Goal: Transaction & Acquisition: Book appointment/travel/reservation

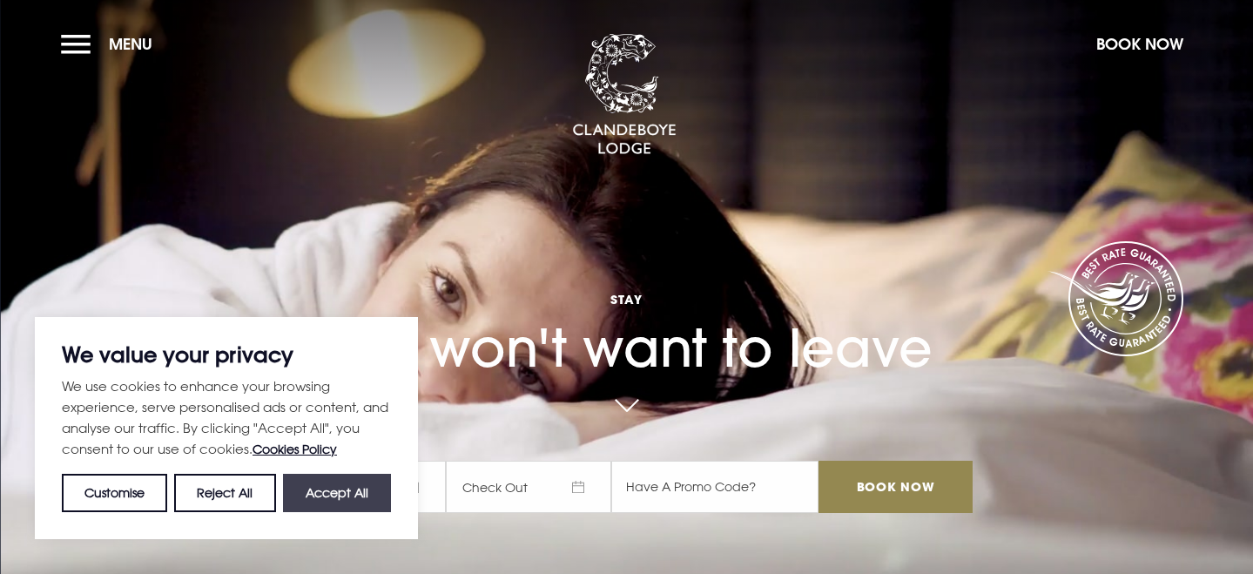
click at [314, 492] on button "Accept All" at bounding box center [337, 493] width 108 height 38
checkbox input "true"
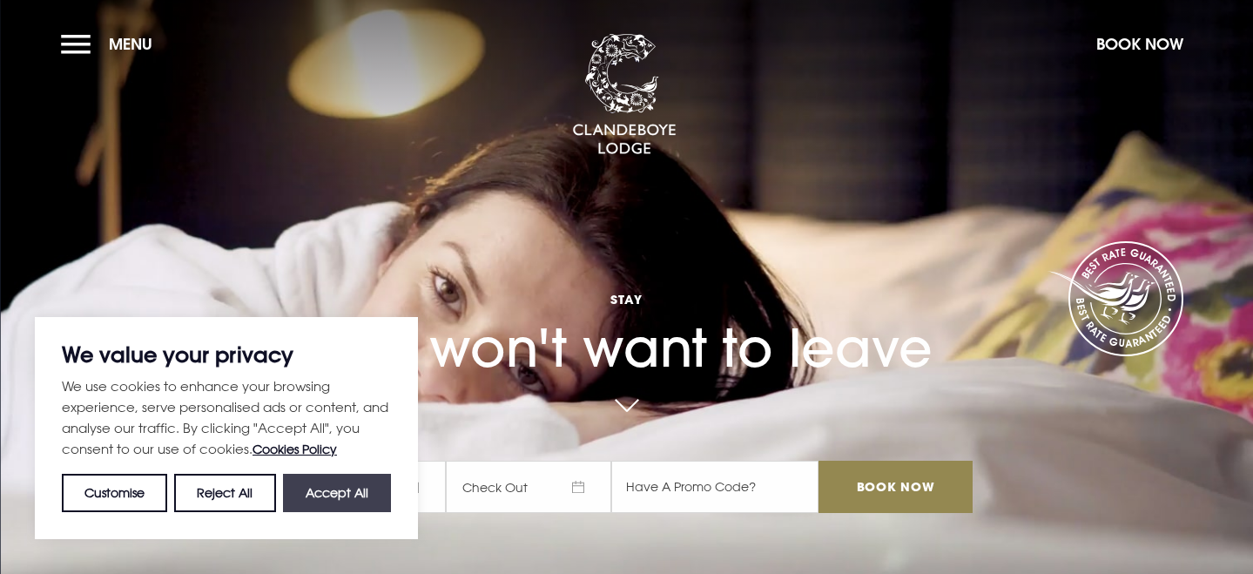
checkbox input "true"
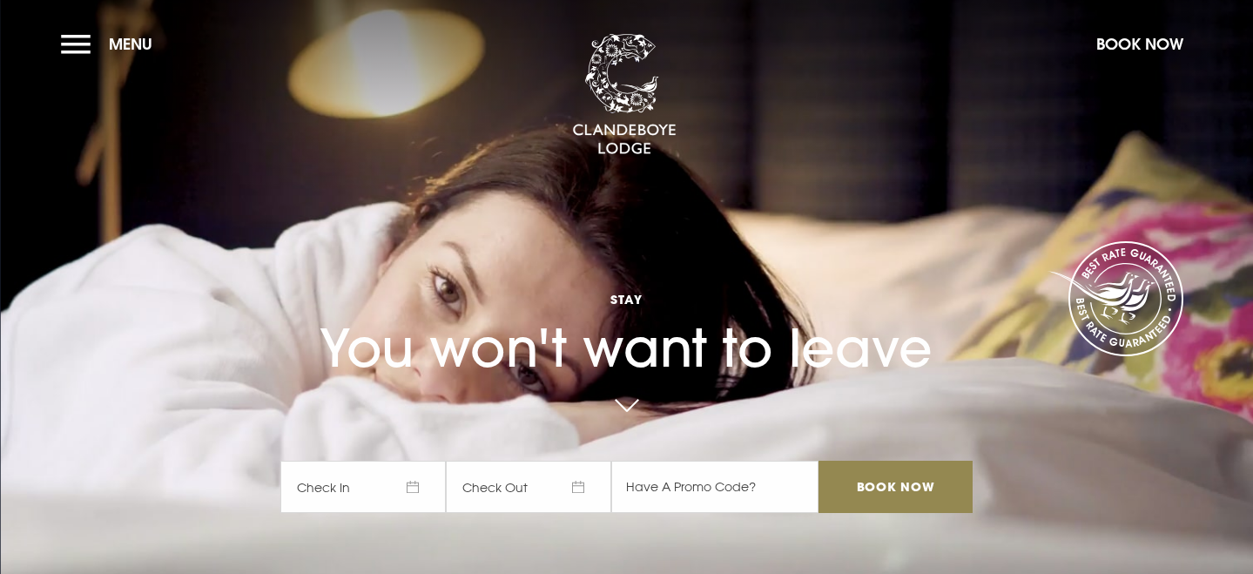
click at [413, 483] on span "Check In" at bounding box center [362, 487] width 165 height 52
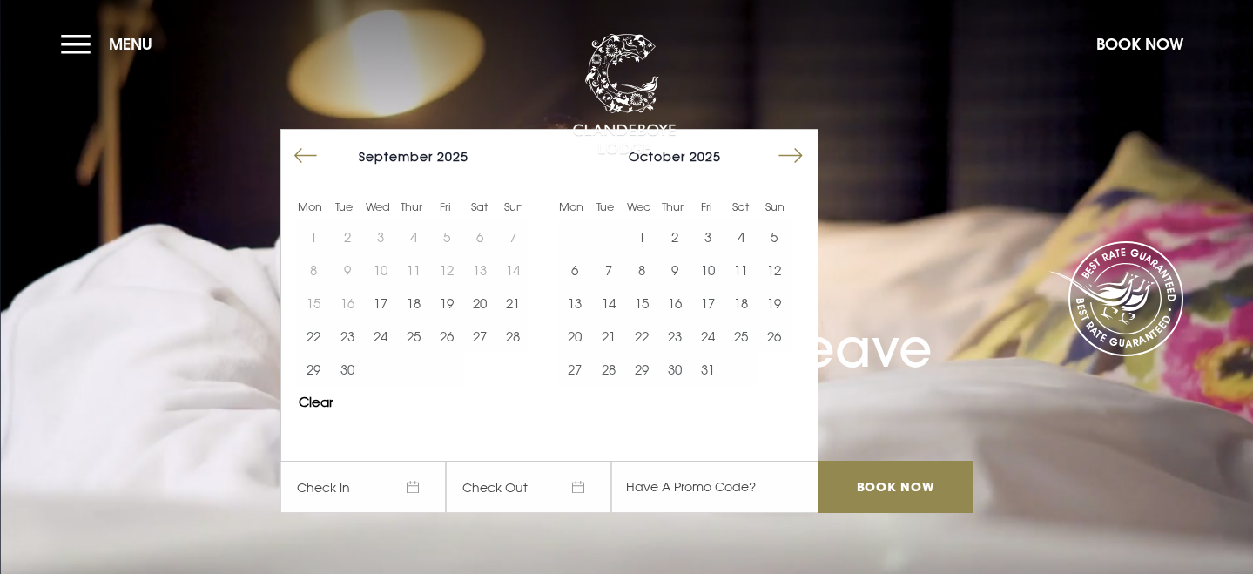
click at [785, 156] on button "Move forward to switch to the next month." at bounding box center [790, 155] width 33 height 33
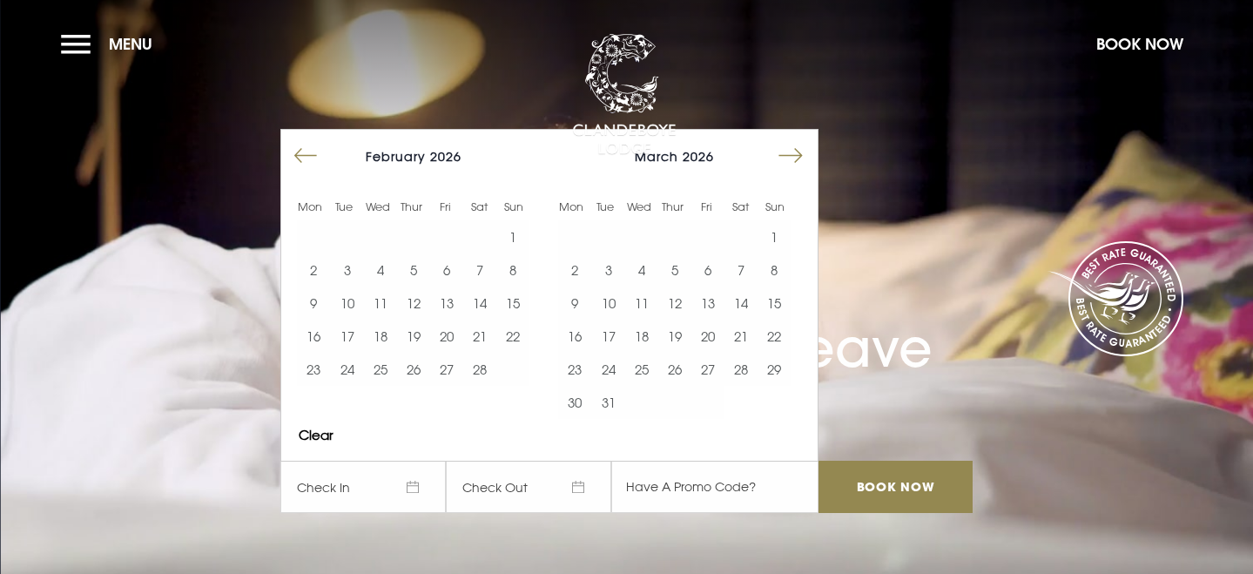
click at [785, 156] on button "Move forward to switch to the next month." at bounding box center [790, 155] width 33 height 33
click at [785, 154] on button "Move forward to switch to the next month." at bounding box center [790, 155] width 33 height 33
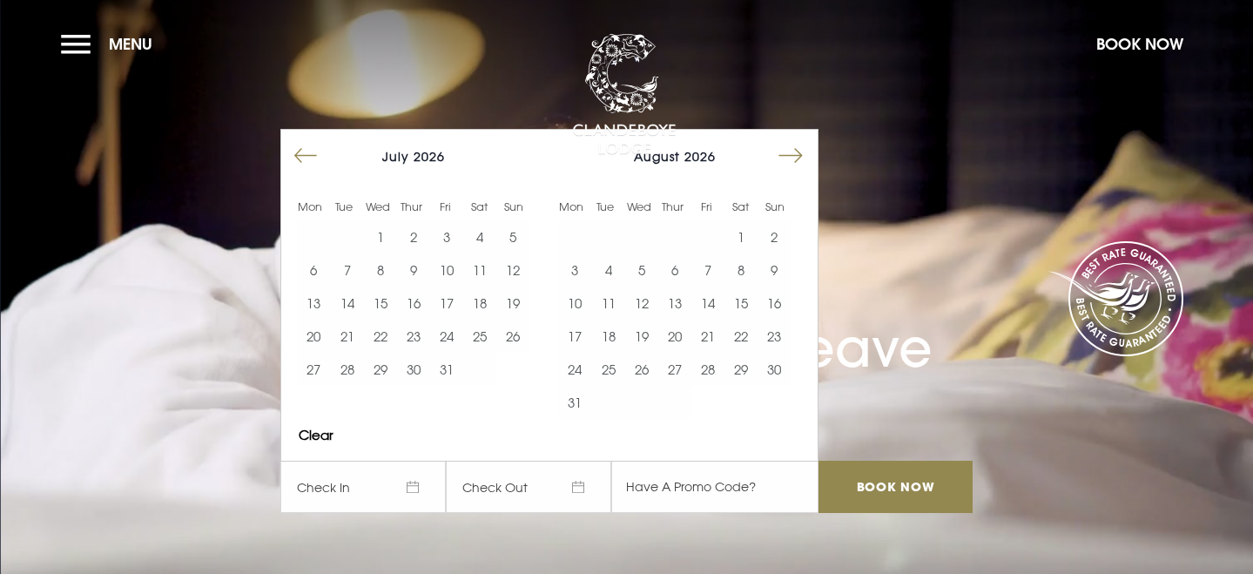
click at [800, 150] on button "Move forward to switch to the next month." at bounding box center [790, 155] width 33 height 33
click at [719, 327] on button "23" at bounding box center [707, 336] width 33 height 33
click at [740, 335] on button "24" at bounding box center [741, 336] width 33 height 33
click at [884, 294] on span "Stay" at bounding box center [625, 299] width 691 height 17
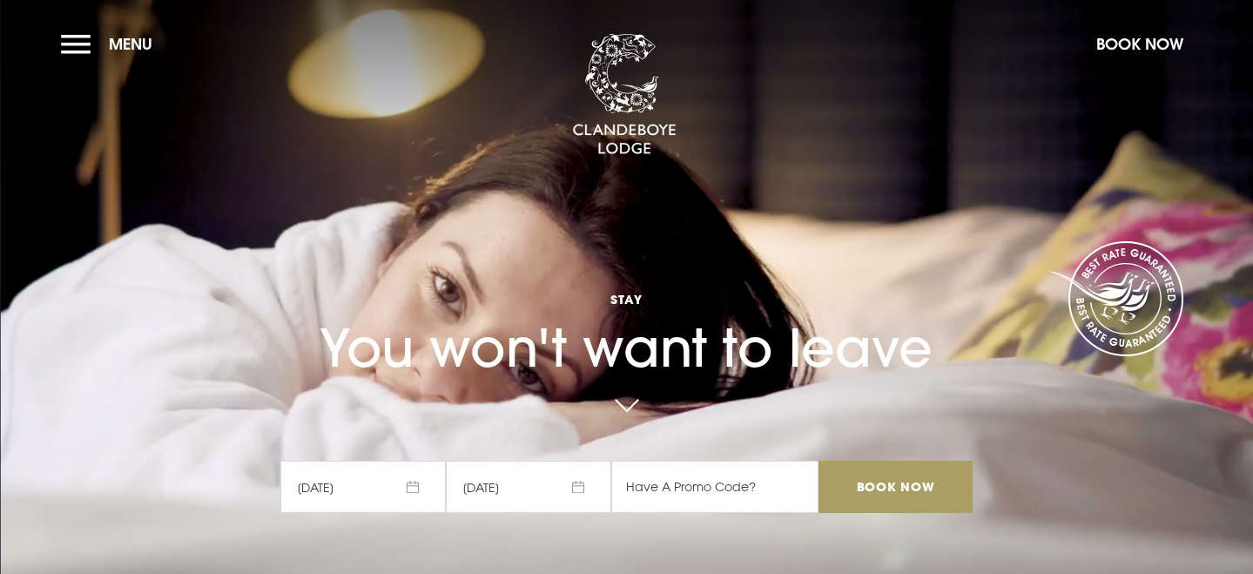
click at [841, 477] on input "Book Now" at bounding box center [895, 487] width 153 height 52
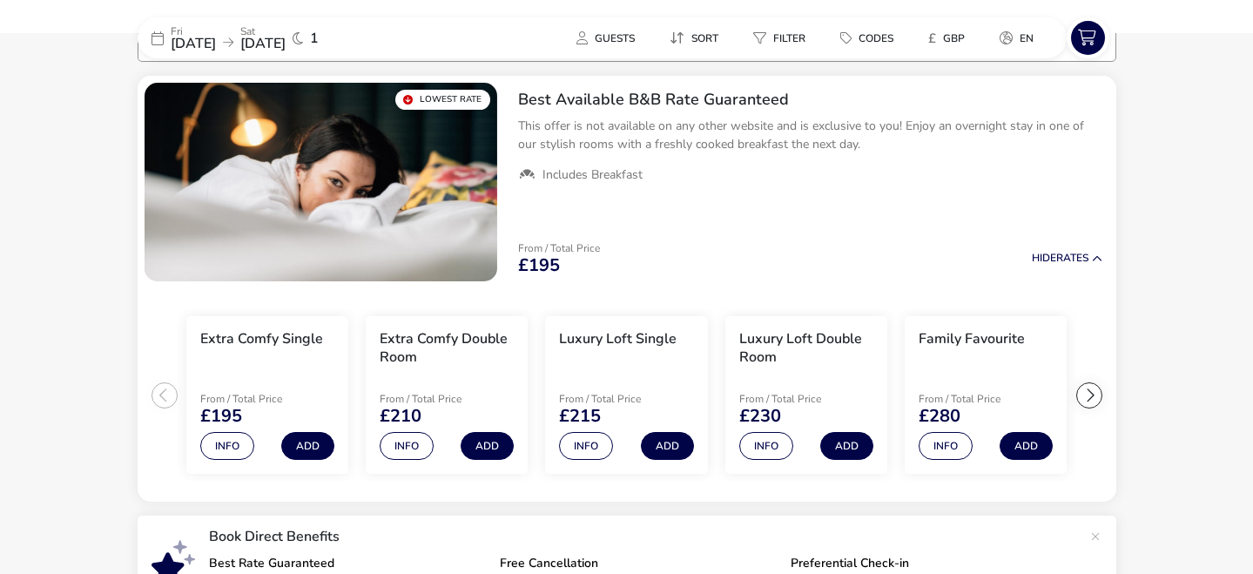
scroll to position [176, 0]
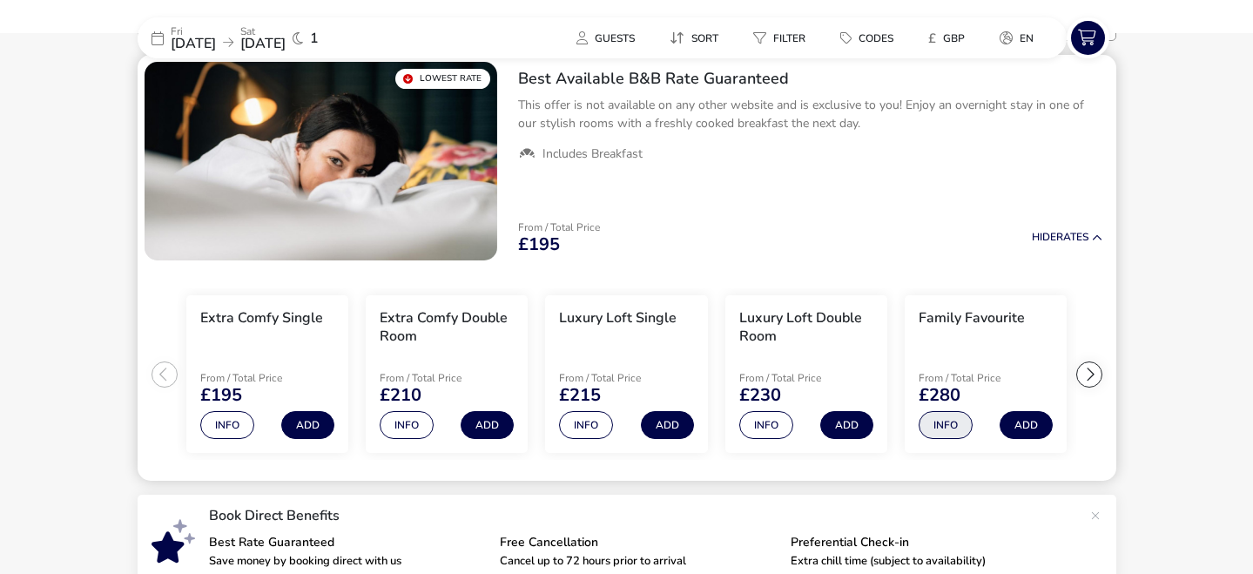
click at [954, 425] on button "Info" at bounding box center [946, 425] width 54 height 28
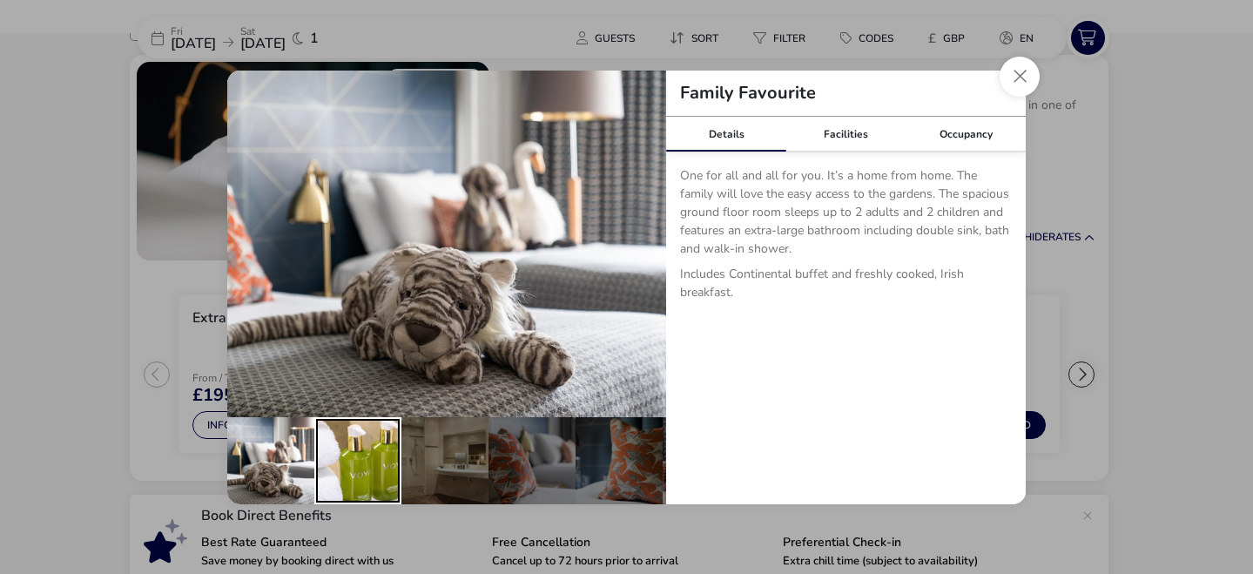
click at [343, 458] on div "details" at bounding box center [357, 460] width 87 height 87
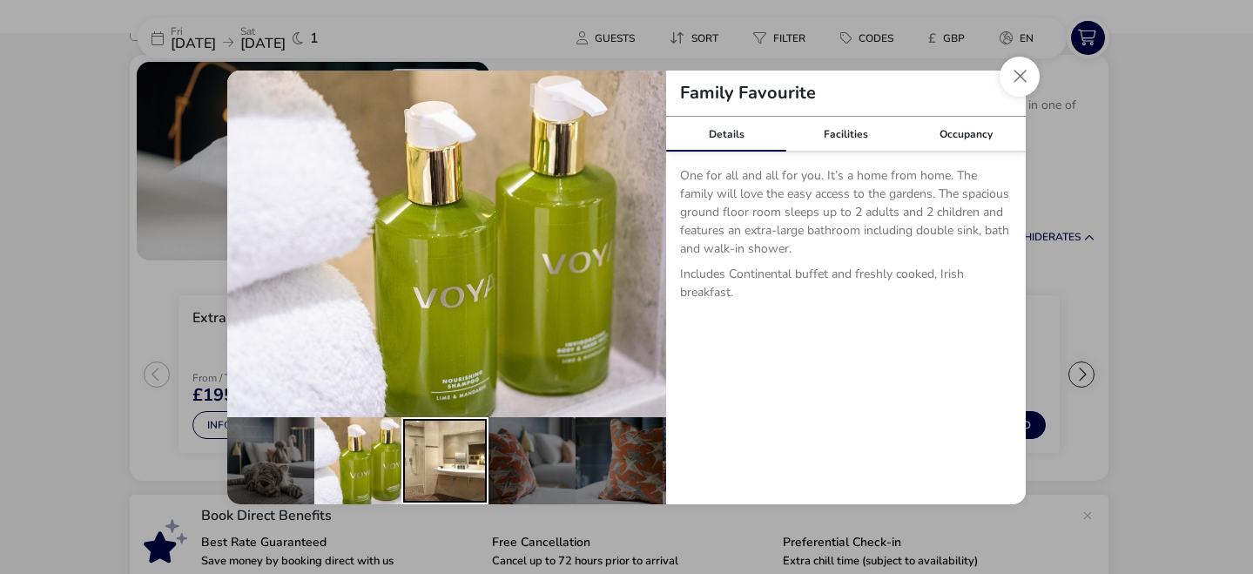
click at [424, 457] on div "details" at bounding box center [444, 460] width 87 height 87
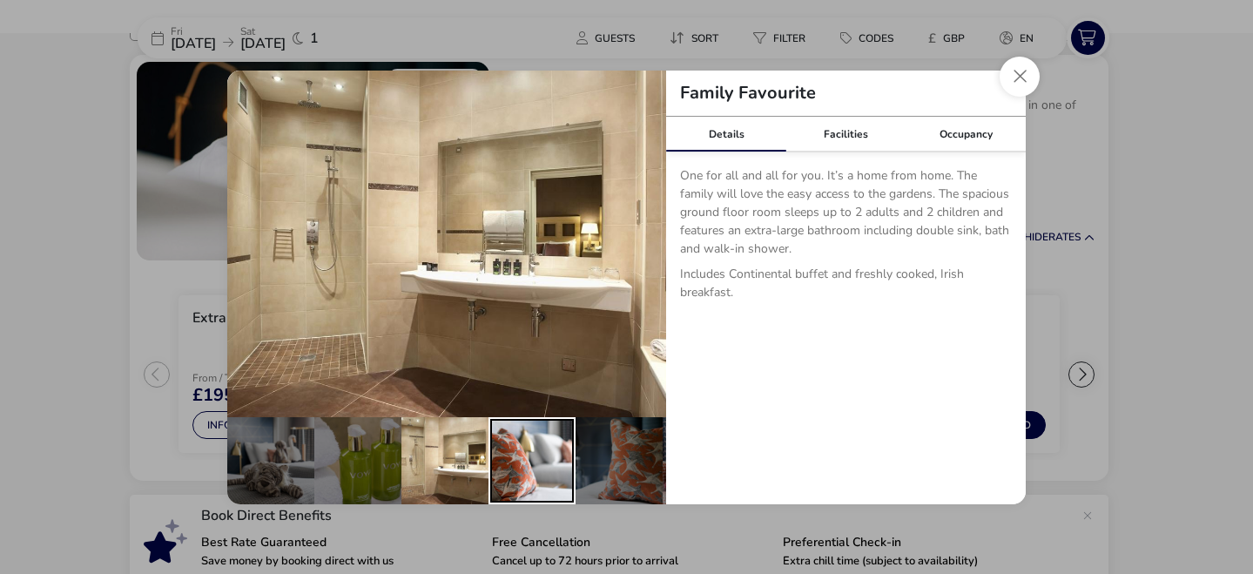
click at [522, 451] on div "details" at bounding box center [532, 460] width 87 height 87
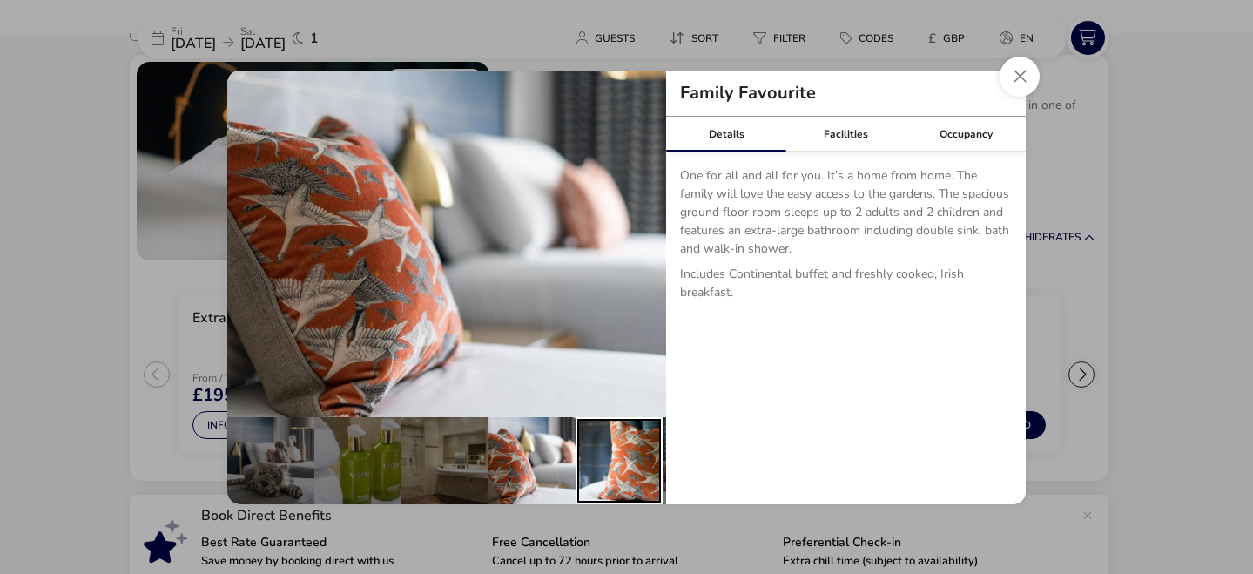
click at [617, 449] on div "details" at bounding box center [619, 460] width 87 height 87
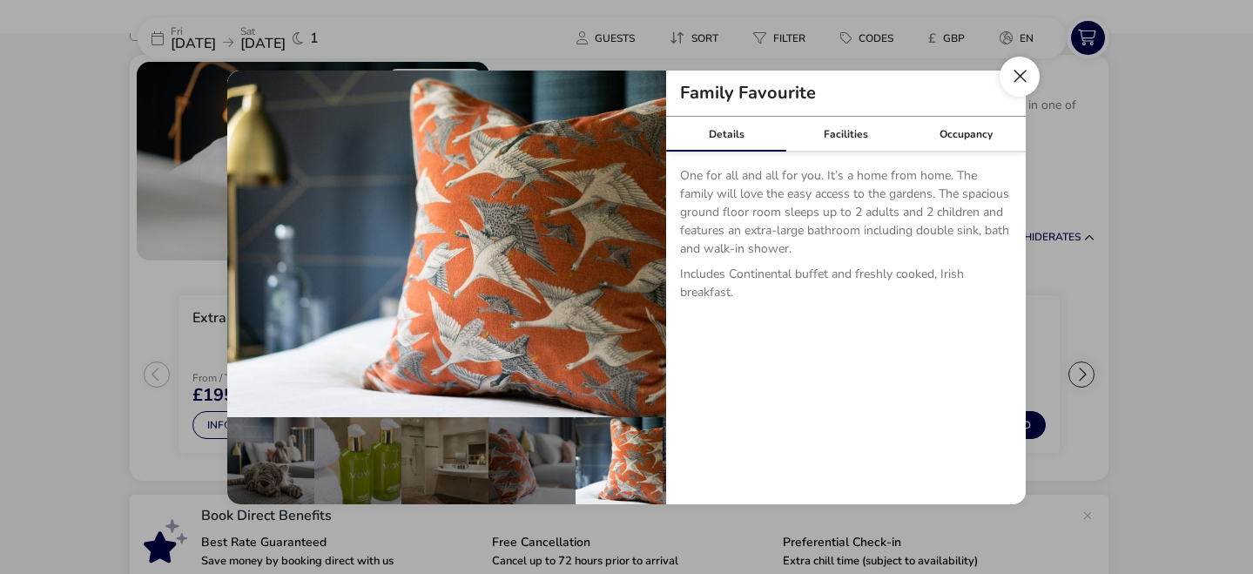
click at [1021, 78] on button "Close dialog" at bounding box center [1020, 77] width 40 height 40
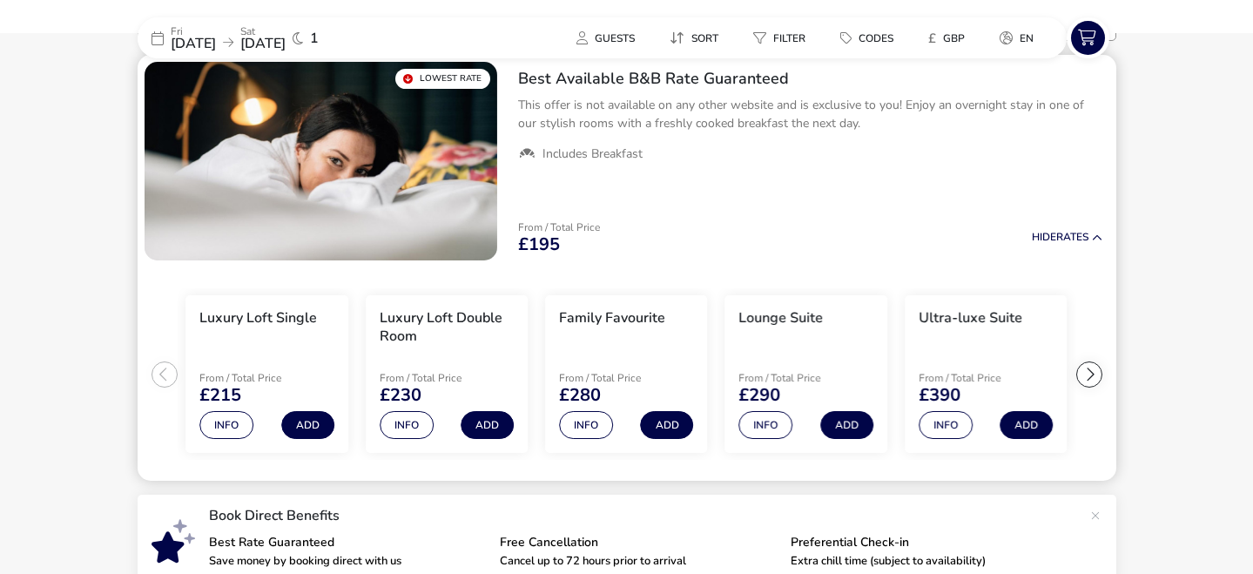
click at [1087, 374] on div at bounding box center [1089, 374] width 26 height 26
click at [944, 430] on button "Info" at bounding box center [946, 425] width 54 height 28
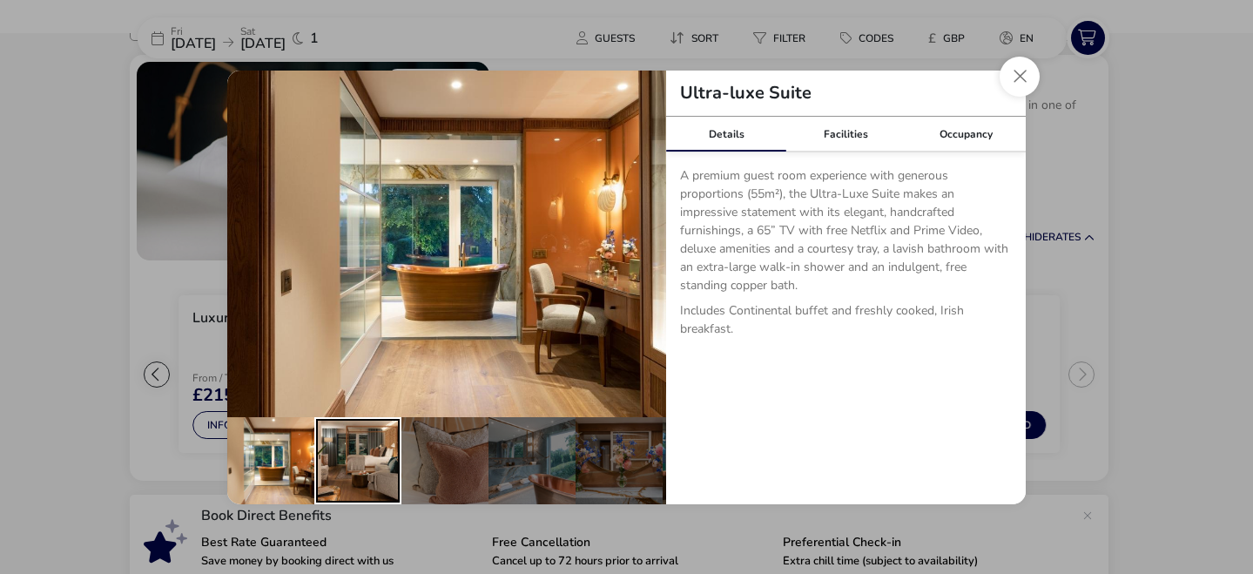
click at [355, 468] on div "details" at bounding box center [357, 460] width 87 height 87
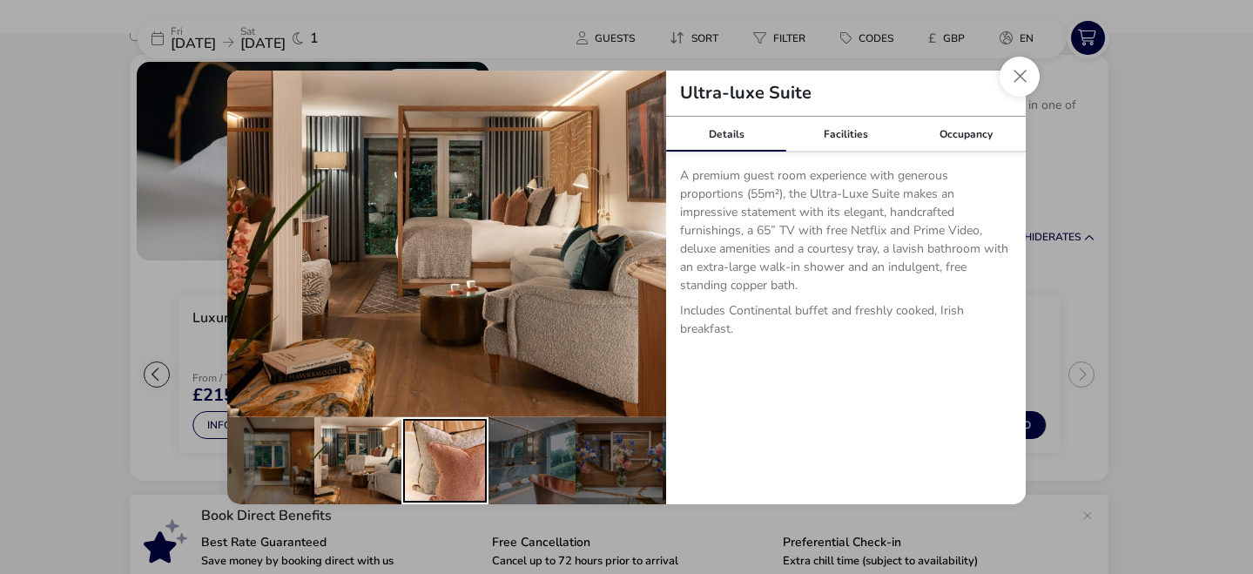
click at [437, 467] on div "details" at bounding box center [444, 460] width 87 height 87
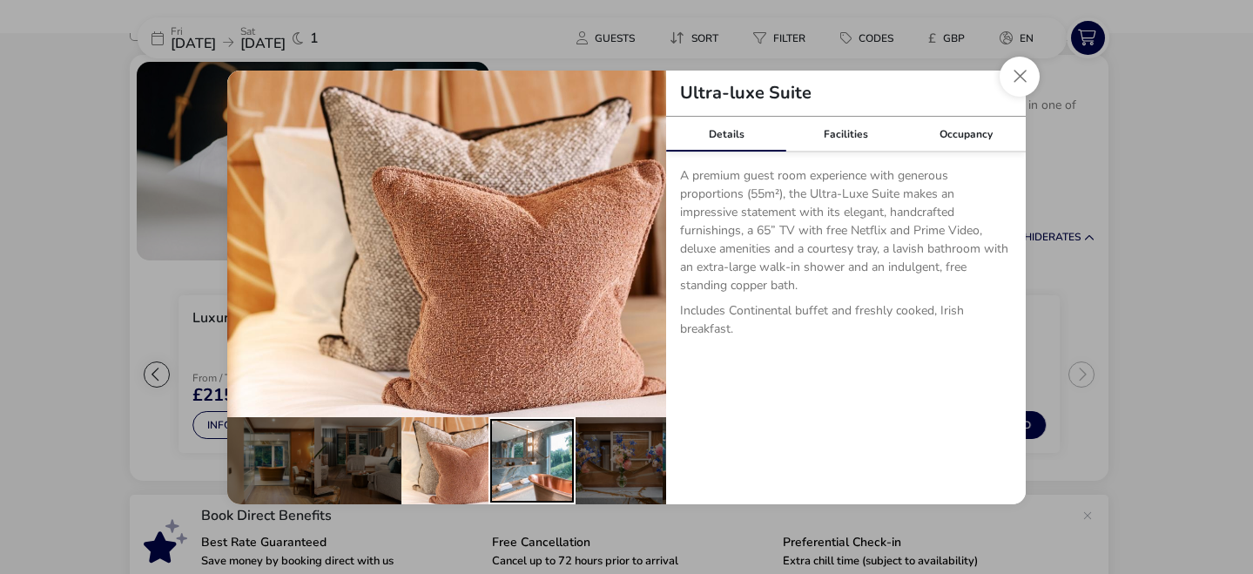
click at [525, 469] on div "details" at bounding box center [532, 460] width 87 height 87
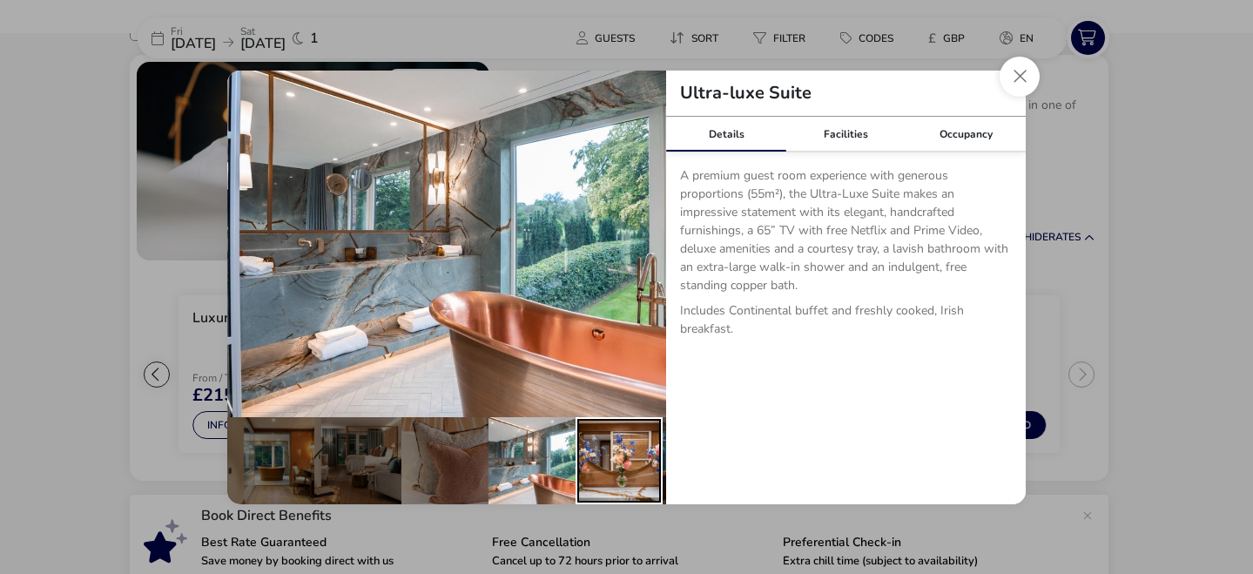
click at [613, 460] on div "details" at bounding box center [619, 460] width 87 height 87
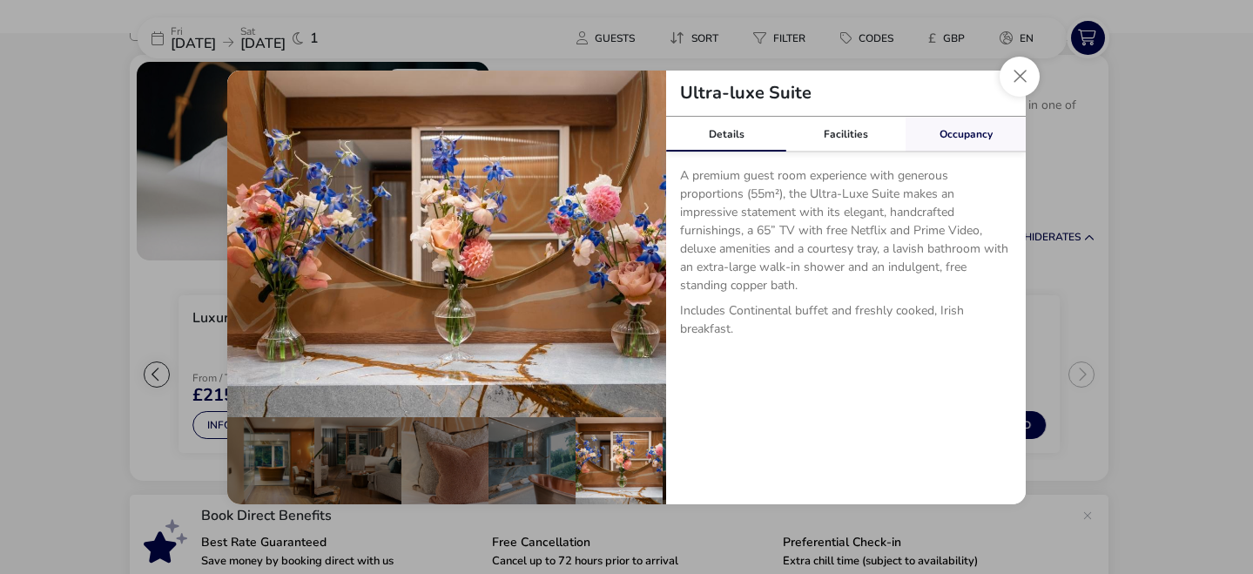
click at [959, 133] on link "Occupancy" at bounding box center [966, 134] width 120 height 35
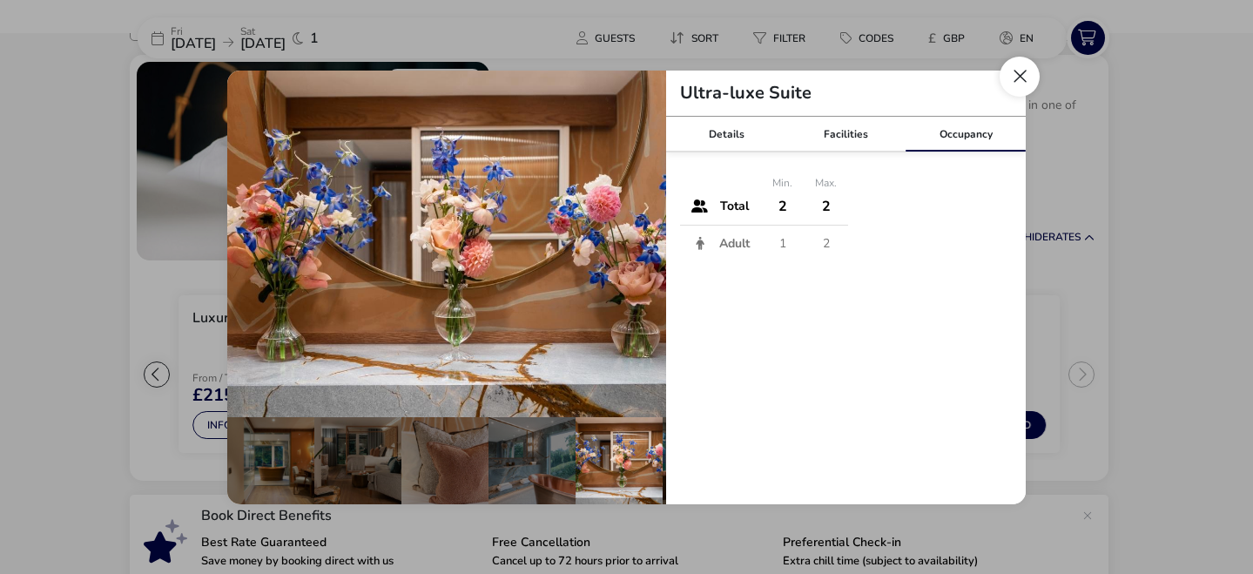
click at [1015, 84] on button "Close dialog" at bounding box center [1020, 77] width 40 height 40
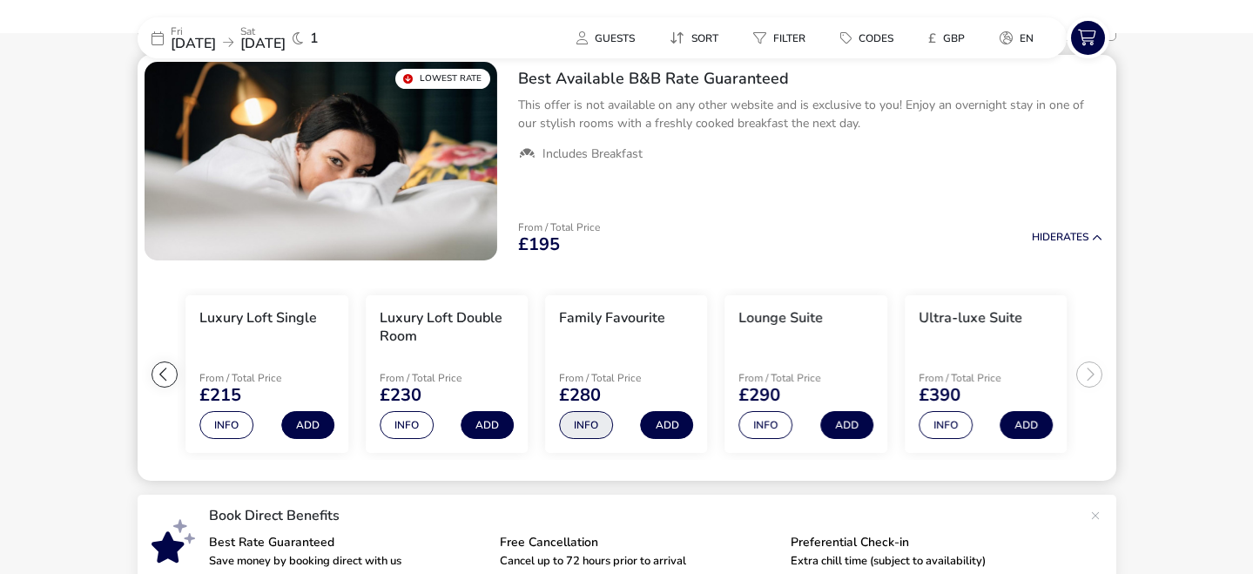
click at [588, 426] on button "Info" at bounding box center [586, 425] width 54 height 28
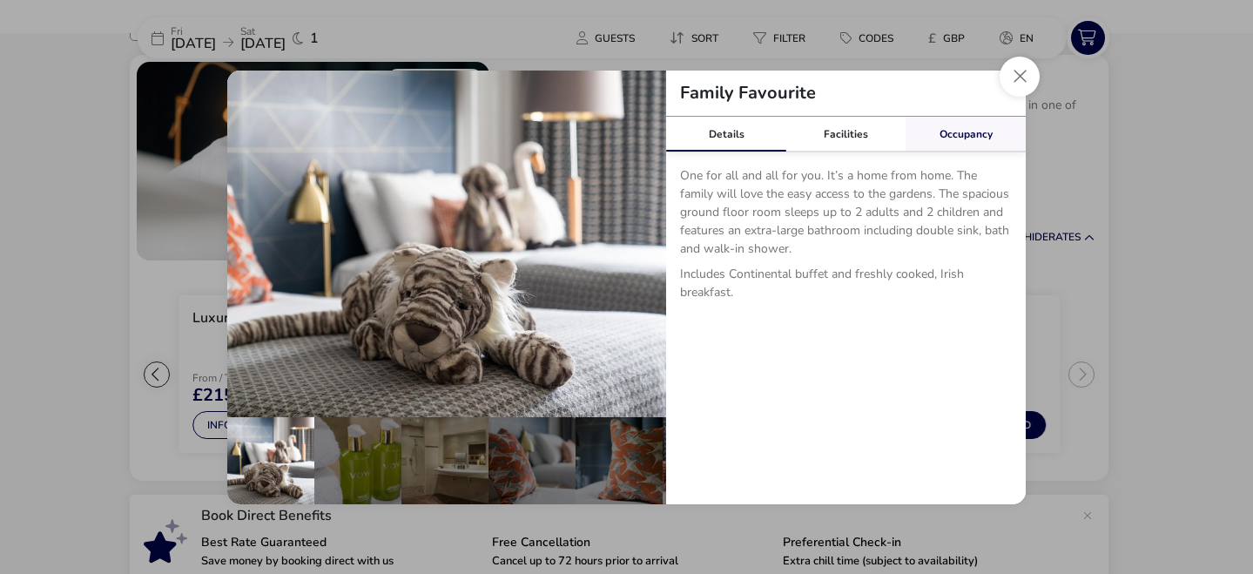
click at [939, 131] on link "Occupancy" at bounding box center [966, 134] width 120 height 35
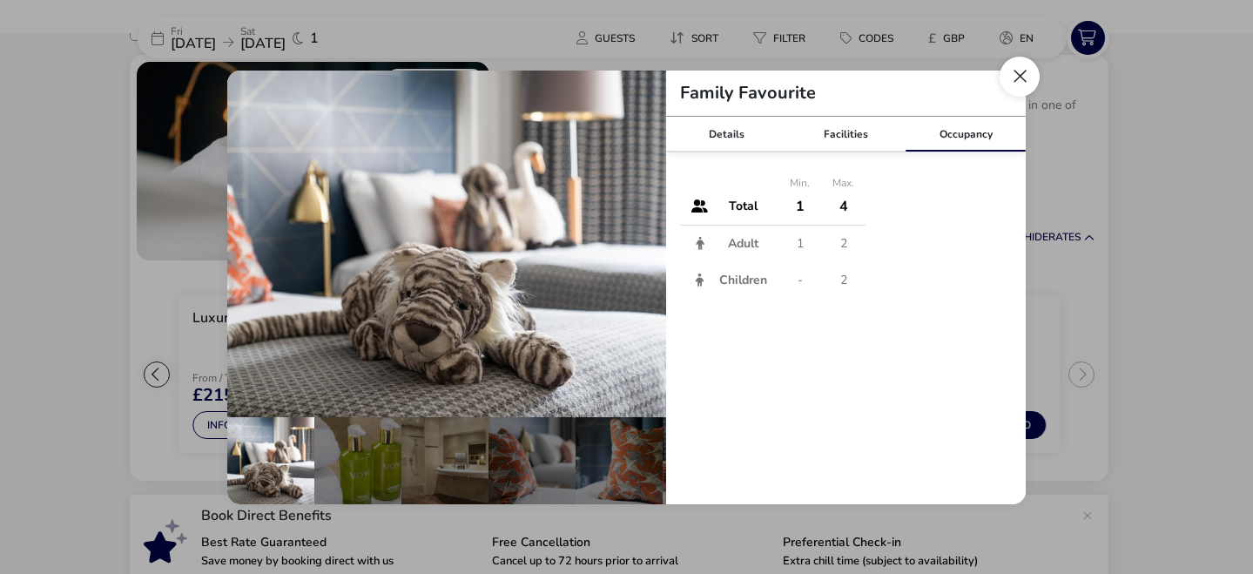
click at [1028, 74] on button "Close dialog" at bounding box center [1020, 77] width 40 height 40
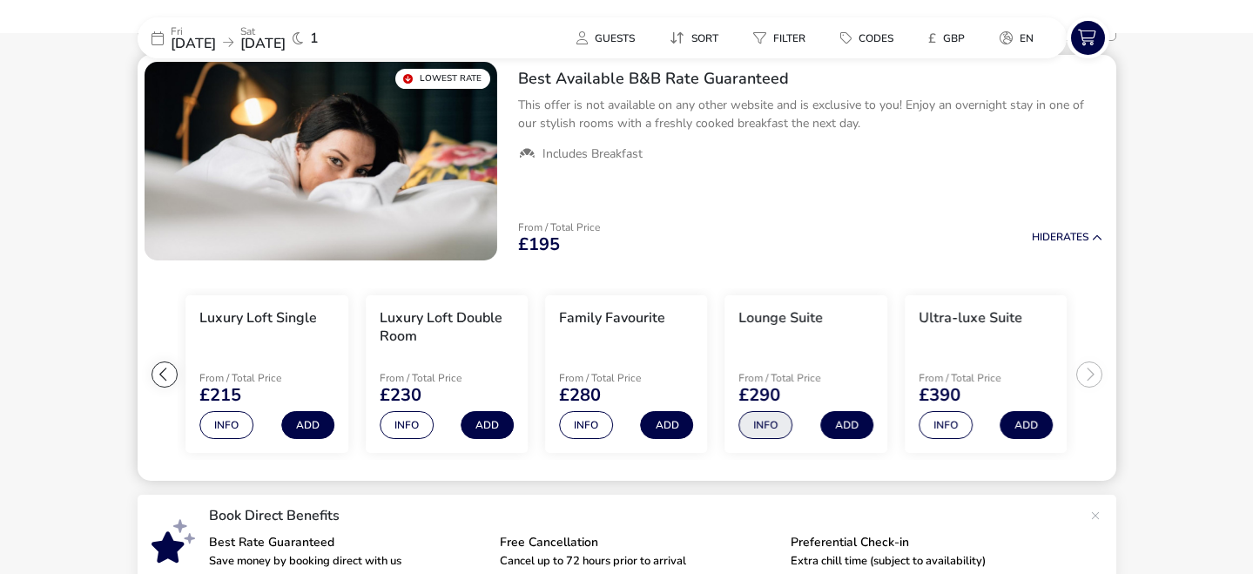
click at [765, 427] on button "Info" at bounding box center [766, 425] width 54 height 28
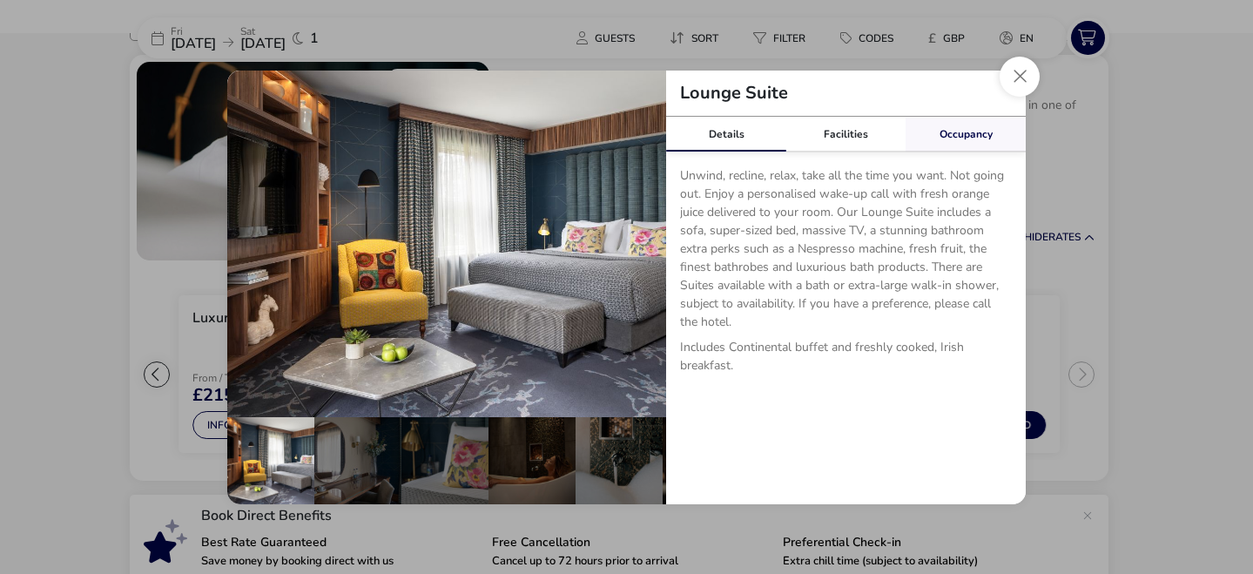
click at [961, 129] on link "Occupancy" at bounding box center [966, 134] width 120 height 35
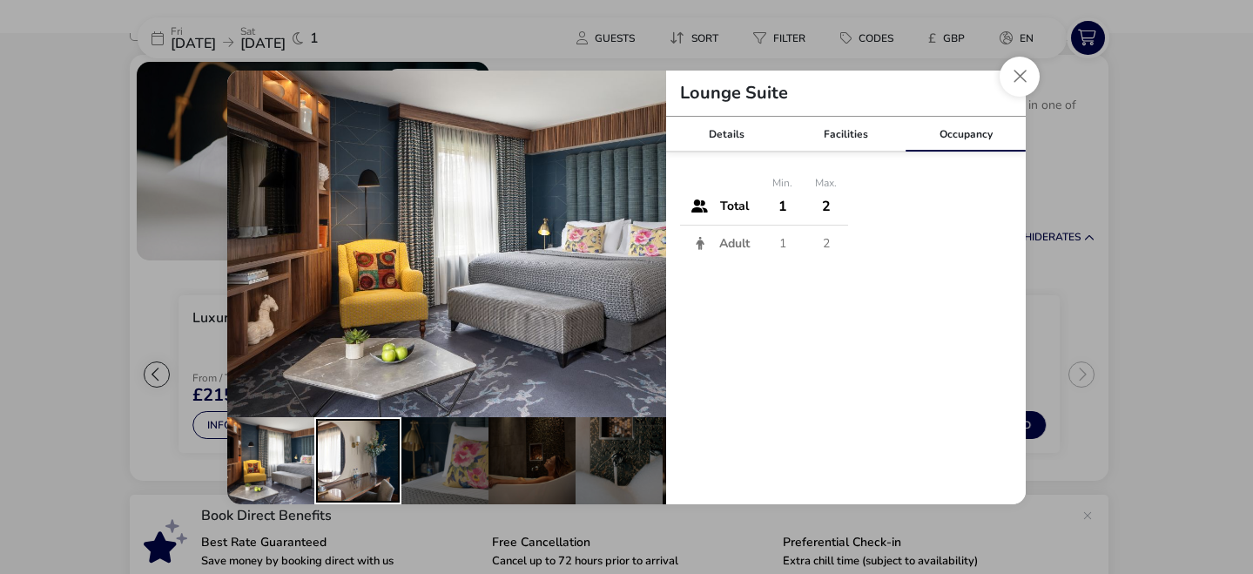
click at [350, 456] on div "details" at bounding box center [357, 460] width 87 height 87
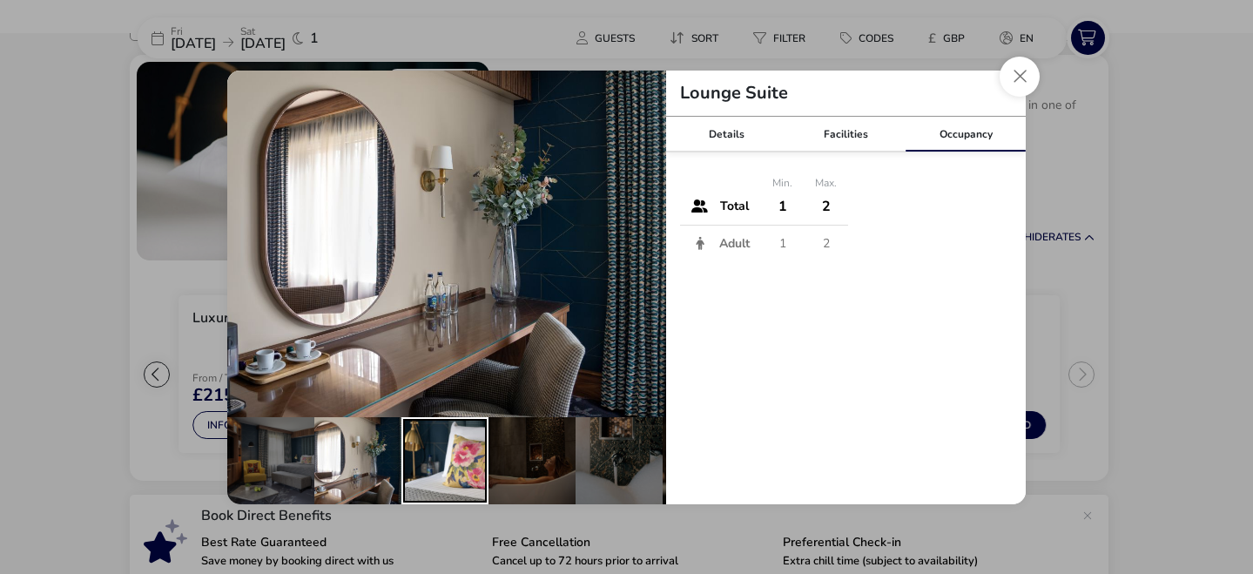
click at [440, 469] on div "details" at bounding box center [444, 460] width 87 height 87
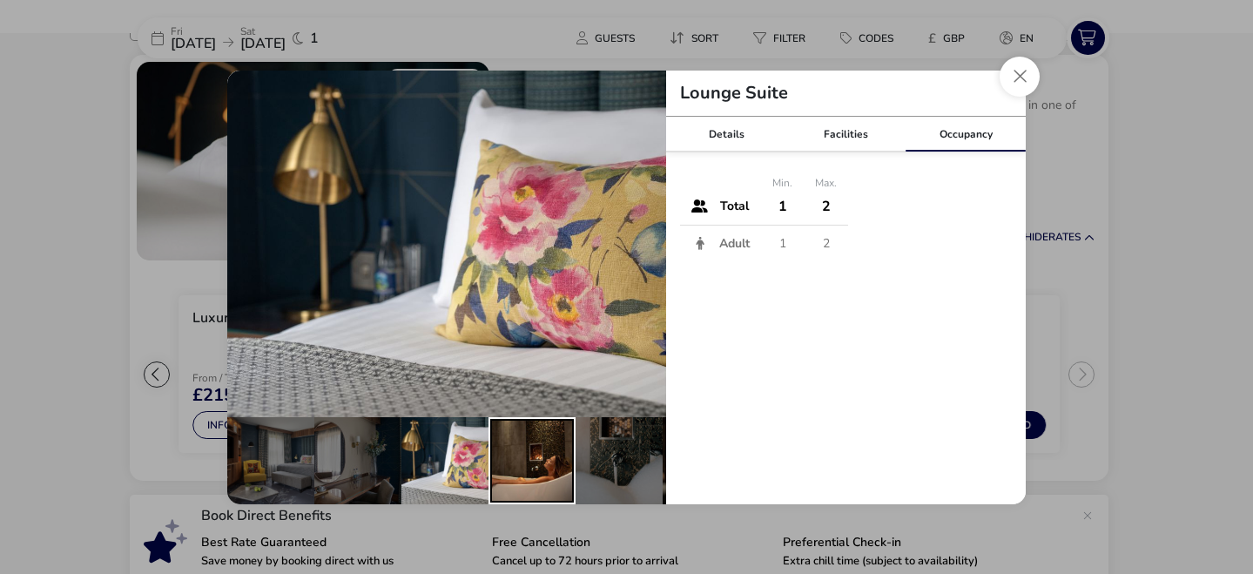
click at [536, 471] on div "details" at bounding box center [532, 460] width 87 height 87
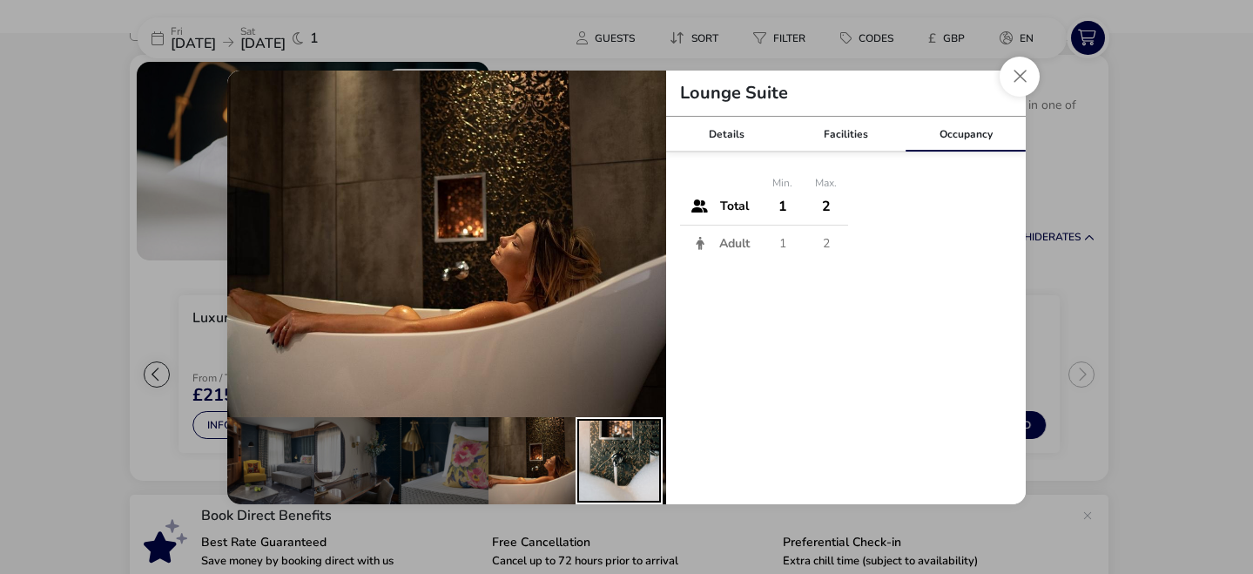
click at [615, 470] on div "details" at bounding box center [619, 460] width 87 height 87
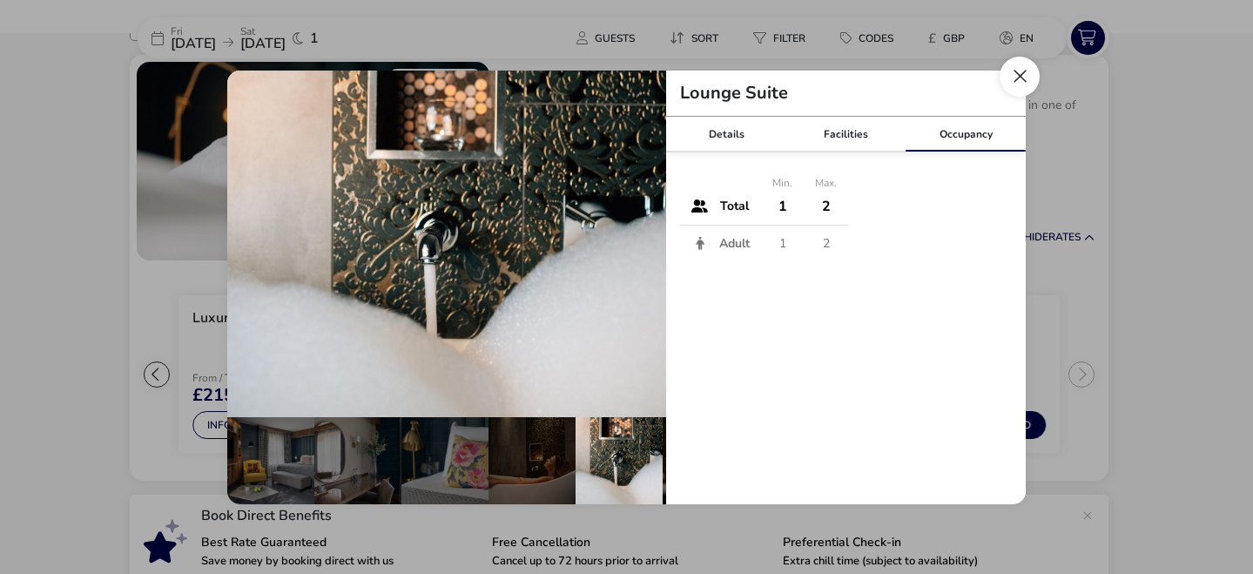
click at [1023, 77] on button "Close dialog" at bounding box center [1020, 77] width 40 height 40
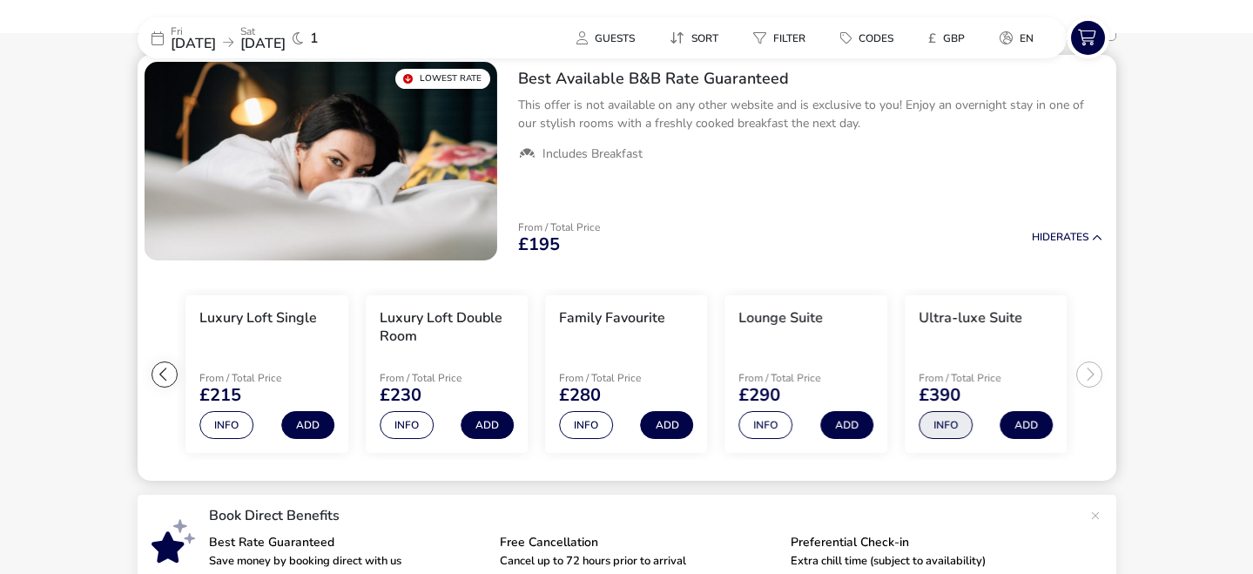
click at [943, 432] on button "Info" at bounding box center [946, 425] width 54 height 28
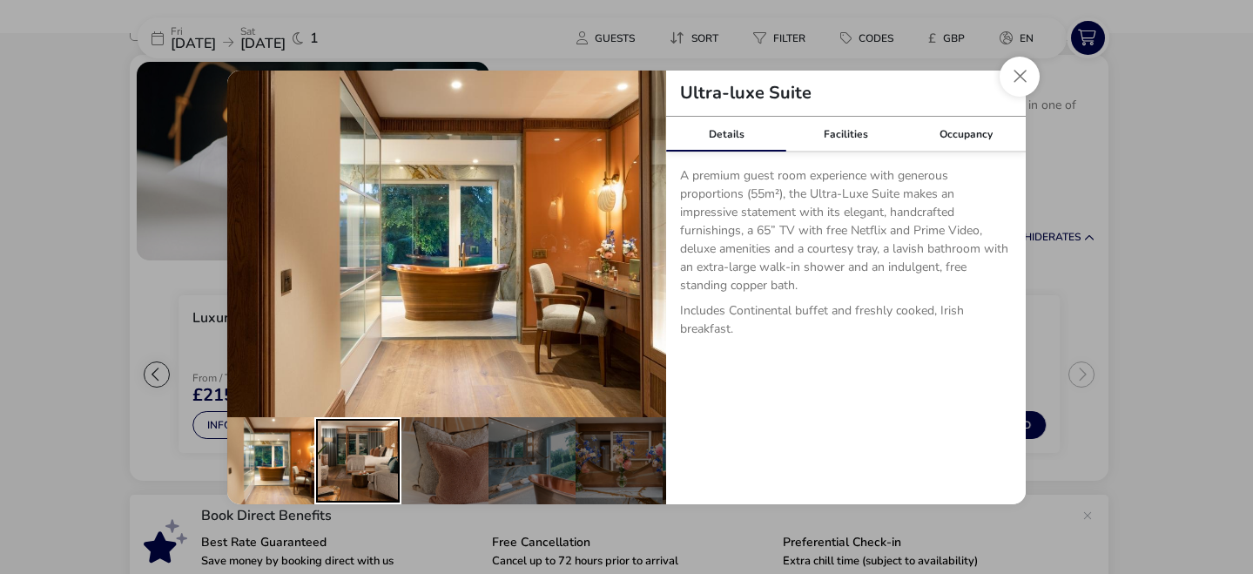
click at [335, 472] on div "details" at bounding box center [357, 460] width 87 height 87
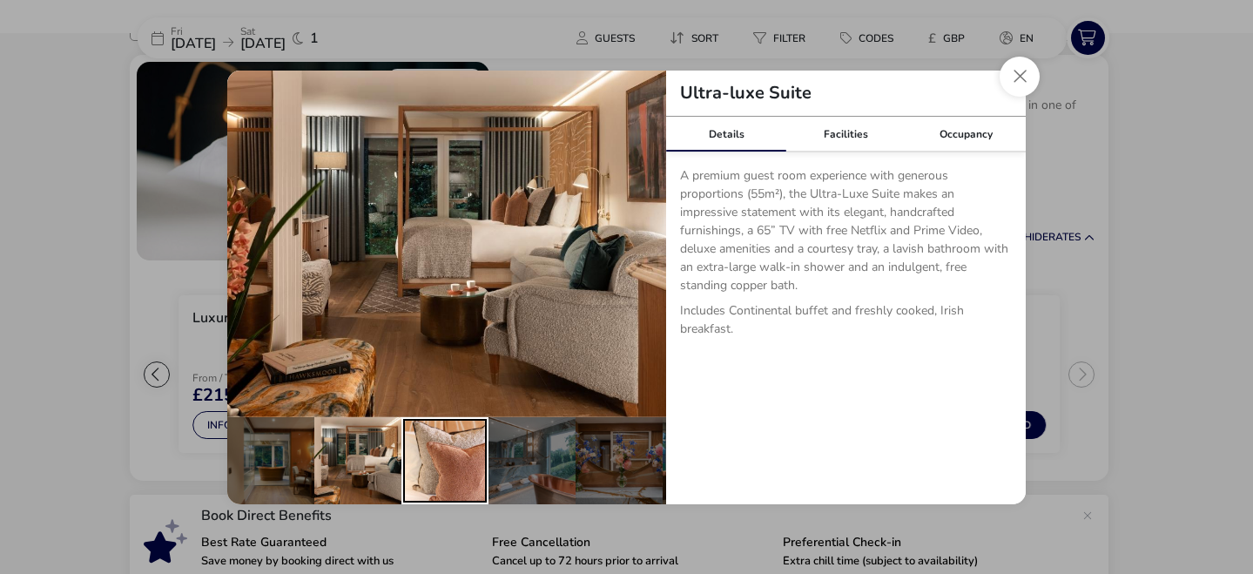
click at [448, 470] on div "details" at bounding box center [444, 460] width 87 height 87
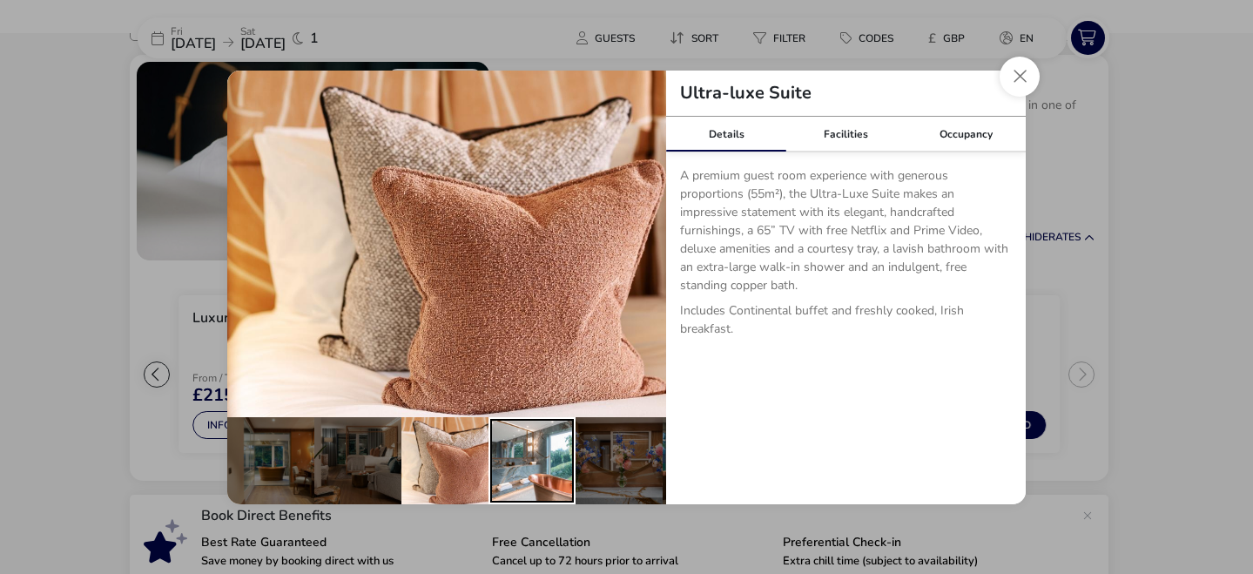
click at [541, 463] on div "details" at bounding box center [532, 460] width 87 height 87
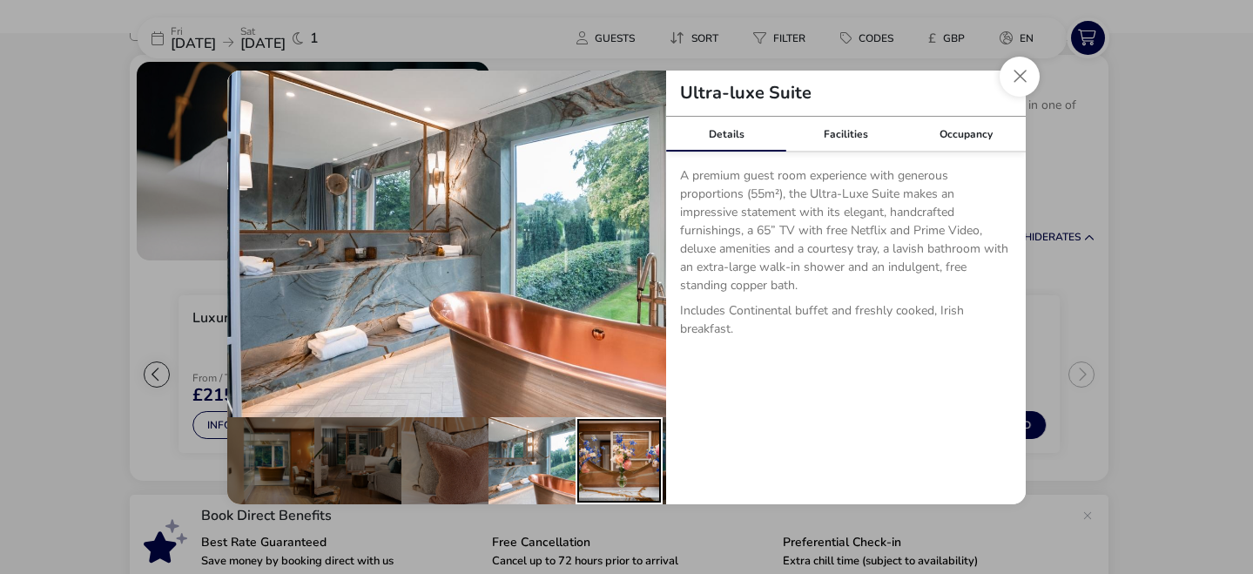
click at [618, 465] on div "details" at bounding box center [619, 460] width 87 height 87
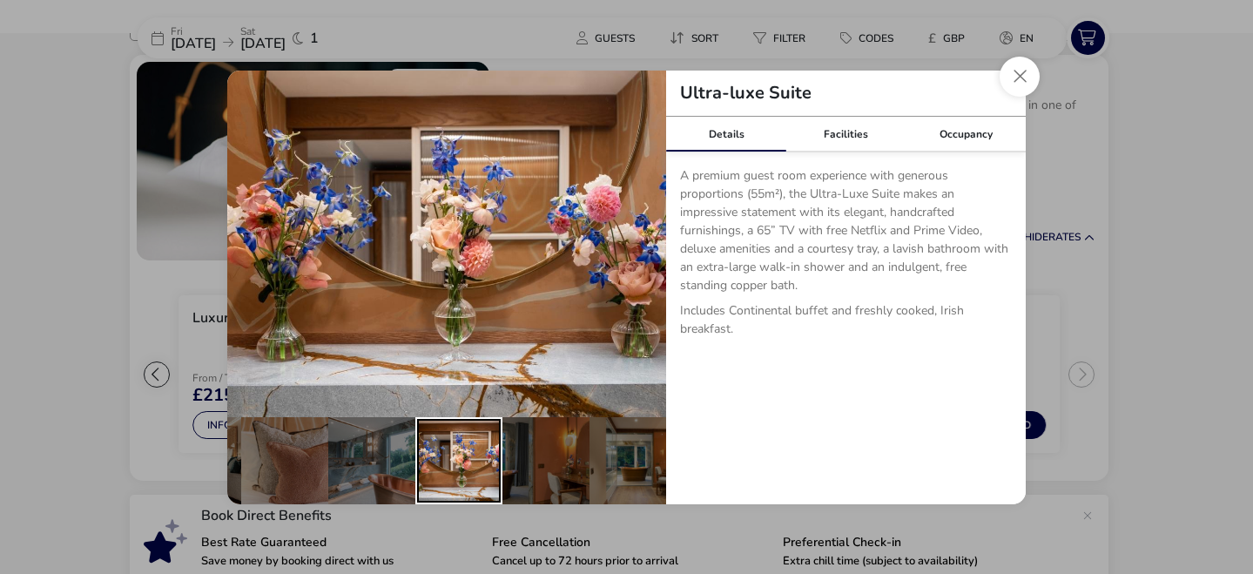
scroll to position [0, 162]
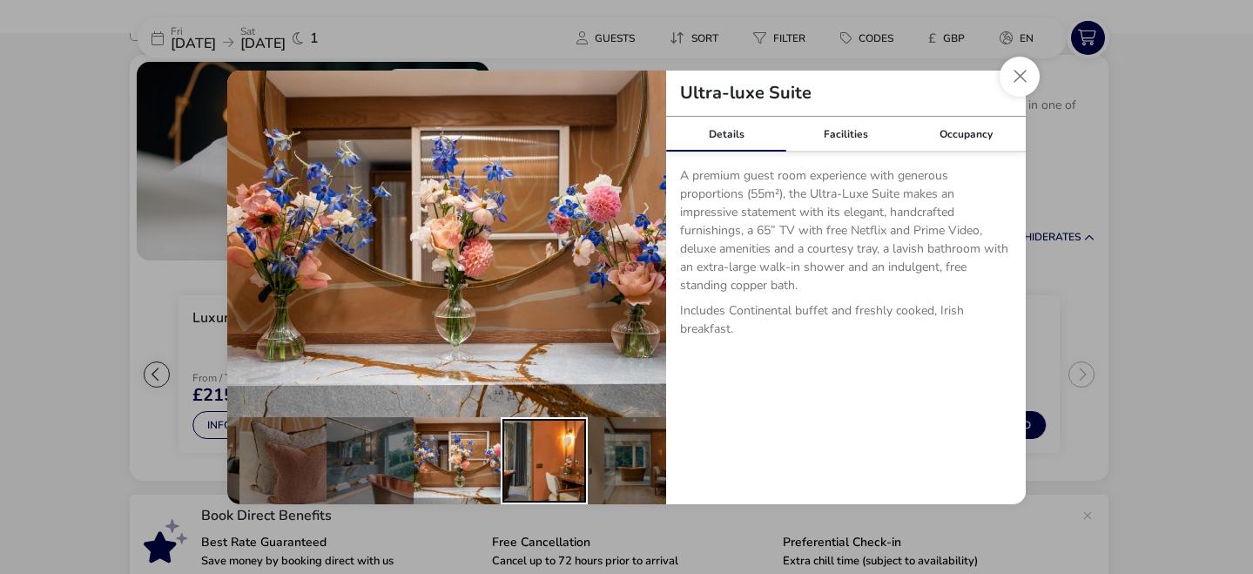
click at [546, 469] on div "details" at bounding box center [544, 460] width 87 height 87
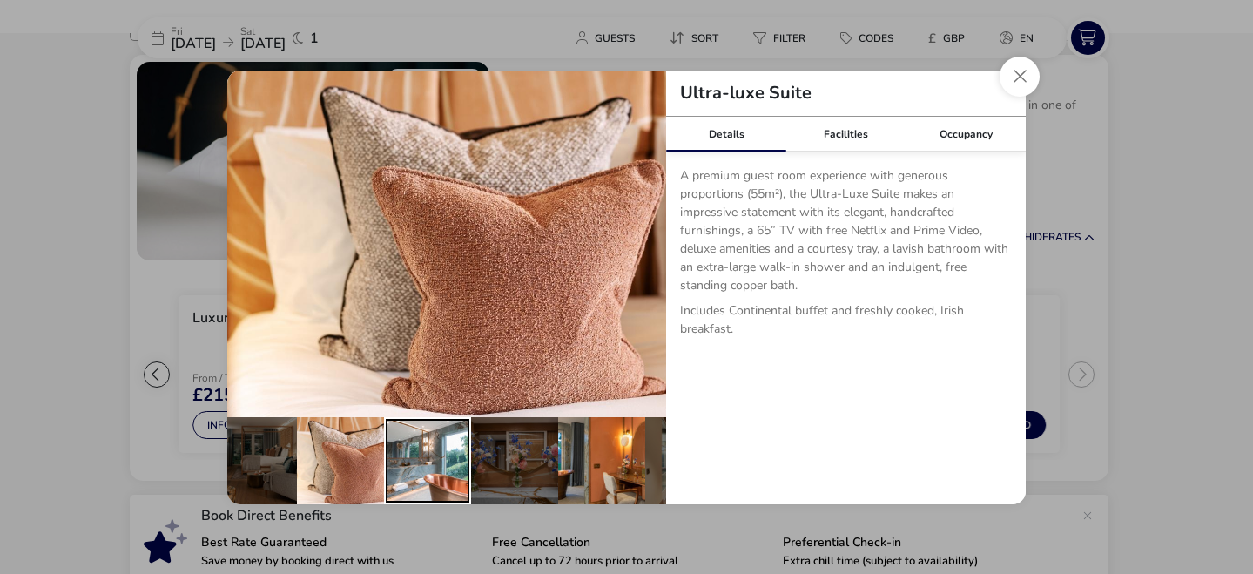
scroll to position [0, 139]
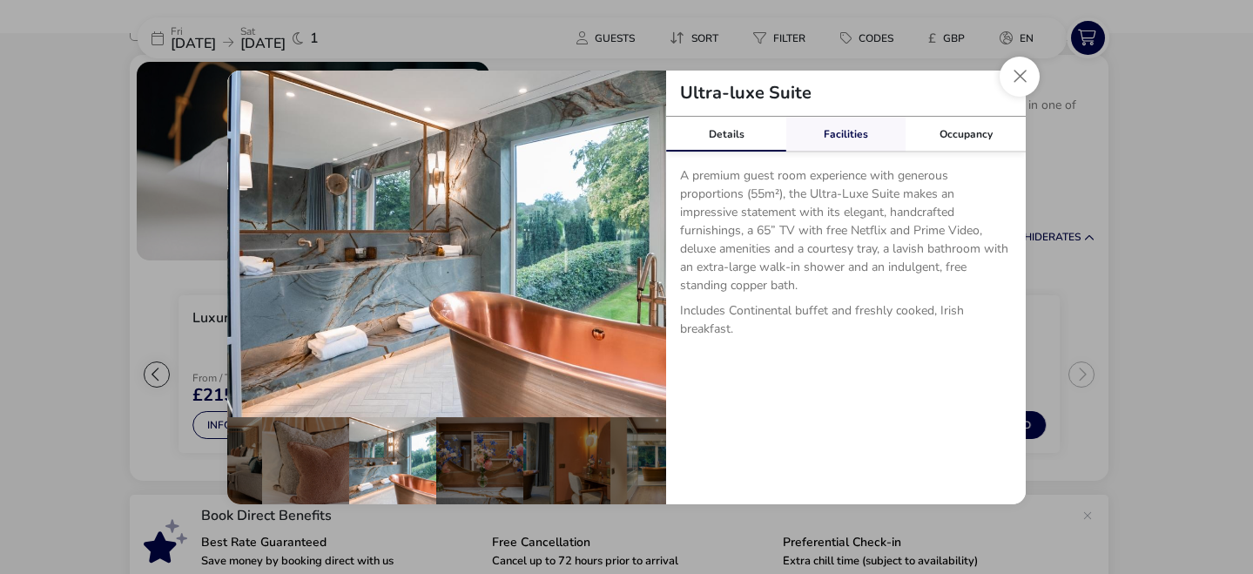
click at [849, 132] on link "Facilities" at bounding box center [846, 134] width 120 height 35
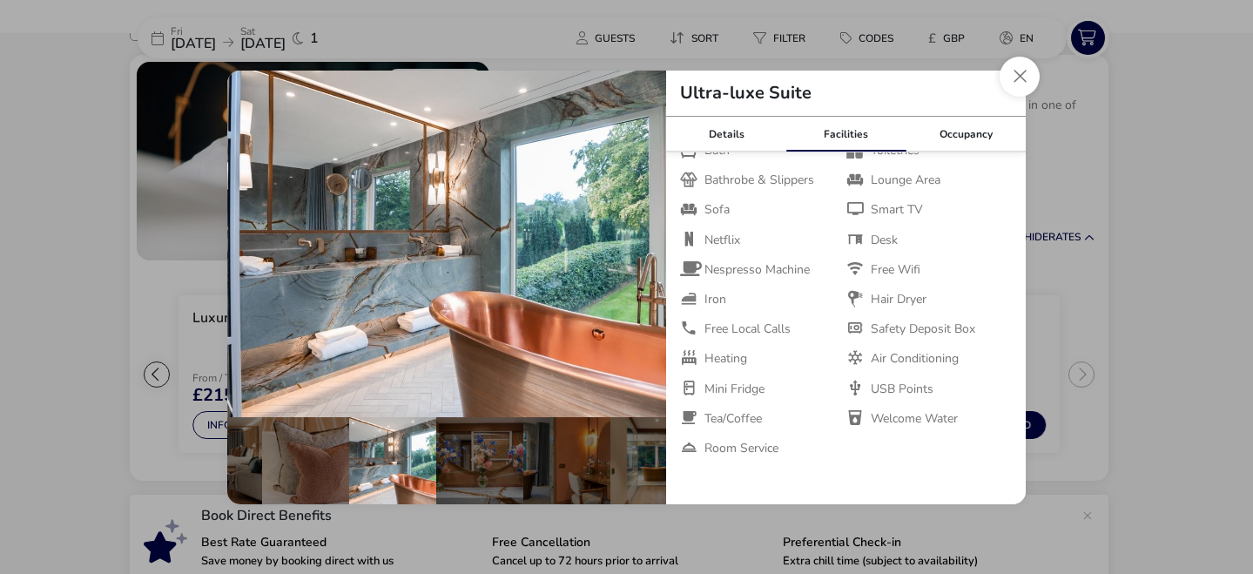
scroll to position [103, 0]
click at [1014, 74] on button "Close dialog" at bounding box center [1020, 77] width 40 height 40
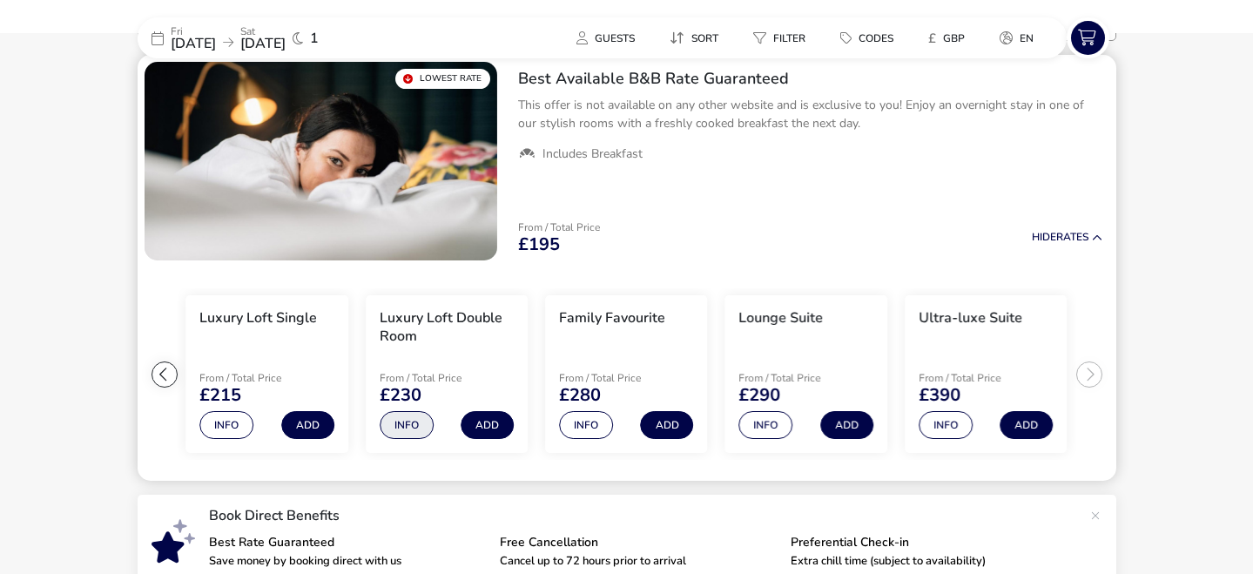
click at [415, 433] on button "Info" at bounding box center [407, 425] width 54 height 28
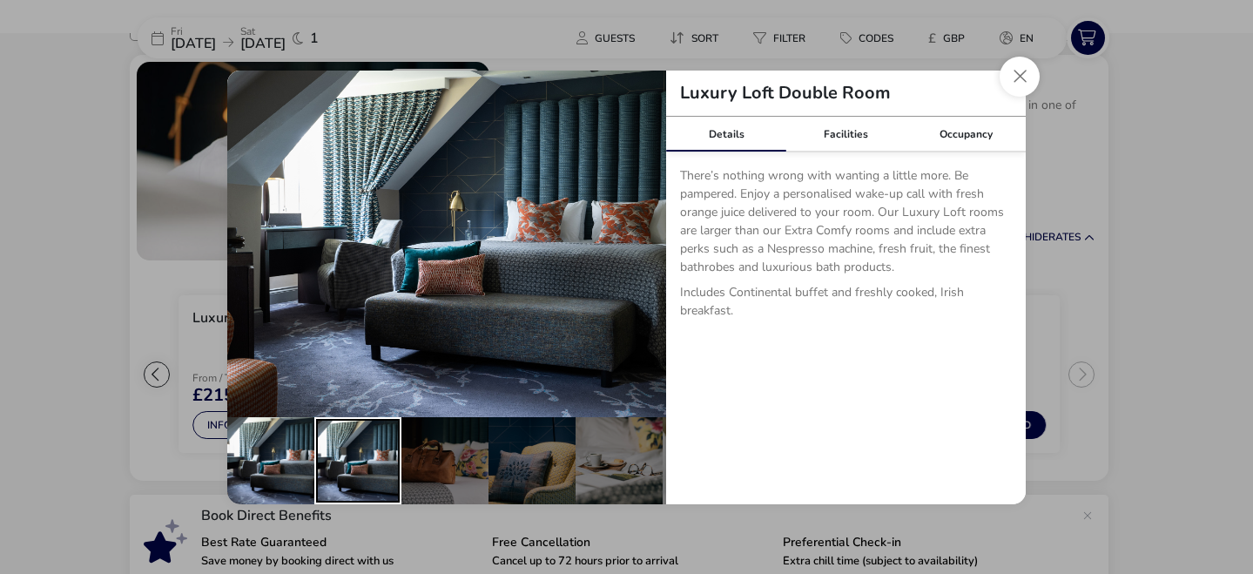
click at [360, 475] on div "details" at bounding box center [357, 460] width 87 height 87
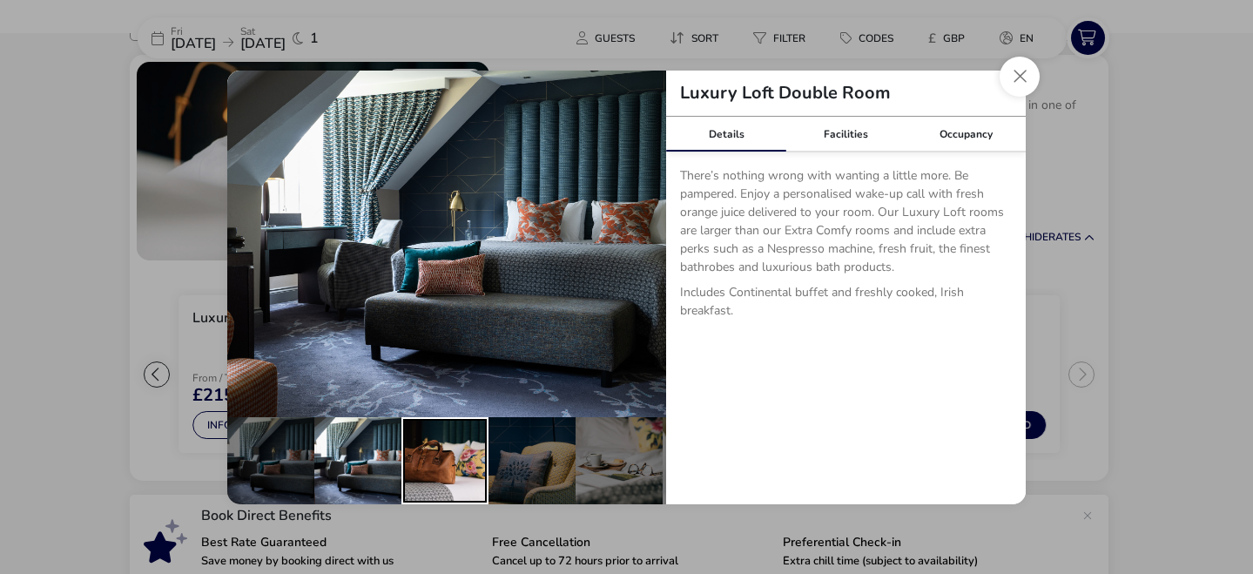
click at [448, 464] on div "details" at bounding box center [444, 460] width 87 height 87
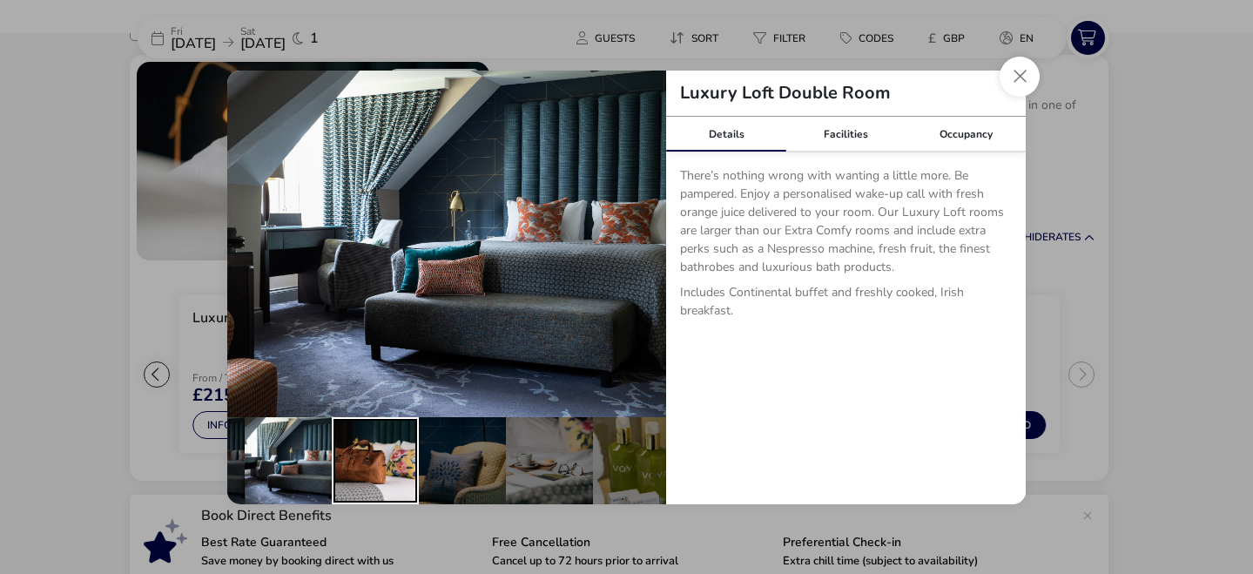
scroll to position [0, 104]
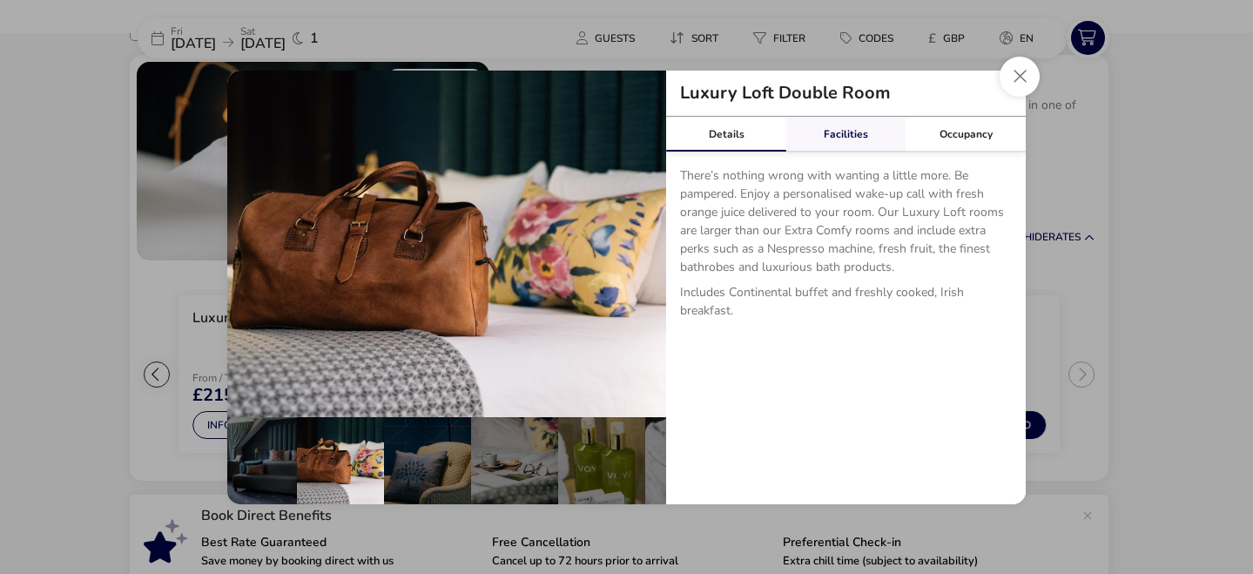
click at [850, 123] on link "Facilities" at bounding box center [846, 134] width 120 height 35
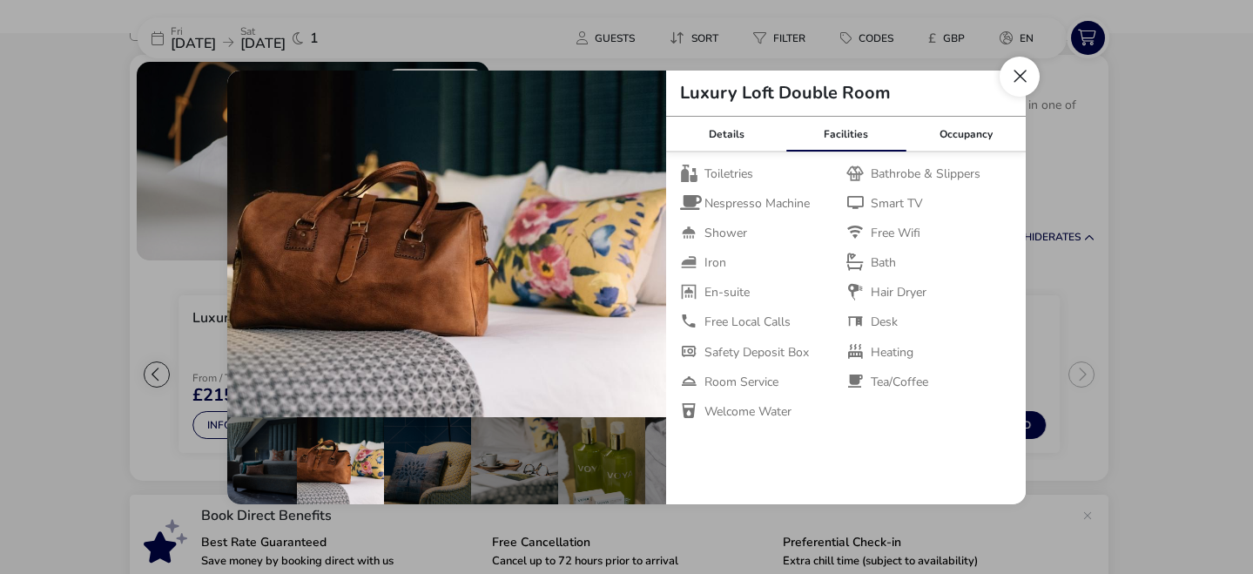
click at [1012, 83] on button "Close dialog" at bounding box center [1020, 77] width 40 height 40
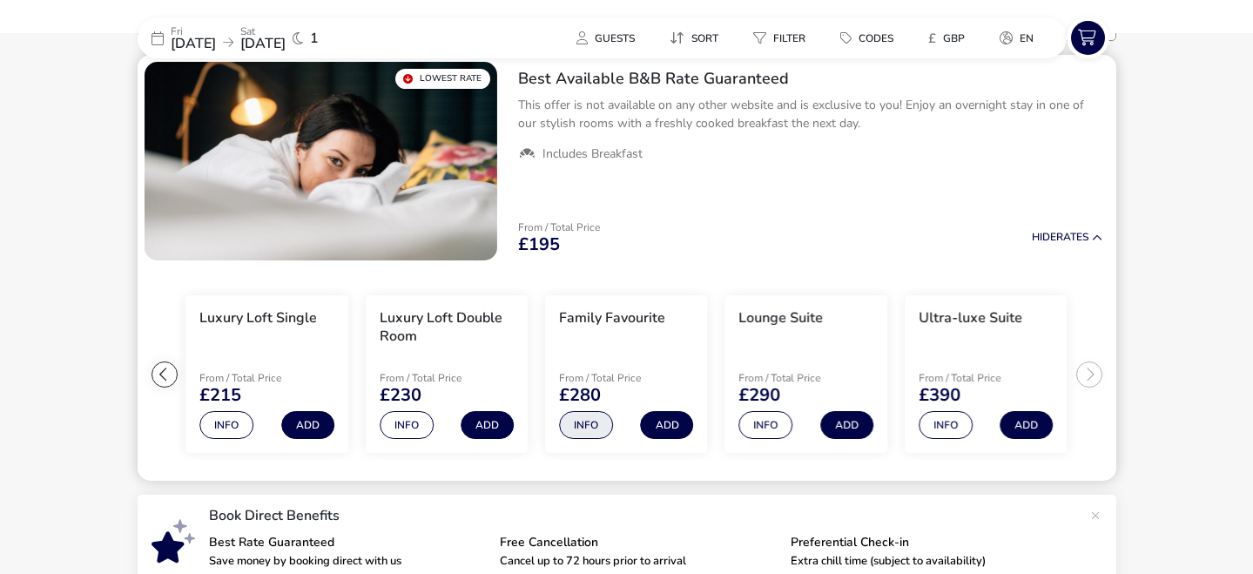
click at [578, 428] on button "Info" at bounding box center [586, 425] width 54 height 28
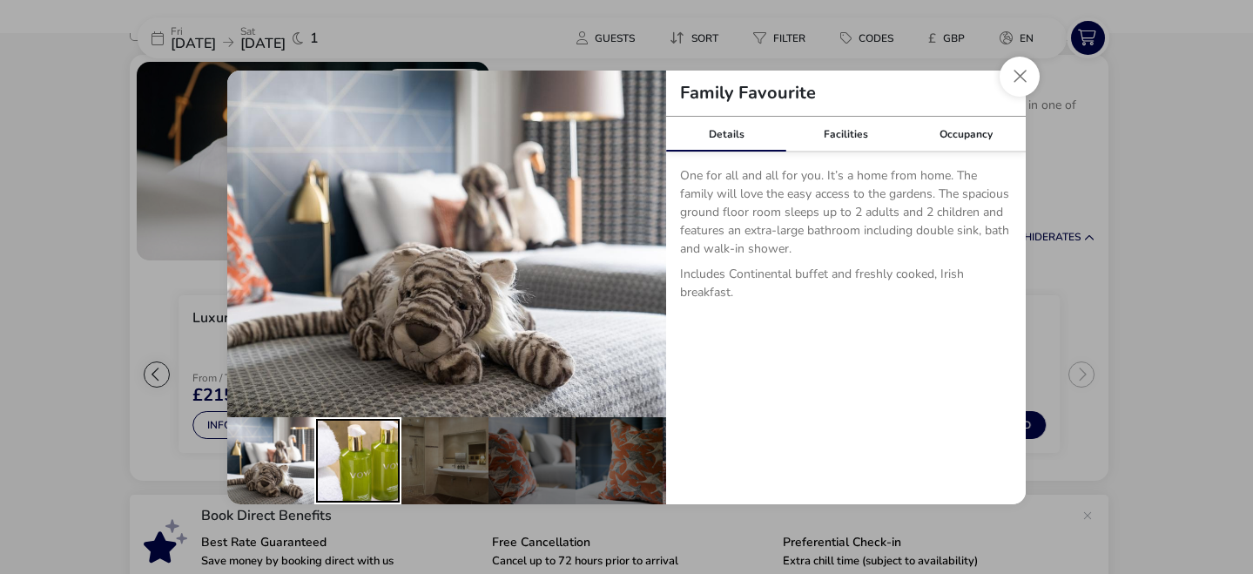
click at [338, 481] on div "details" at bounding box center [357, 460] width 87 height 87
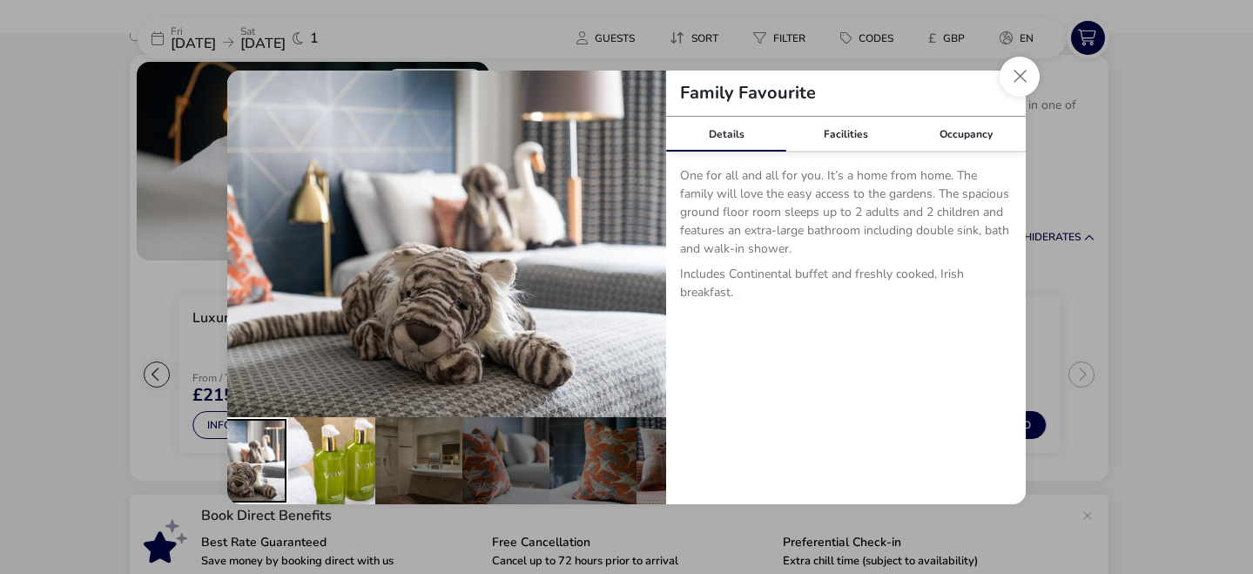
scroll to position [0, 35]
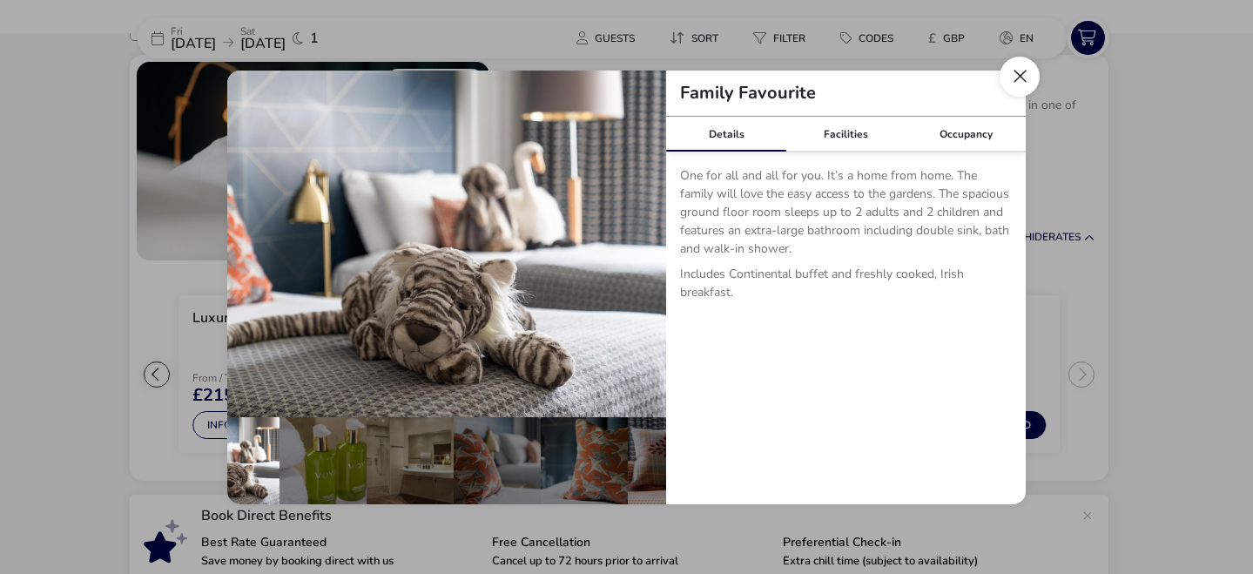
click at [1015, 84] on button "Close dialog" at bounding box center [1020, 77] width 40 height 40
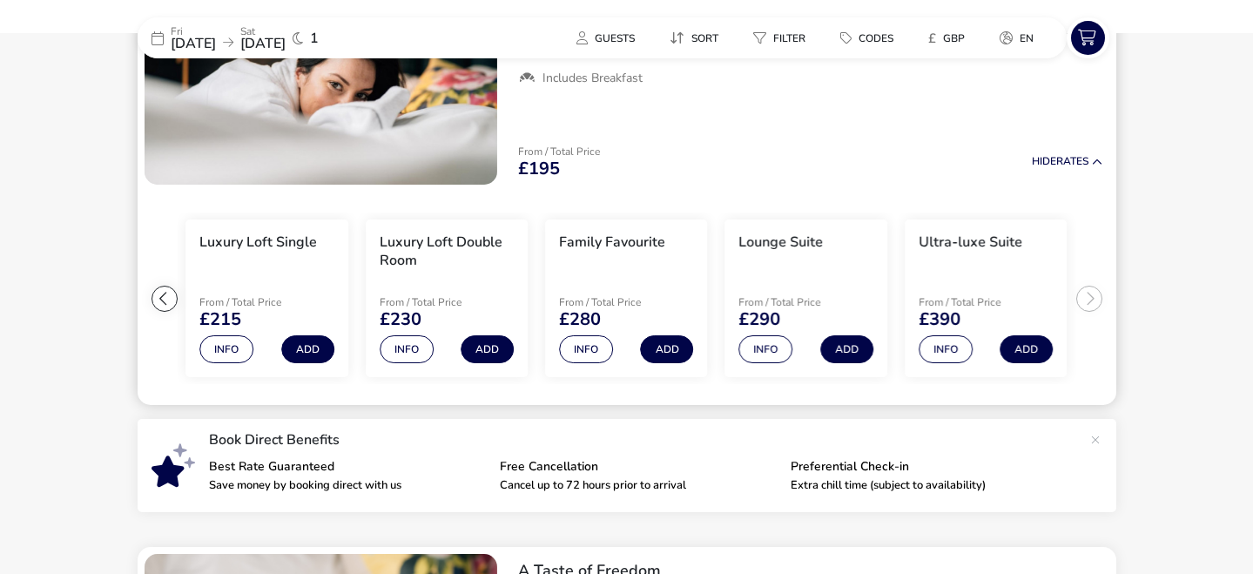
scroll to position [253, 0]
click at [227, 358] on button "Info" at bounding box center [226, 348] width 54 height 28
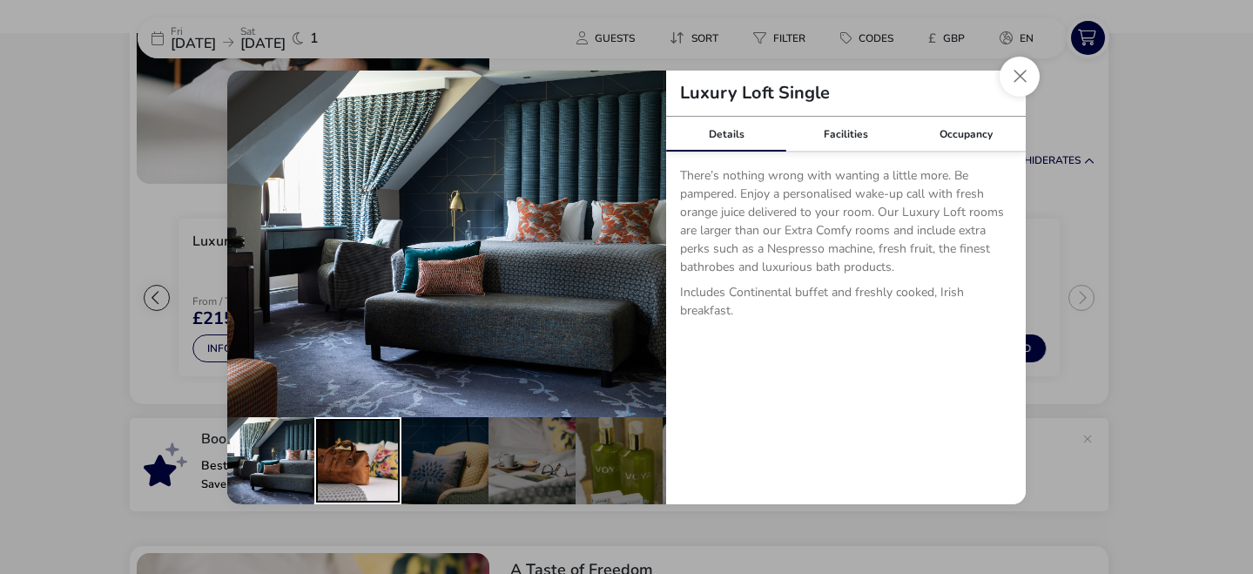
click at [355, 456] on div "details" at bounding box center [357, 460] width 87 height 87
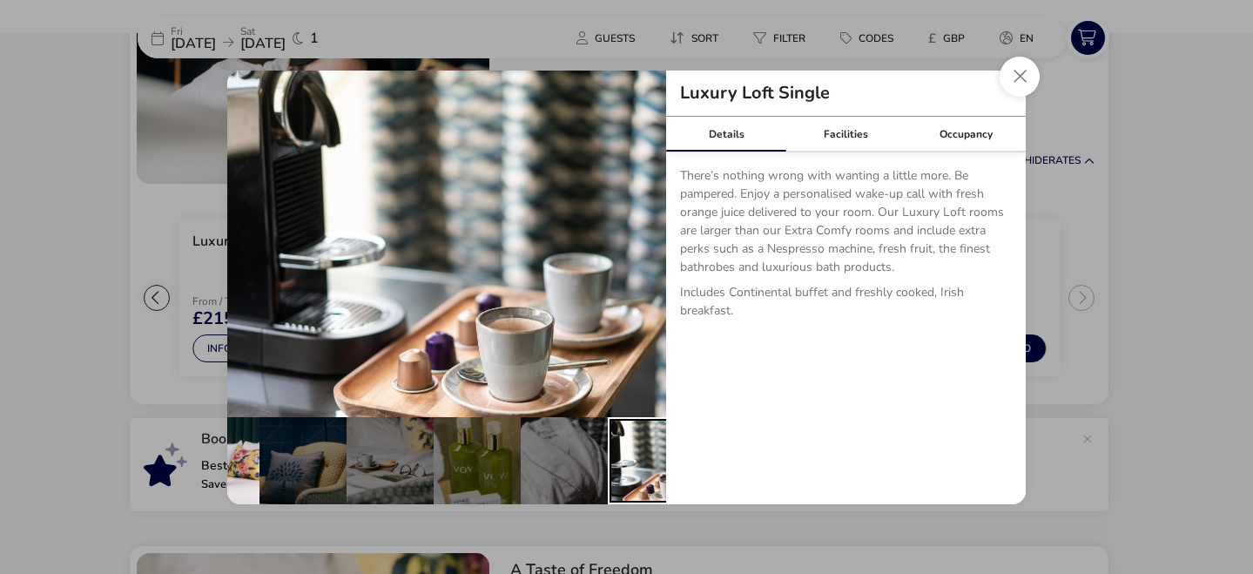
scroll to position [0, 174]
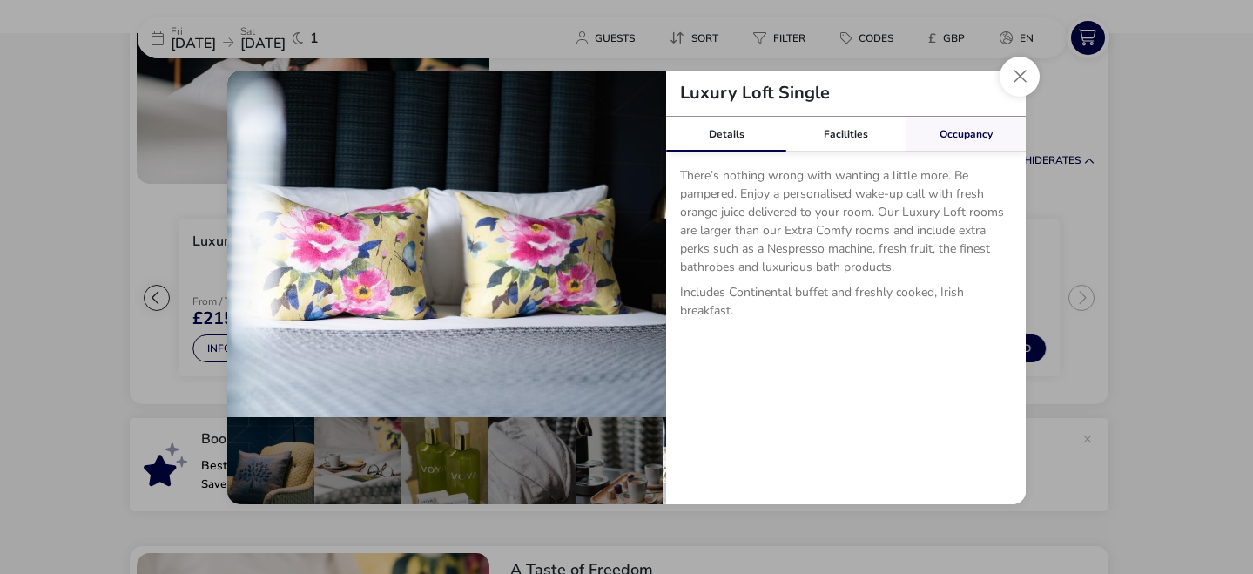
click at [957, 133] on link "Occupancy" at bounding box center [966, 134] width 120 height 35
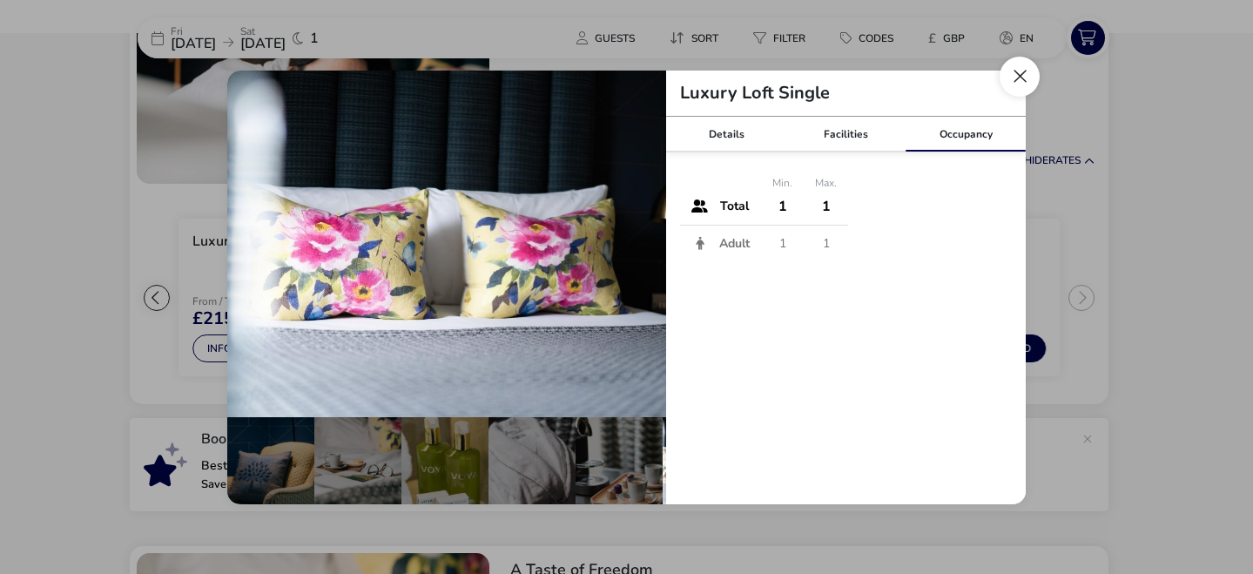
click at [1026, 79] on button "Close dialog" at bounding box center [1020, 77] width 40 height 40
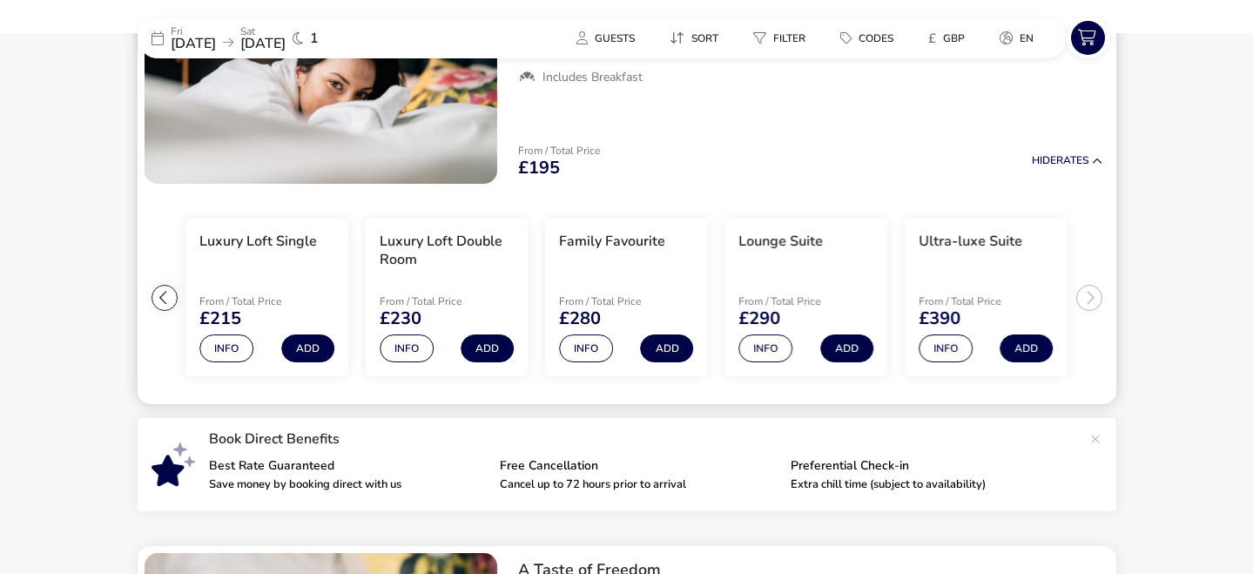
click at [159, 302] on div at bounding box center [165, 298] width 26 height 26
click at [165, 300] on div at bounding box center [165, 298] width 26 height 26
click at [165, 300] on ul "Extra Comfy Single From / Total Price £195 Info Add Extra Comfy Double Room Fro…" at bounding box center [627, 298] width 979 height 214
click at [226, 347] on button "Info" at bounding box center [227, 348] width 54 height 28
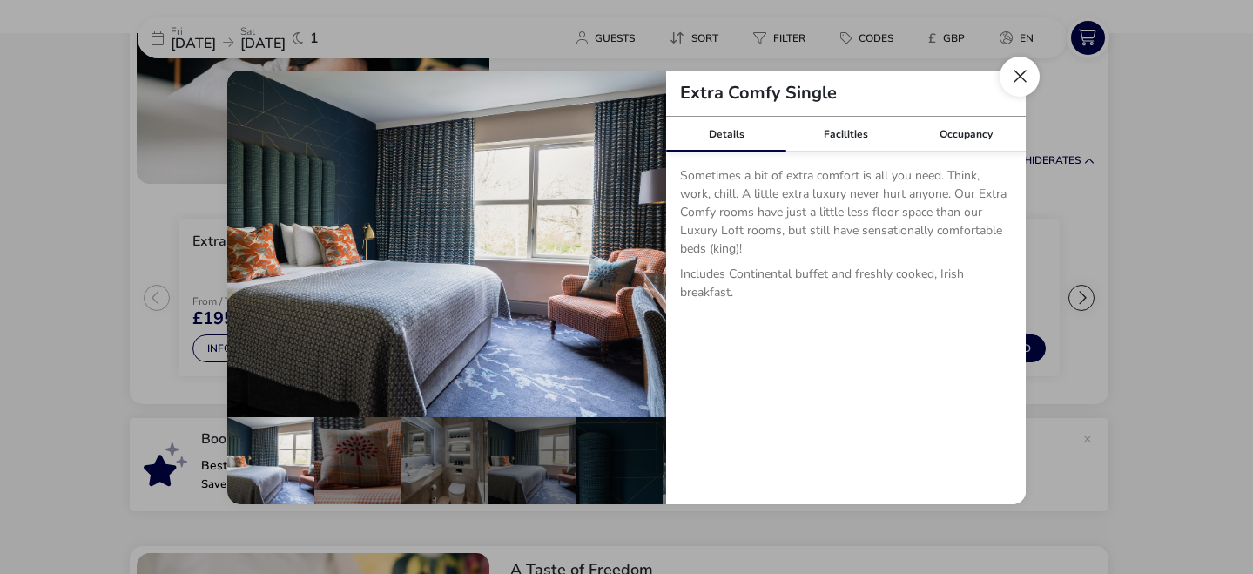
click at [1024, 78] on button "Close dialog" at bounding box center [1020, 77] width 40 height 40
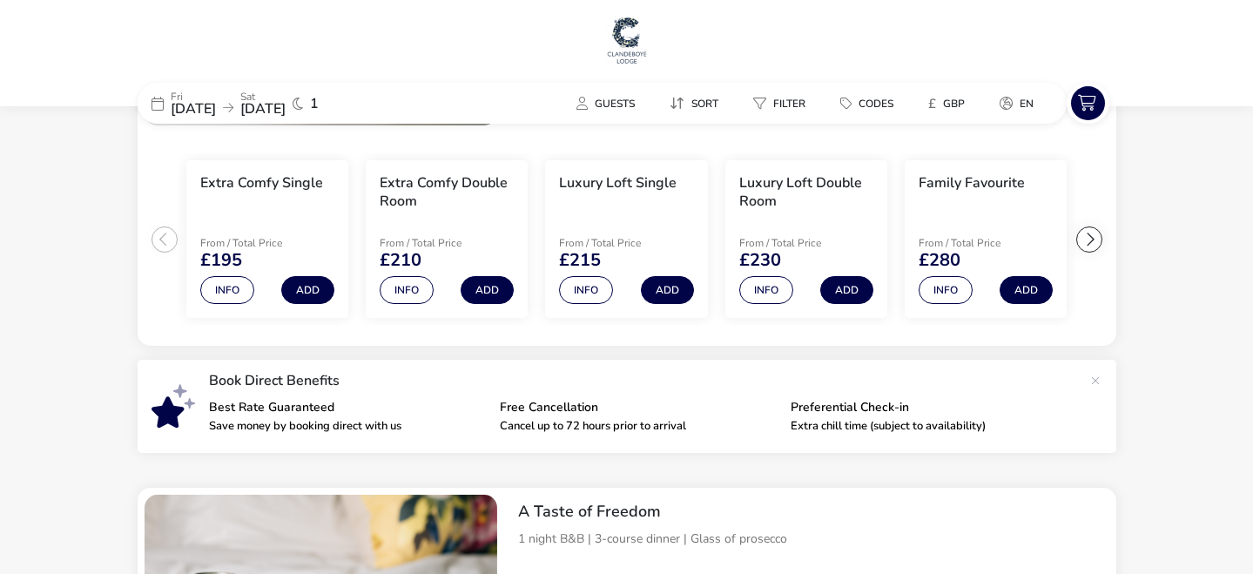
scroll to position [0, 0]
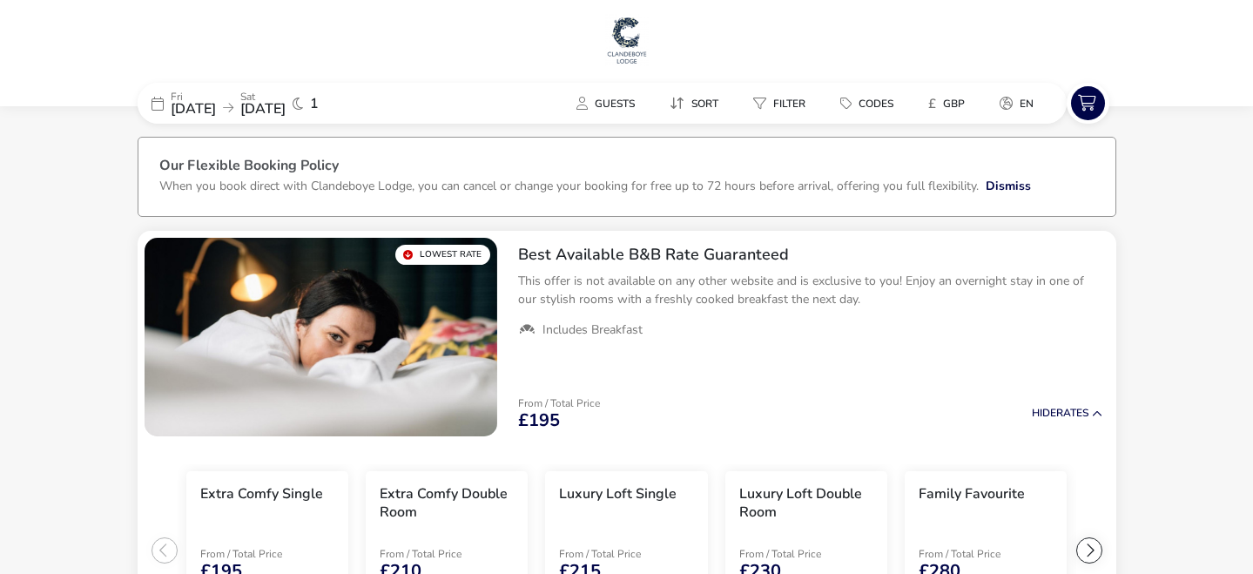
click at [625, 42] on img at bounding box center [627, 40] width 44 height 52
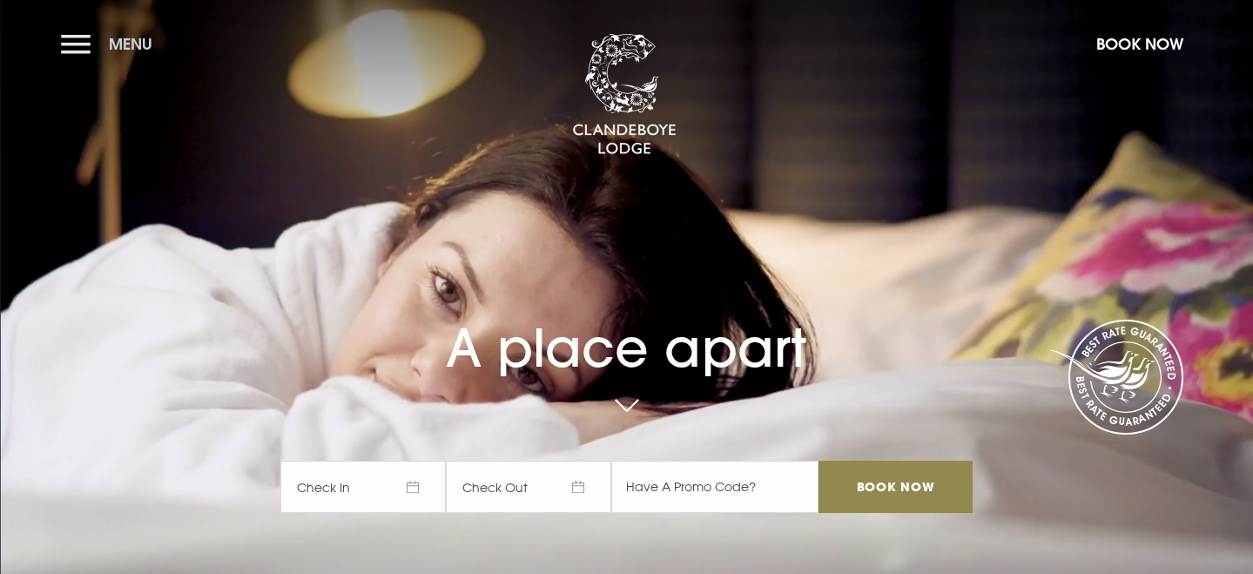
click at [70, 37] on button "Menu" at bounding box center [111, 43] width 100 height 37
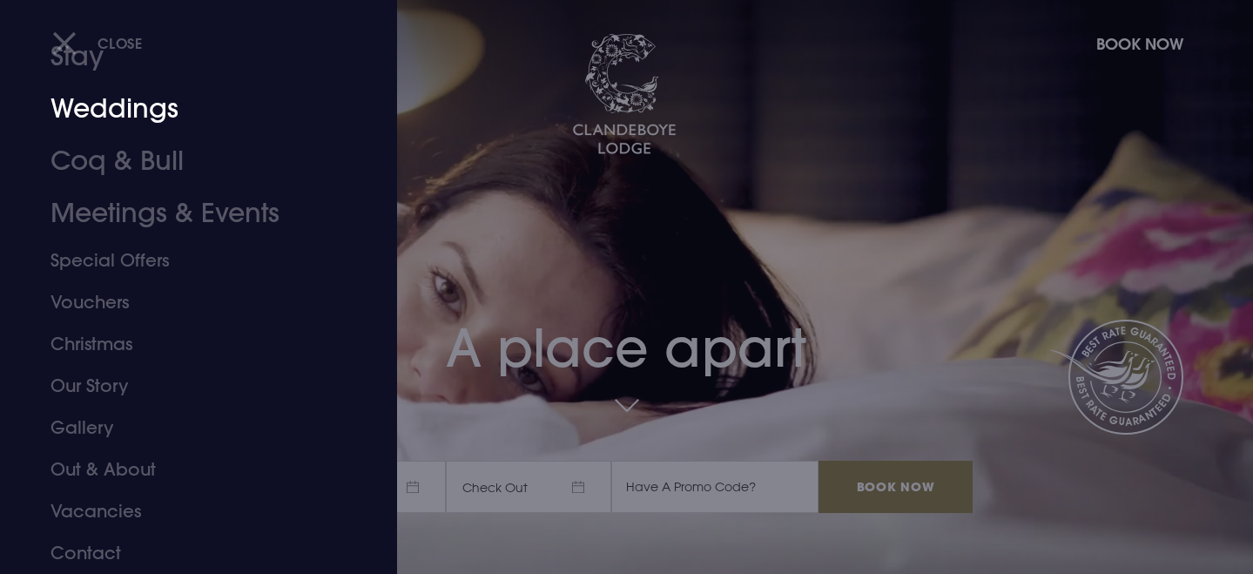
scroll to position [80, 0]
click at [69, 62] on link "Stay" at bounding box center [188, 57] width 275 height 52
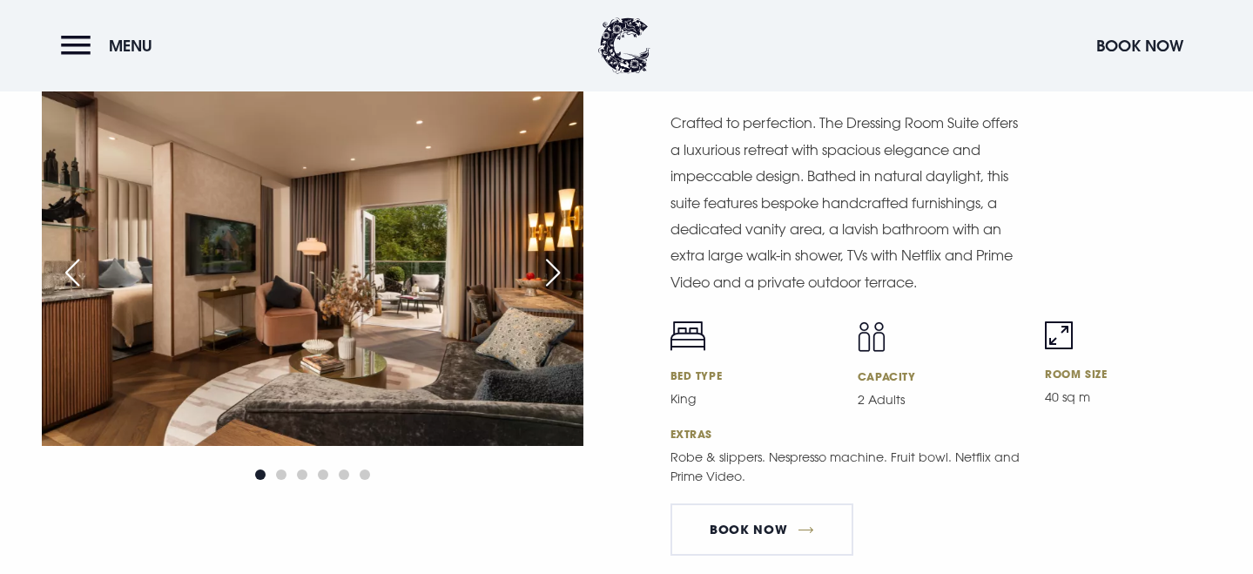
scroll to position [2900, 0]
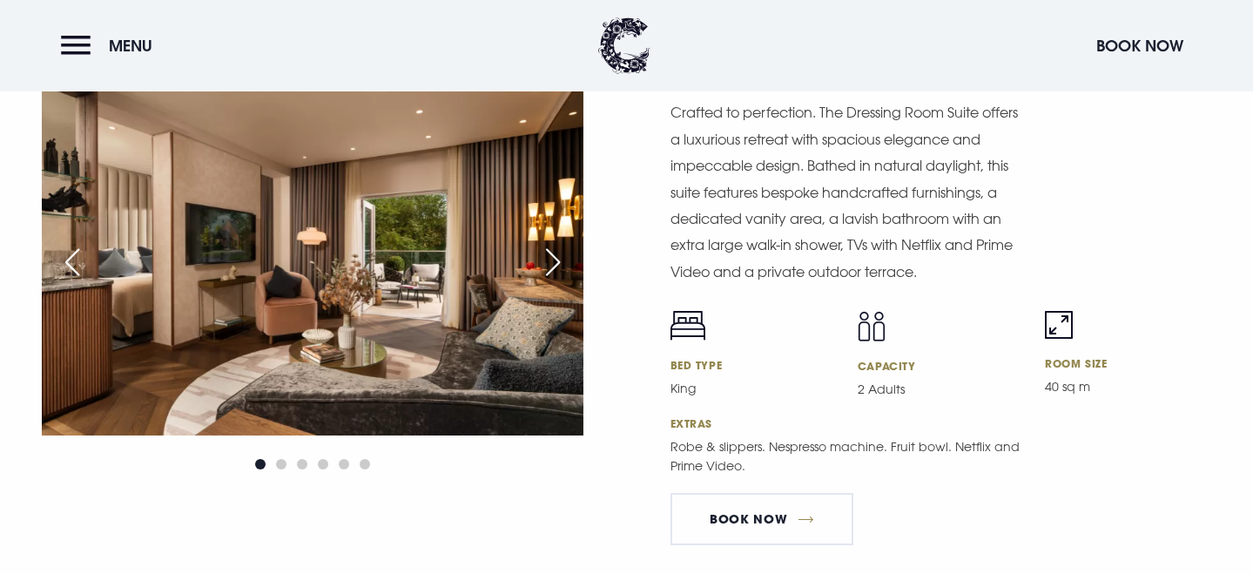
click at [560, 265] on div "Next slide" at bounding box center [553, 262] width 44 height 38
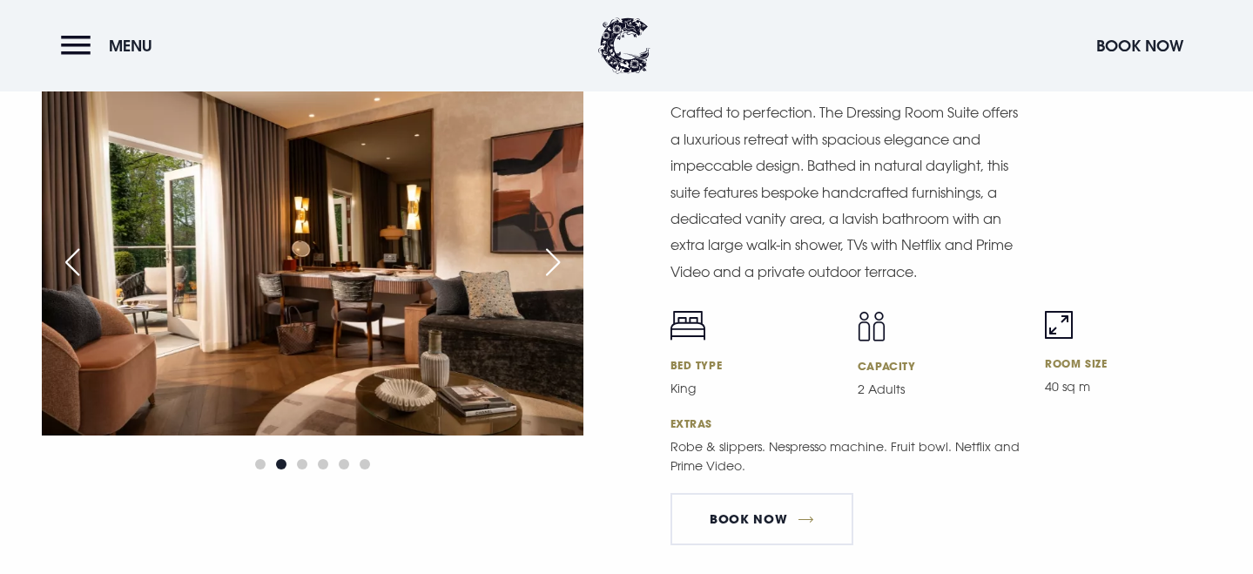
click at [560, 265] on div "Next slide" at bounding box center [553, 262] width 44 height 38
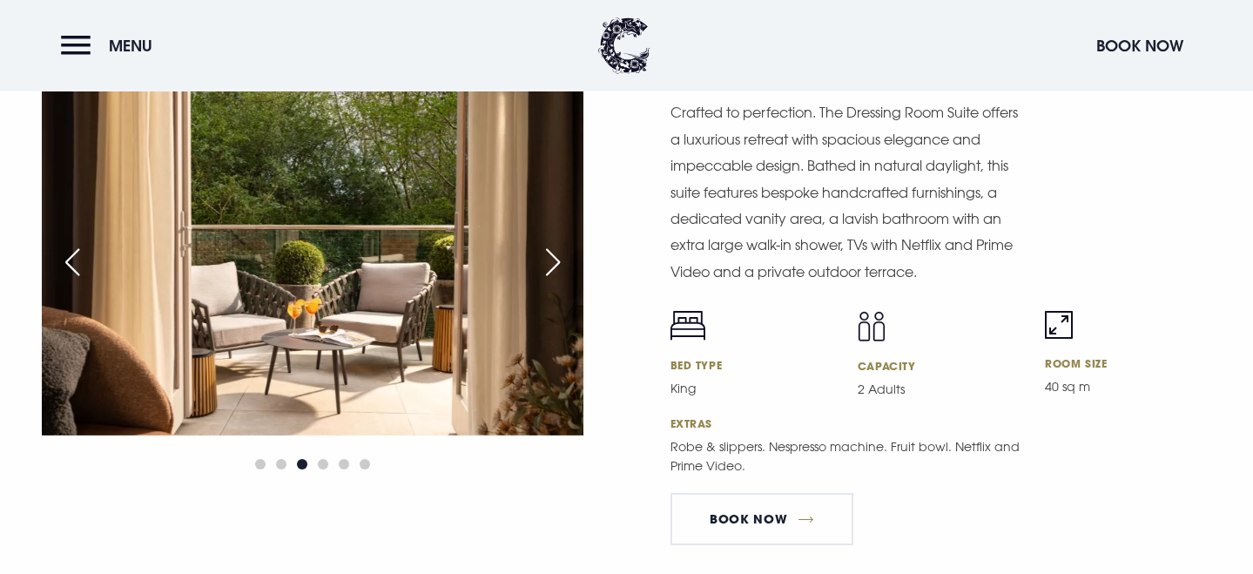
click at [560, 265] on div "Next slide" at bounding box center [553, 262] width 44 height 38
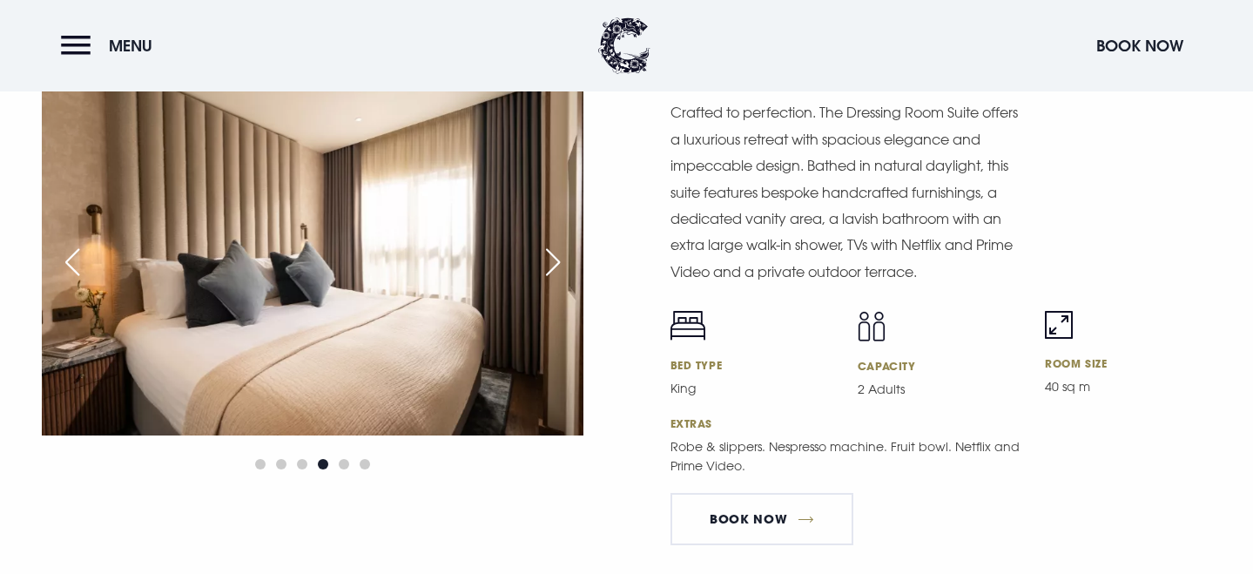
click at [560, 264] on div "Next slide" at bounding box center [553, 262] width 44 height 38
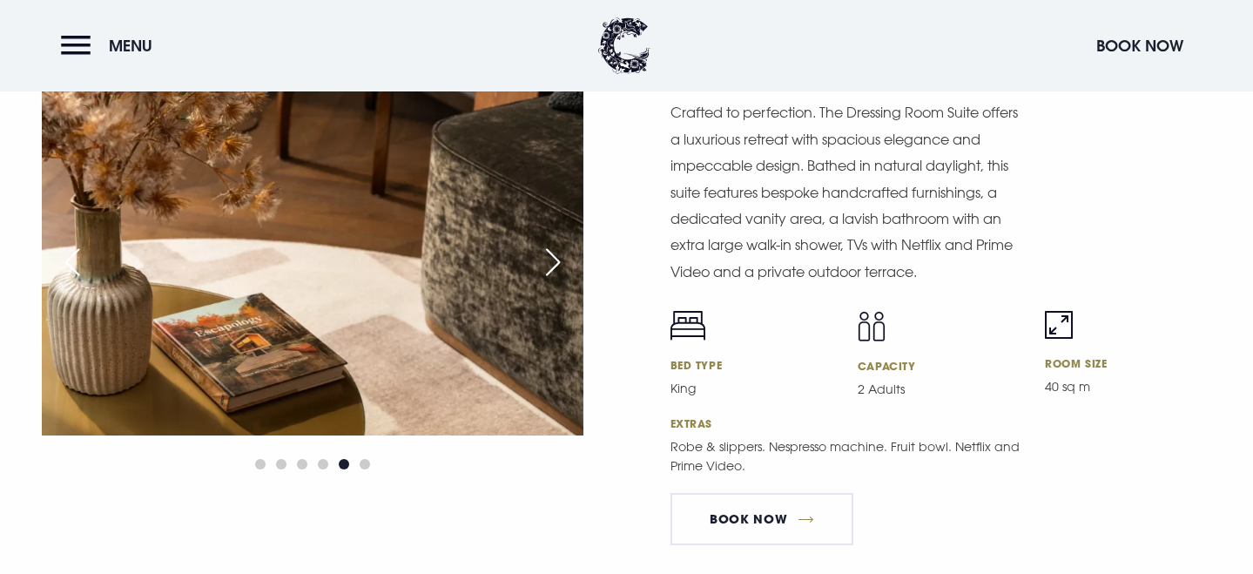
click at [560, 264] on div "Next slide" at bounding box center [553, 262] width 44 height 38
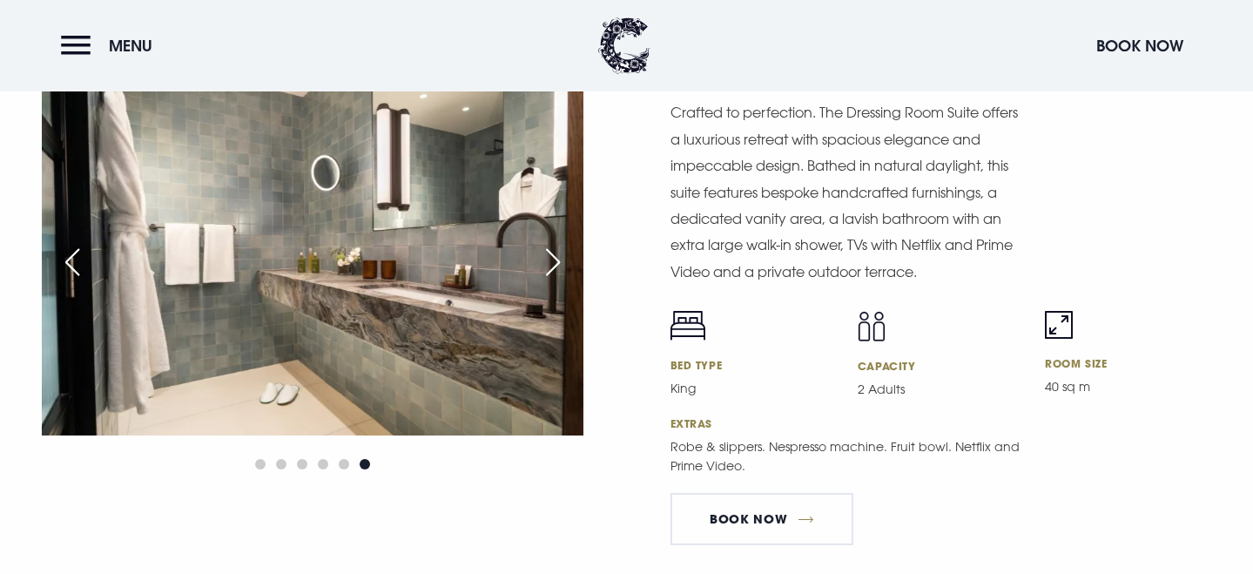
click at [560, 264] on div "Next slide" at bounding box center [553, 262] width 44 height 38
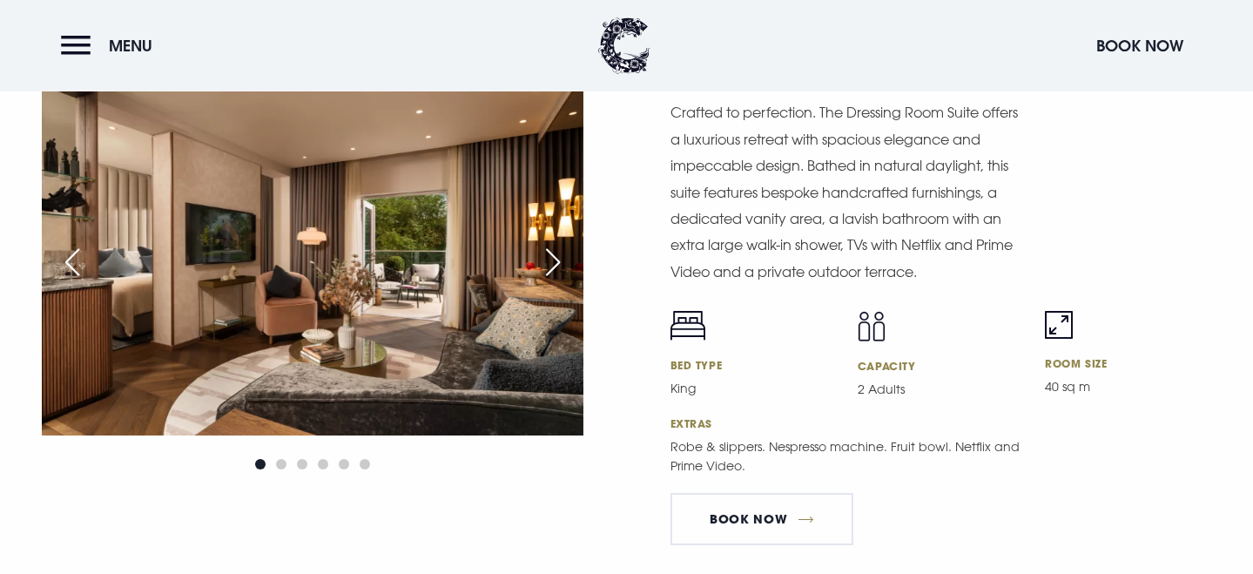
click at [560, 265] on div "Next slide" at bounding box center [553, 262] width 44 height 38
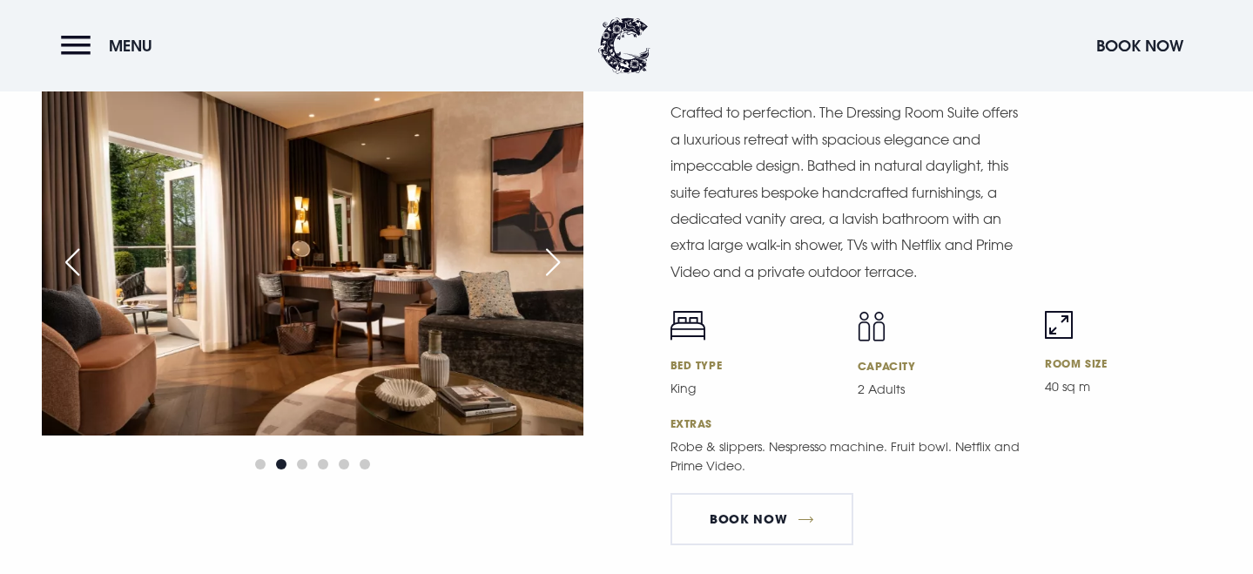
click at [562, 266] on div "Next slide" at bounding box center [553, 262] width 44 height 38
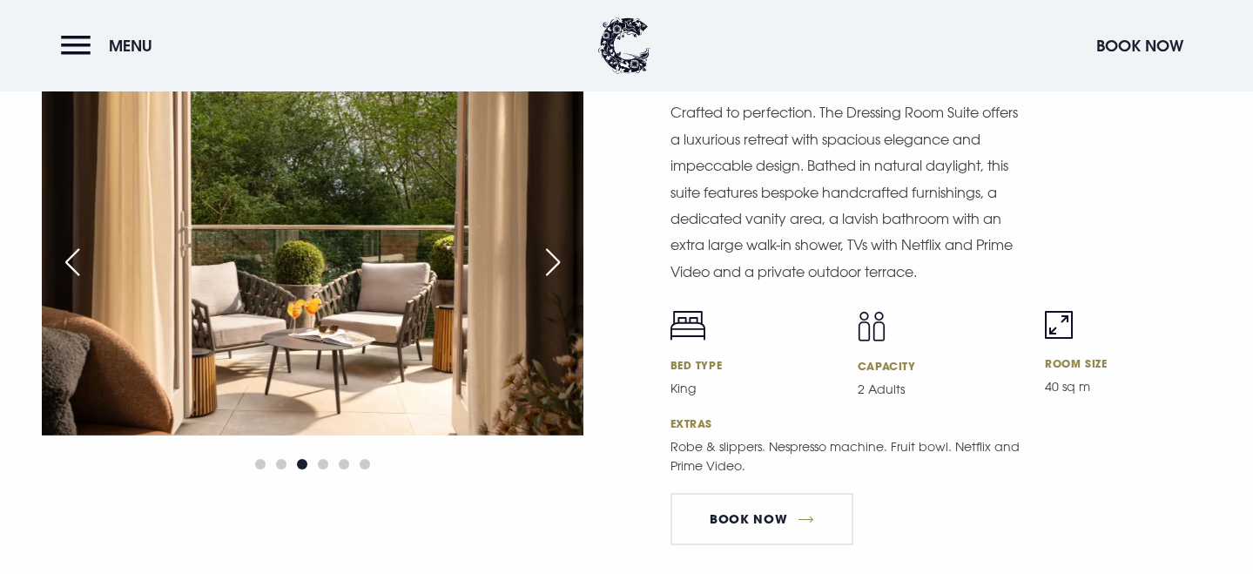
click at [563, 267] on div "Next slide" at bounding box center [553, 262] width 44 height 38
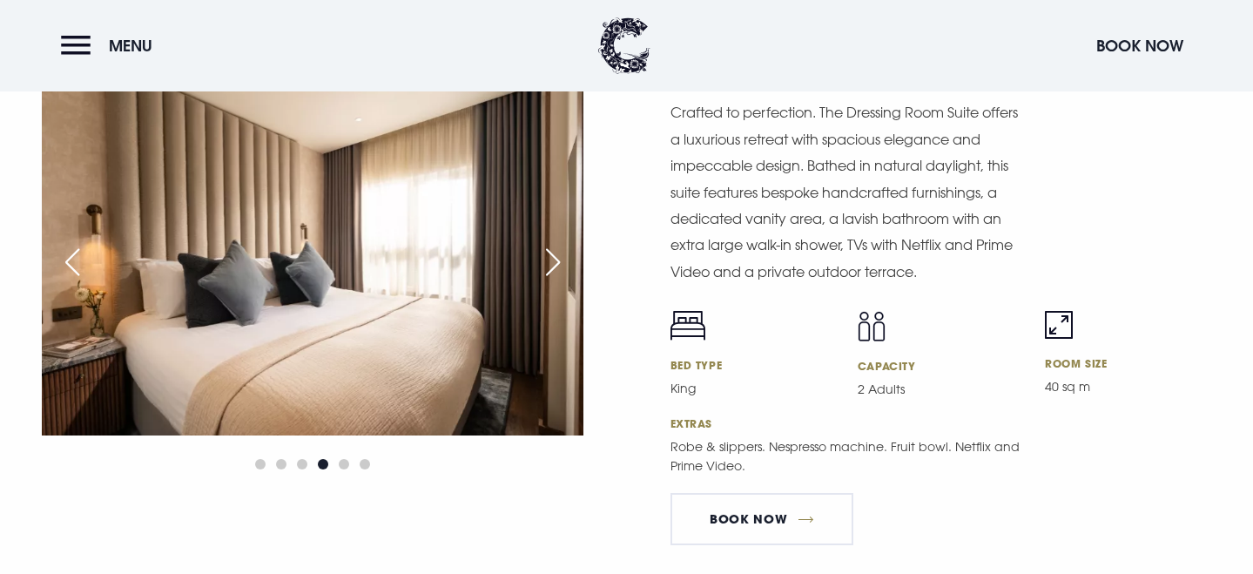
click at [563, 268] on div "Next slide" at bounding box center [553, 262] width 44 height 38
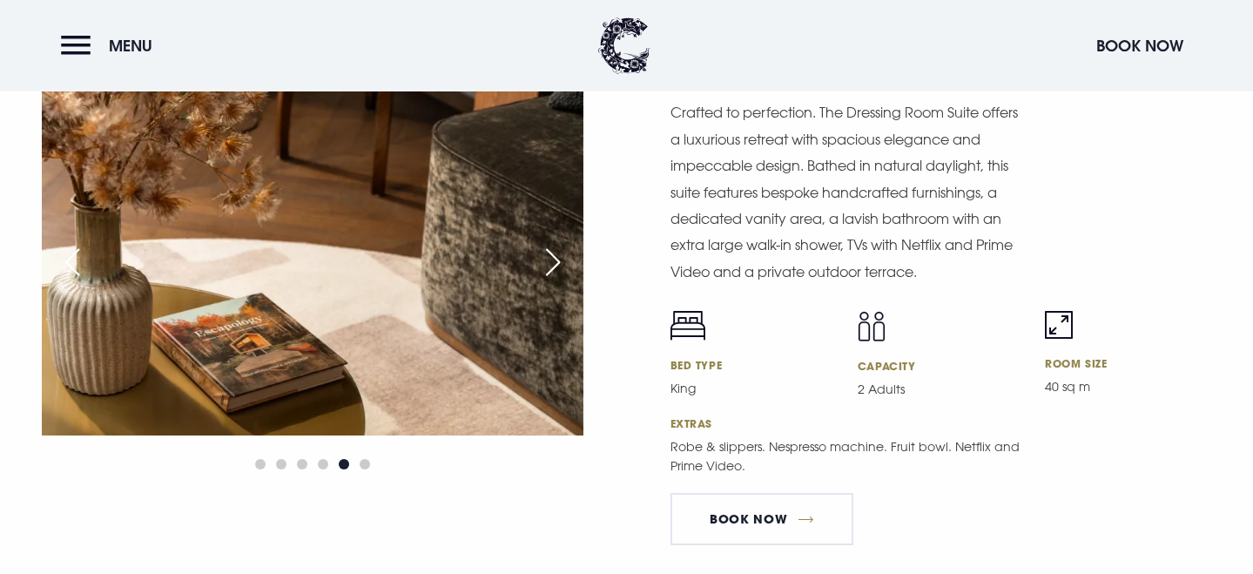
click at [563, 269] on div "Next slide" at bounding box center [553, 262] width 44 height 38
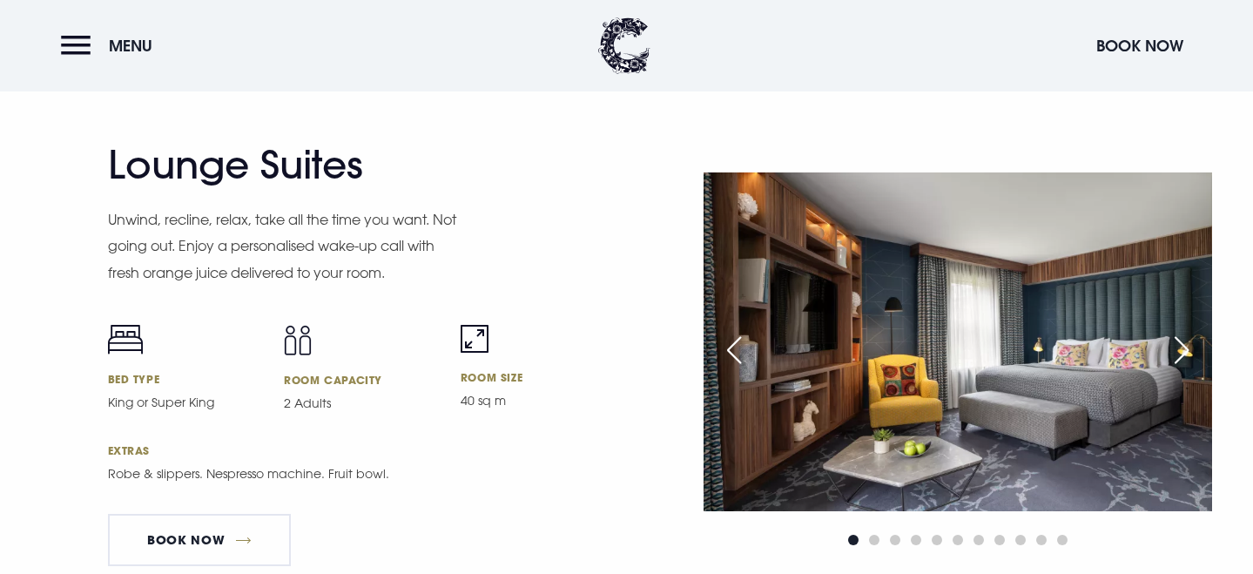
scroll to position [3432, 0]
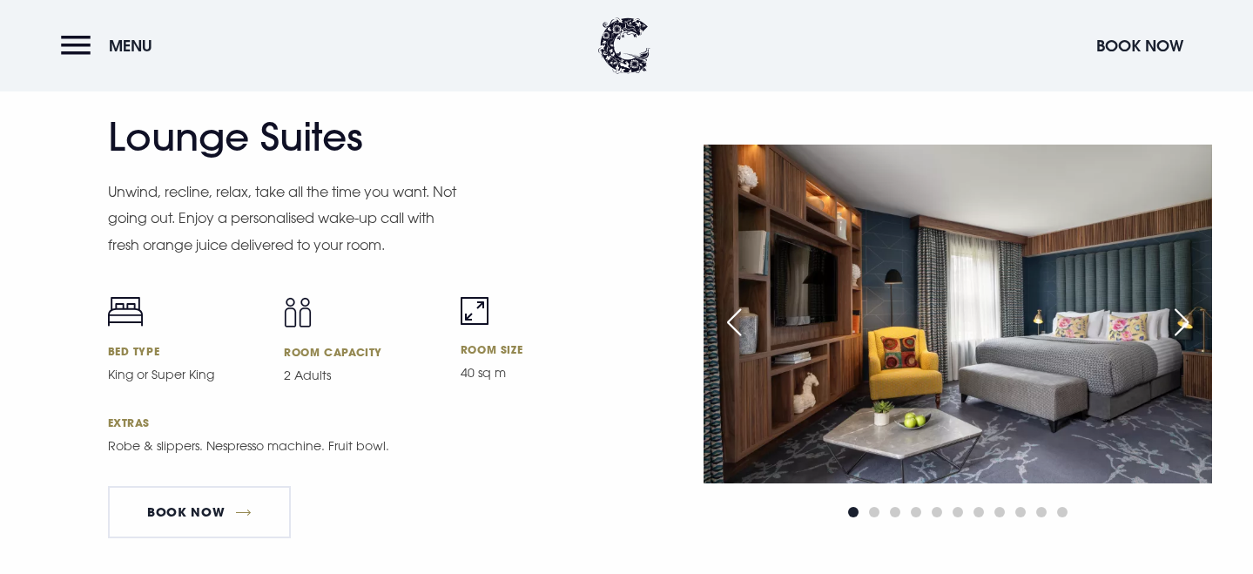
click at [1179, 325] on div "Next slide" at bounding box center [1182, 322] width 44 height 38
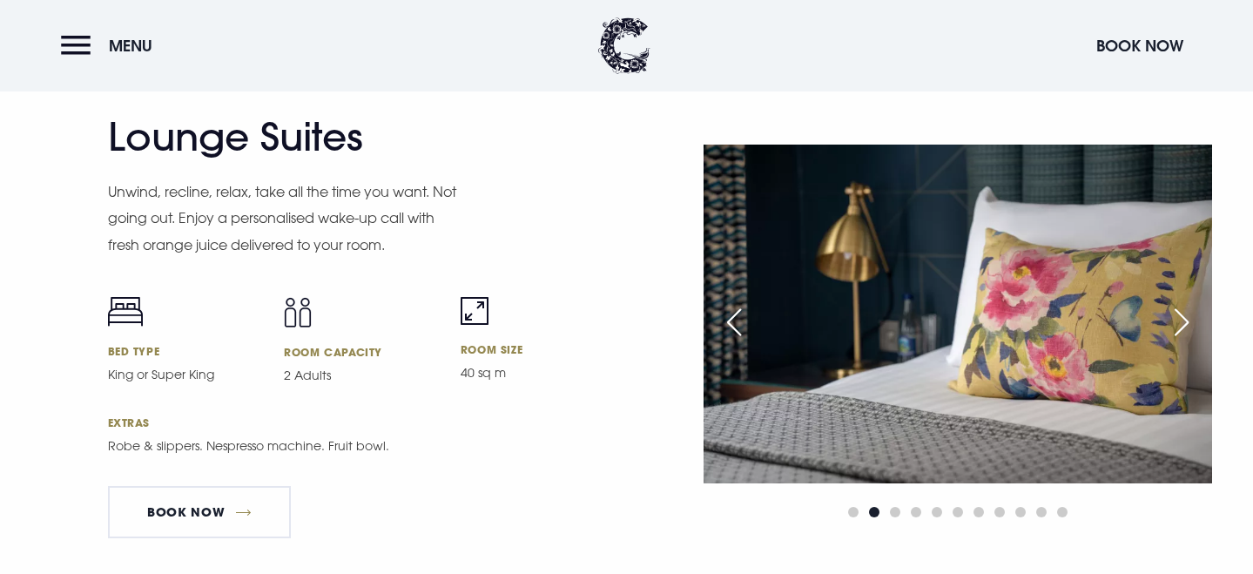
click at [1179, 325] on div "Next slide" at bounding box center [1182, 322] width 44 height 38
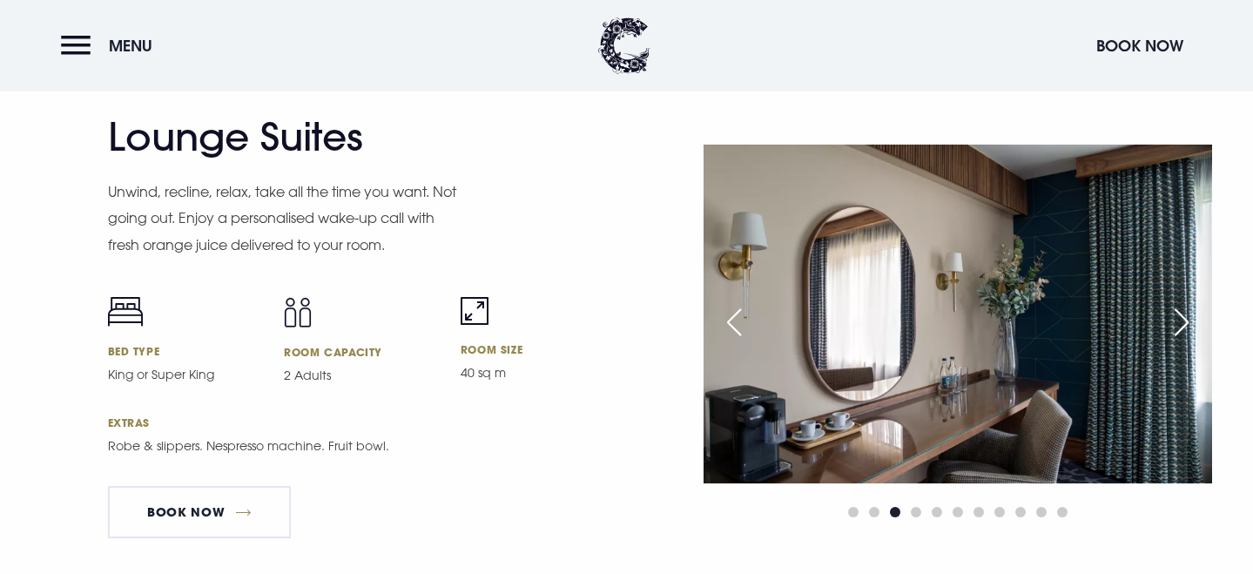
click at [1179, 325] on div "Next slide" at bounding box center [1182, 322] width 44 height 38
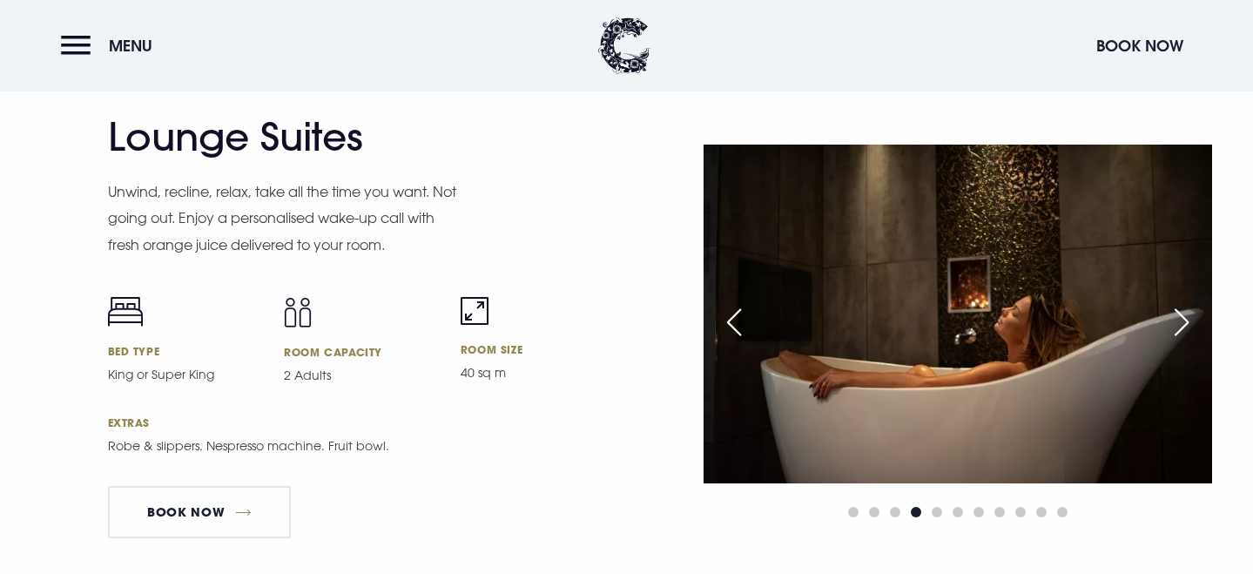
click at [1179, 325] on div "Next slide" at bounding box center [1182, 322] width 44 height 38
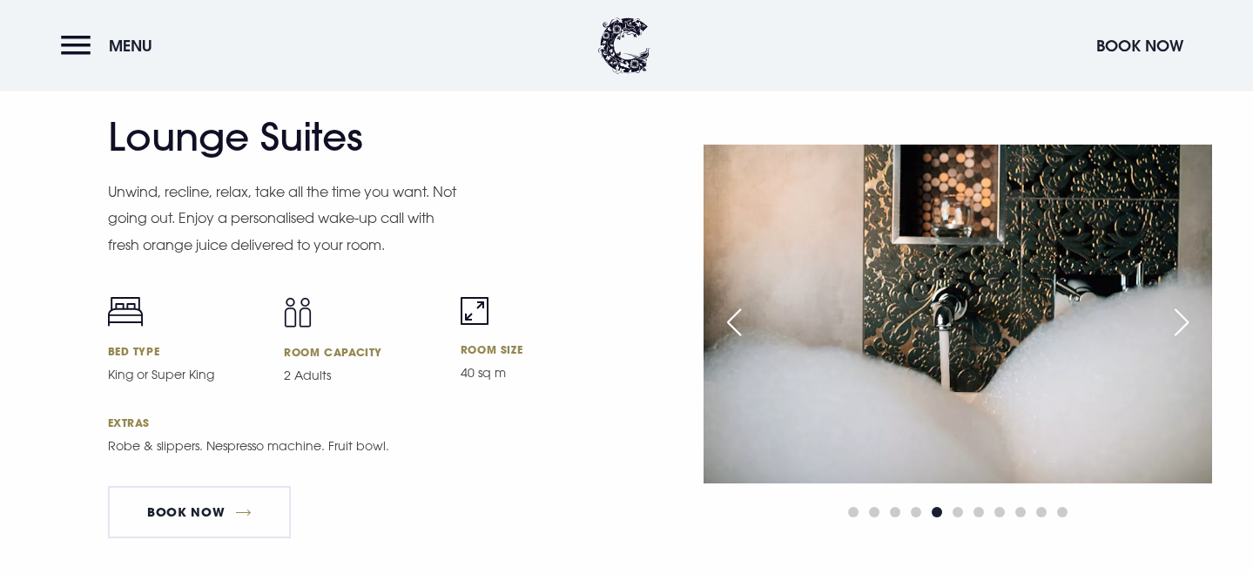
click at [1179, 325] on div "Next slide" at bounding box center [1182, 322] width 44 height 38
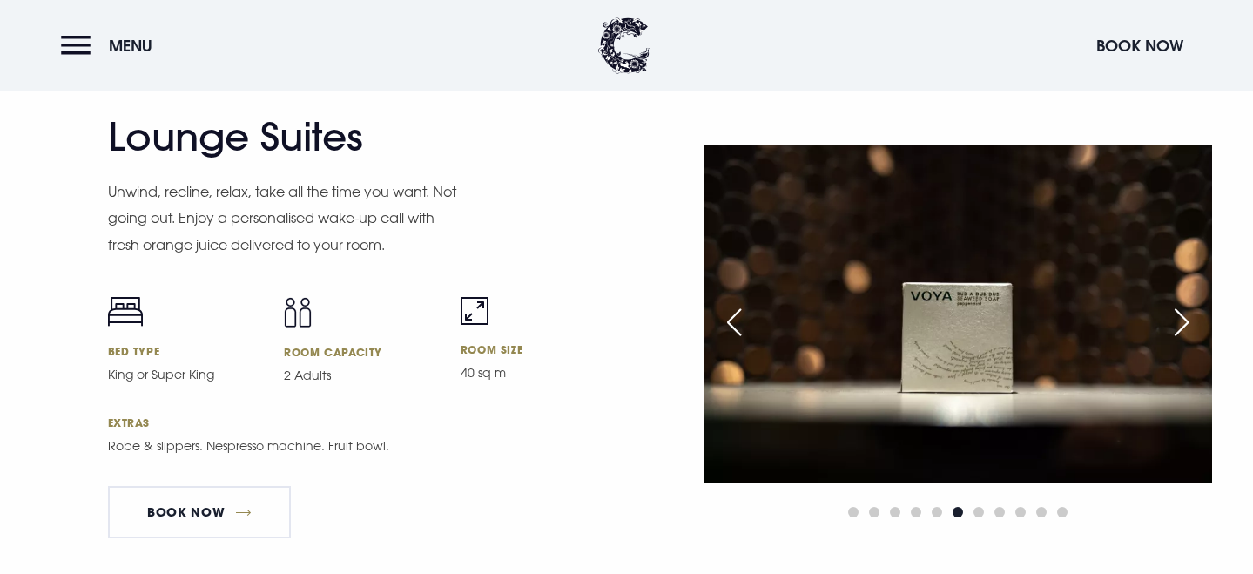
click at [1179, 325] on div "Next slide" at bounding box center [1182, 322] width 44 height 38
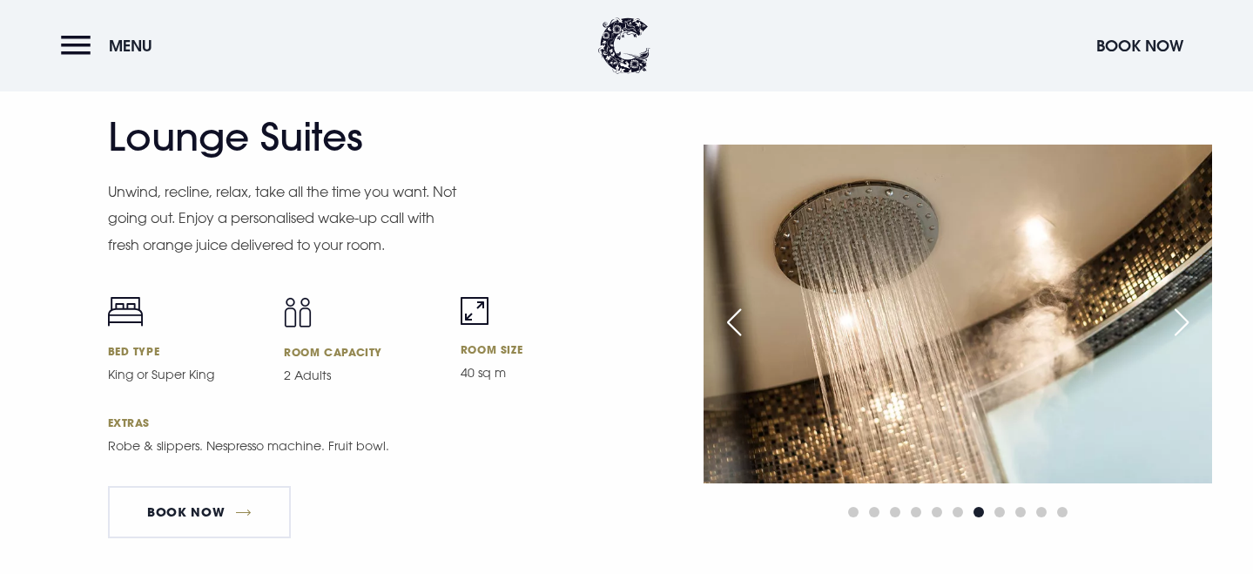
click at [1179, 325] on div "Next slide" at bounding box center [1182, 322] width 44 height 38
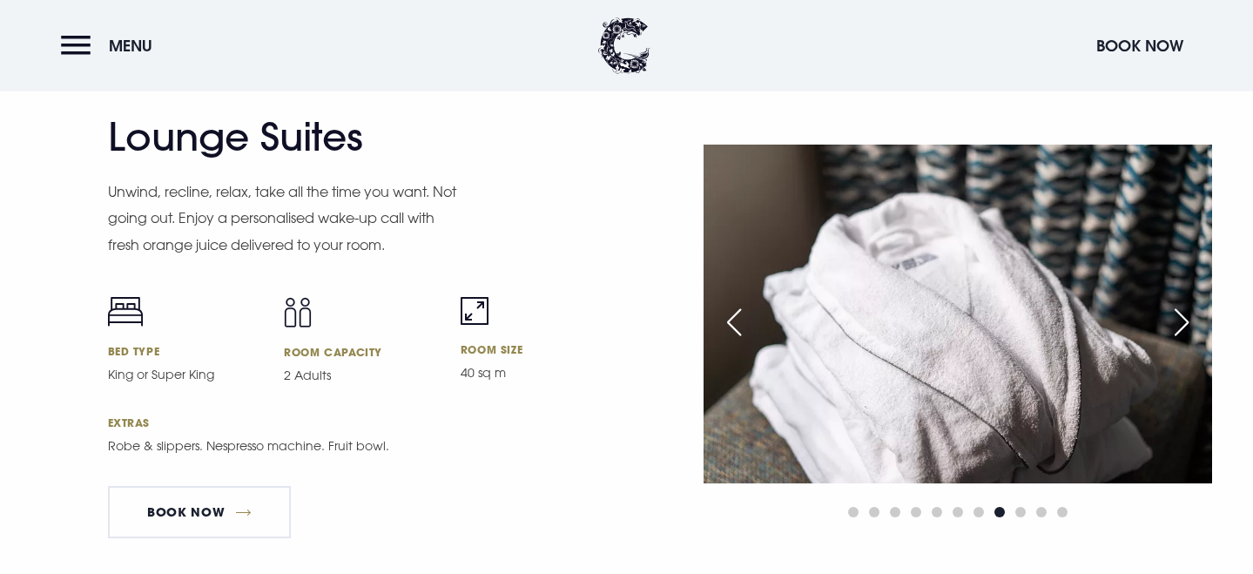
click at [1179, 325] on div "Next slide" at bounding box center [1182, 322] width 44 height 38
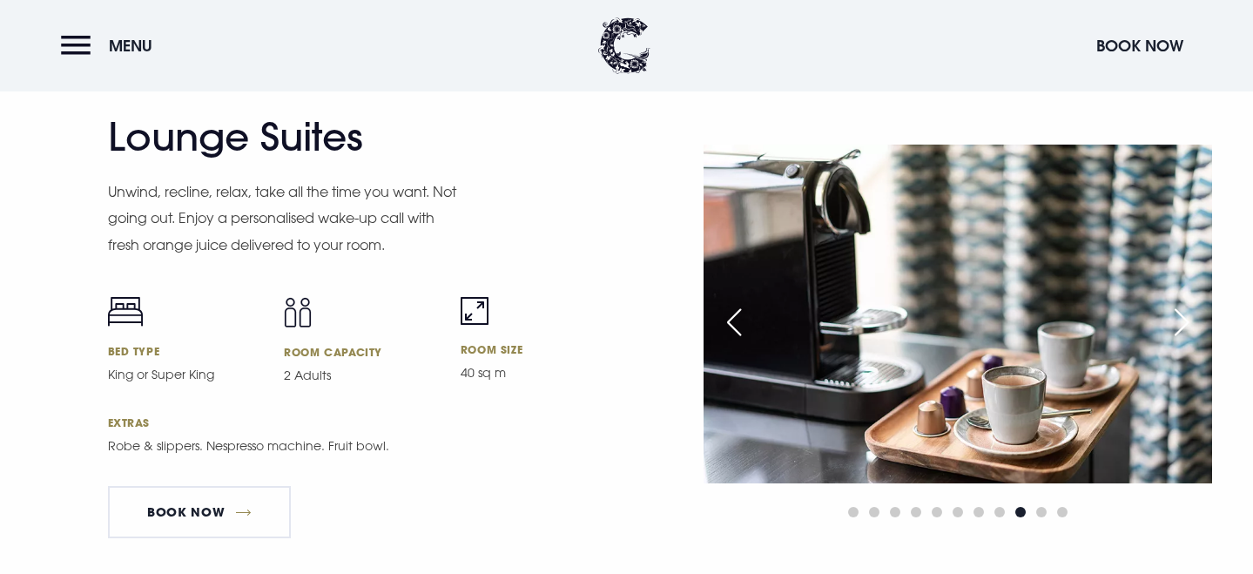
click at [1179, 325] on div "Next slide" at bounding box center [1182, 322] width 44 height 38
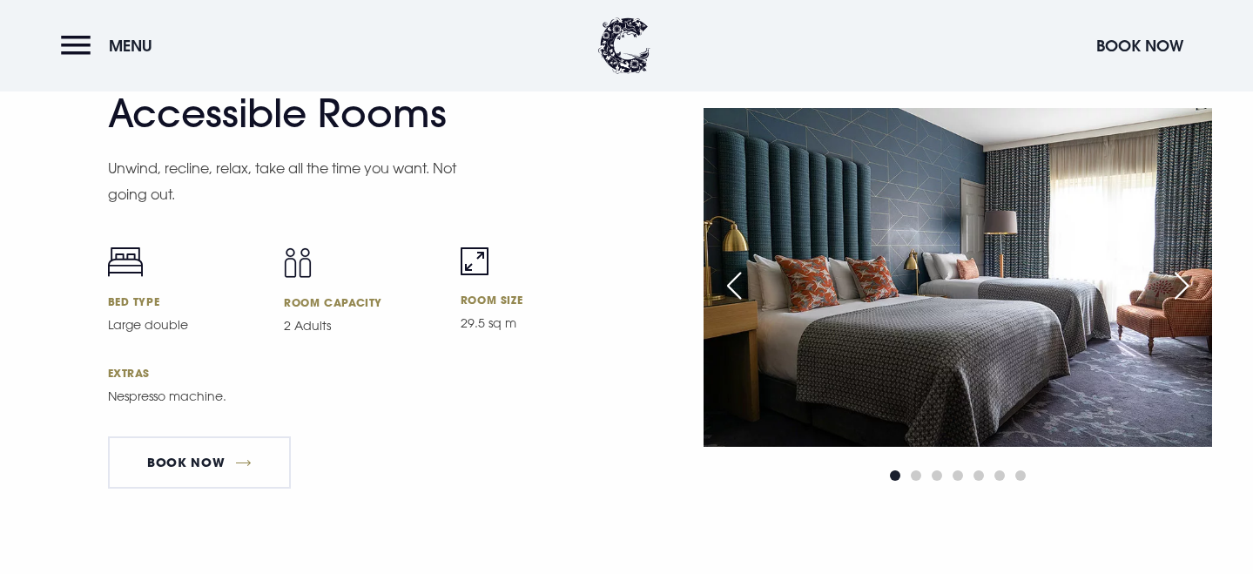
scroll to position [5497, 0]
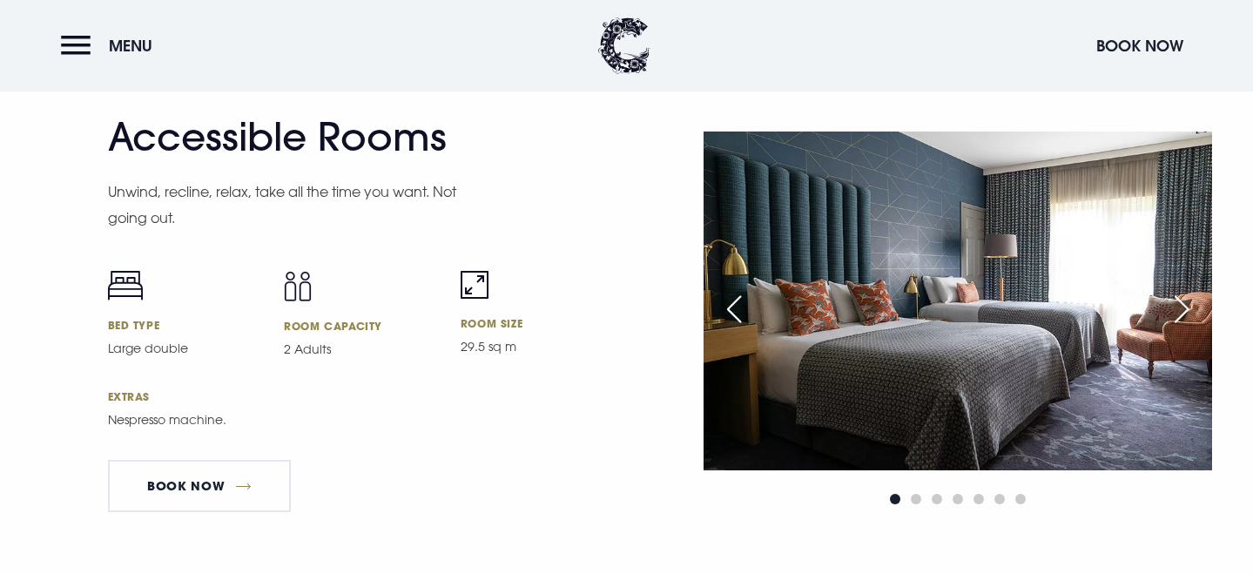
click at [1177, 328] on div "Next slide" at bounding box center [1182, 309] width 44 height 38
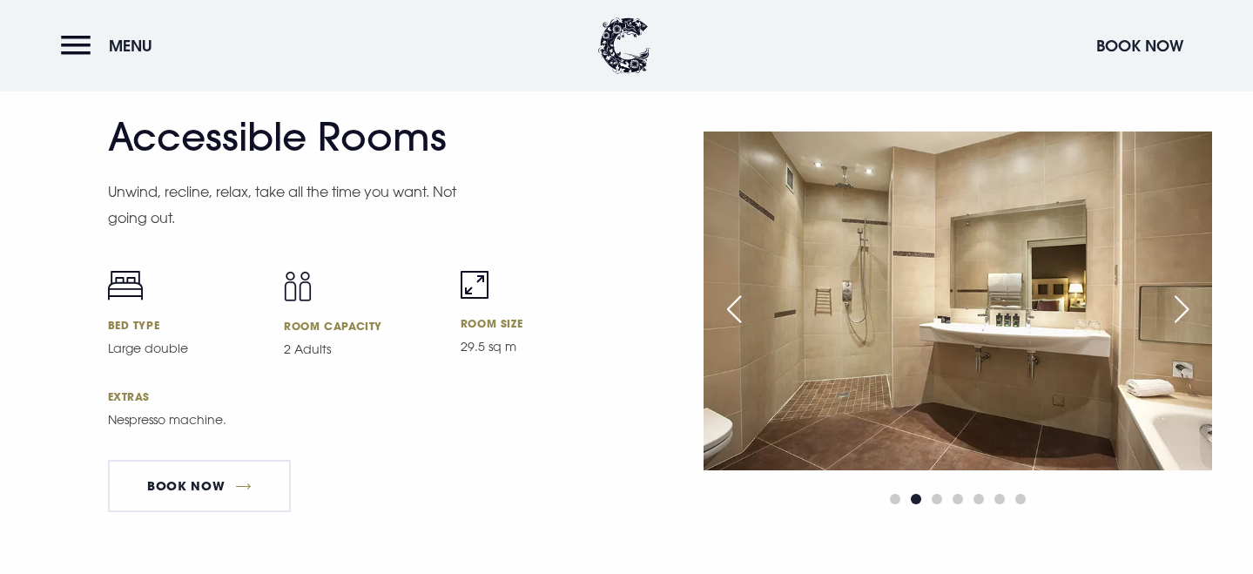
click at [1177, 328] on div "Next slide" at bounding box center [1182, 309] width 44 height 38
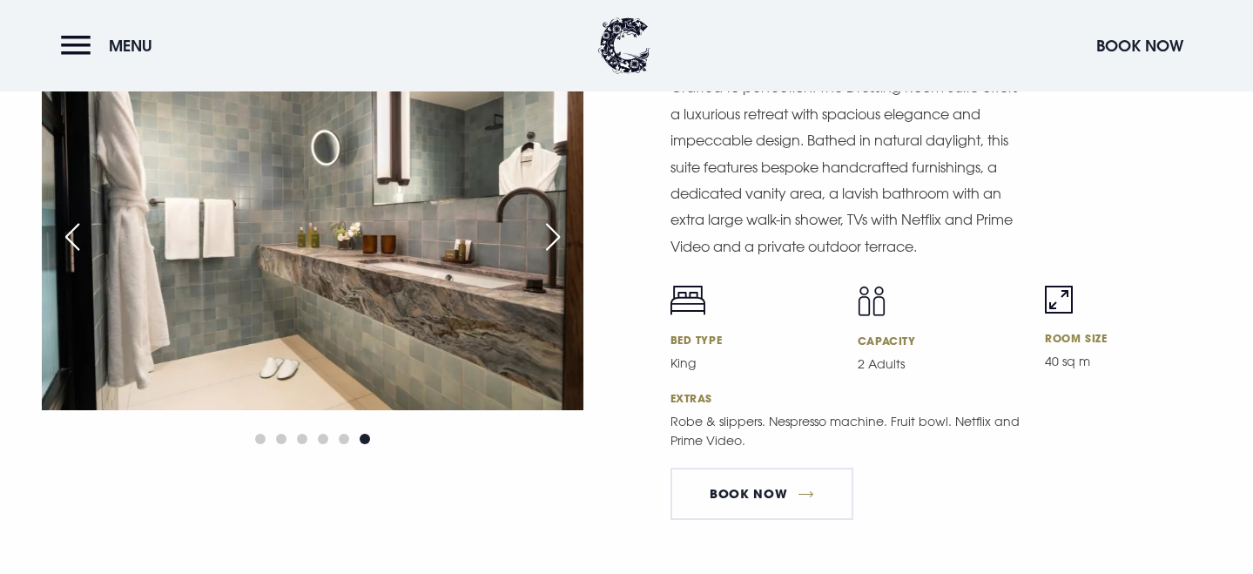
scroll to position [2983, 0]
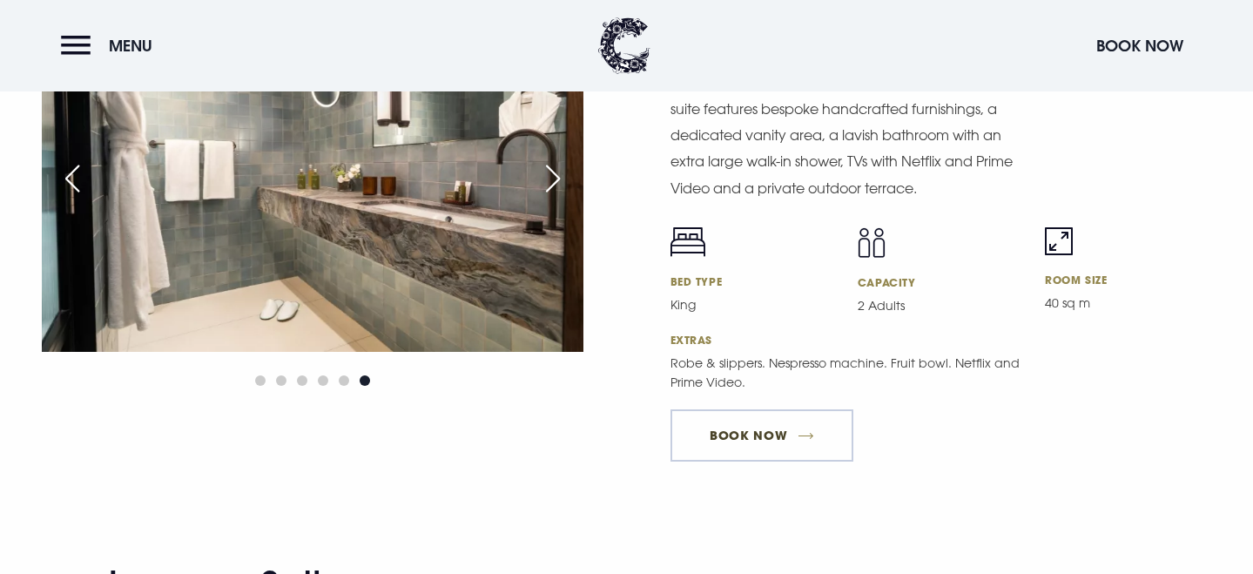
click at [733, 431] on link "BOOK NOW" at bounding box center [762, 435] width 183 height 52
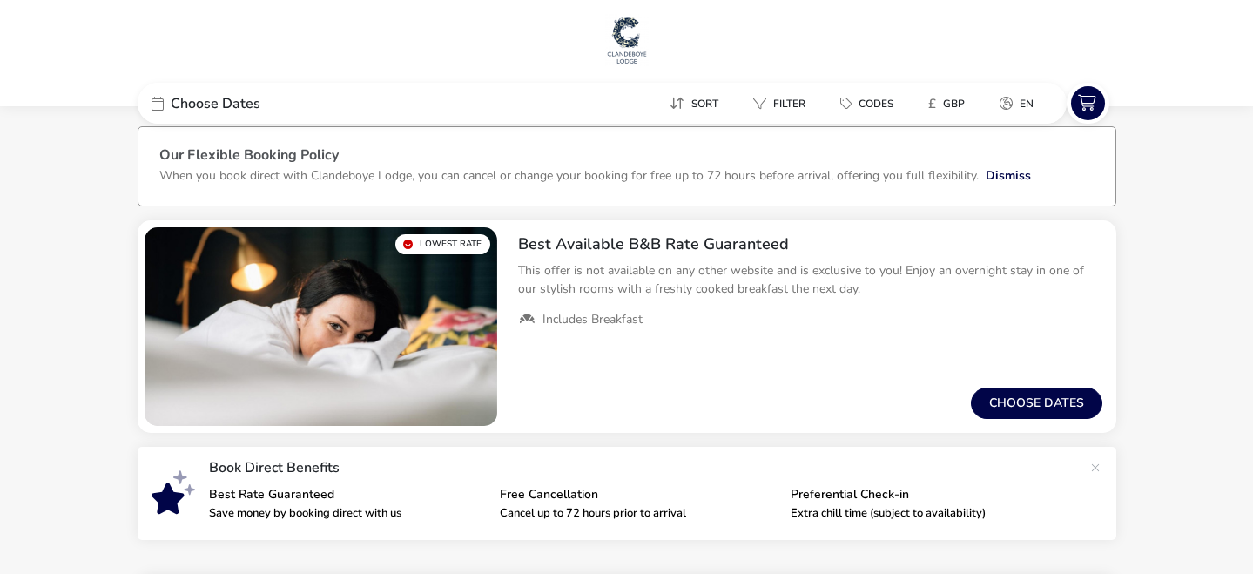
scroll to position [12, 0]
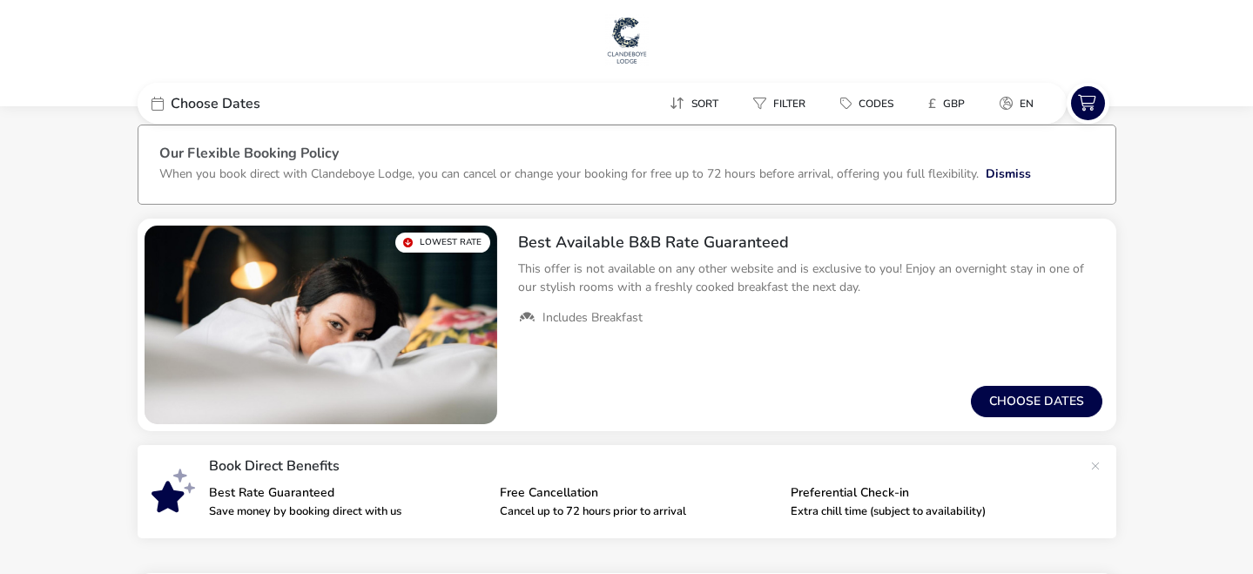
click at [169, 104] on div "Choose Dates" at bounding box center [268, 103] width 261 height 41
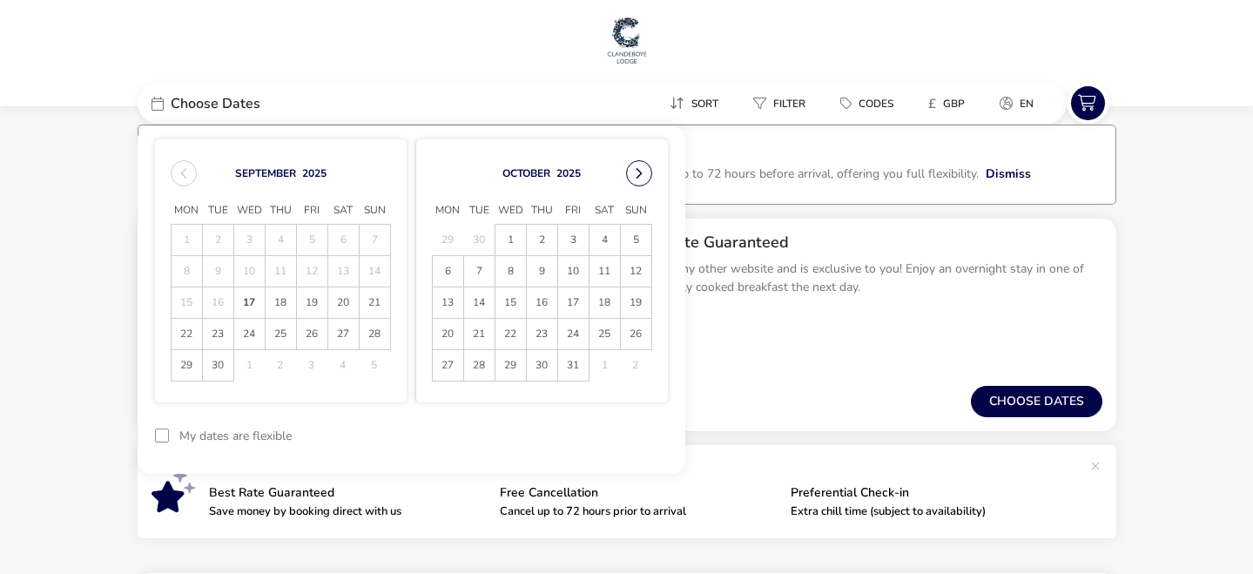
click at [630, 172] on button "Next Month" at bounding box center [639, 173] width 26 height 26
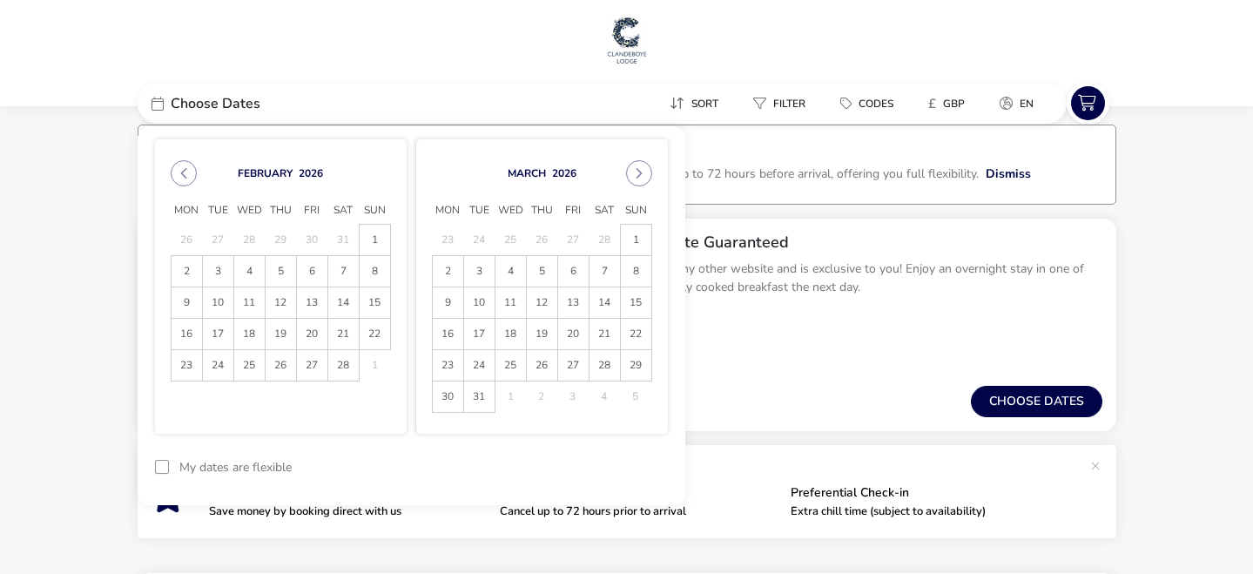
click at [630, 172] on button "Next Month" at bounding box center [639, 173] width 26 height 26
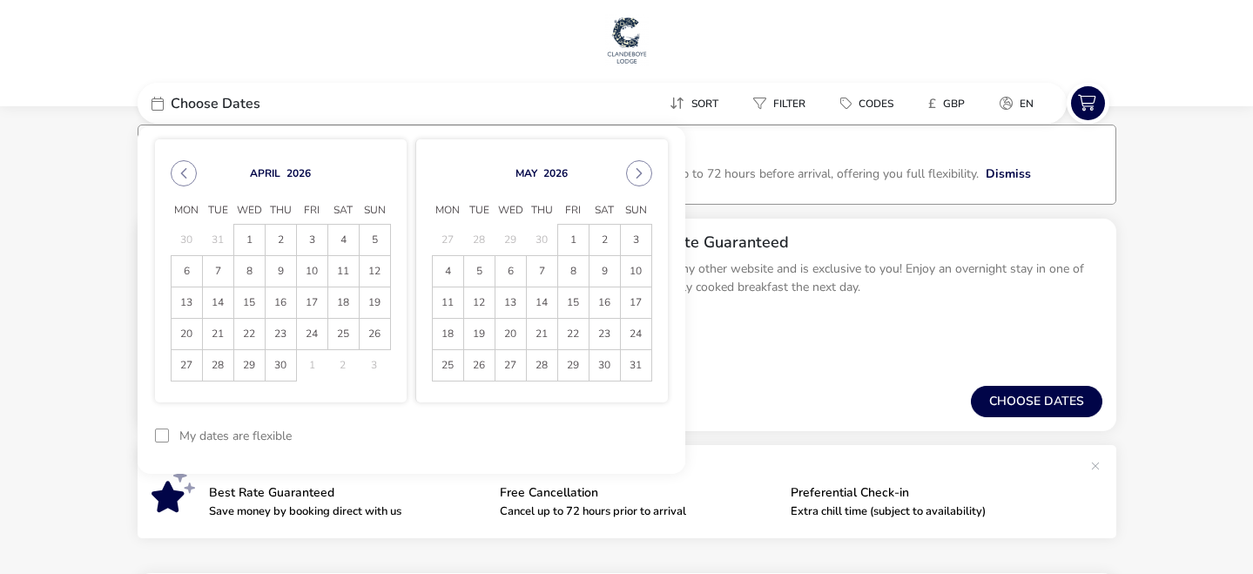
click at [630, 172] on button "Next Month" at bounding box center [639, 173] width 26 height 26
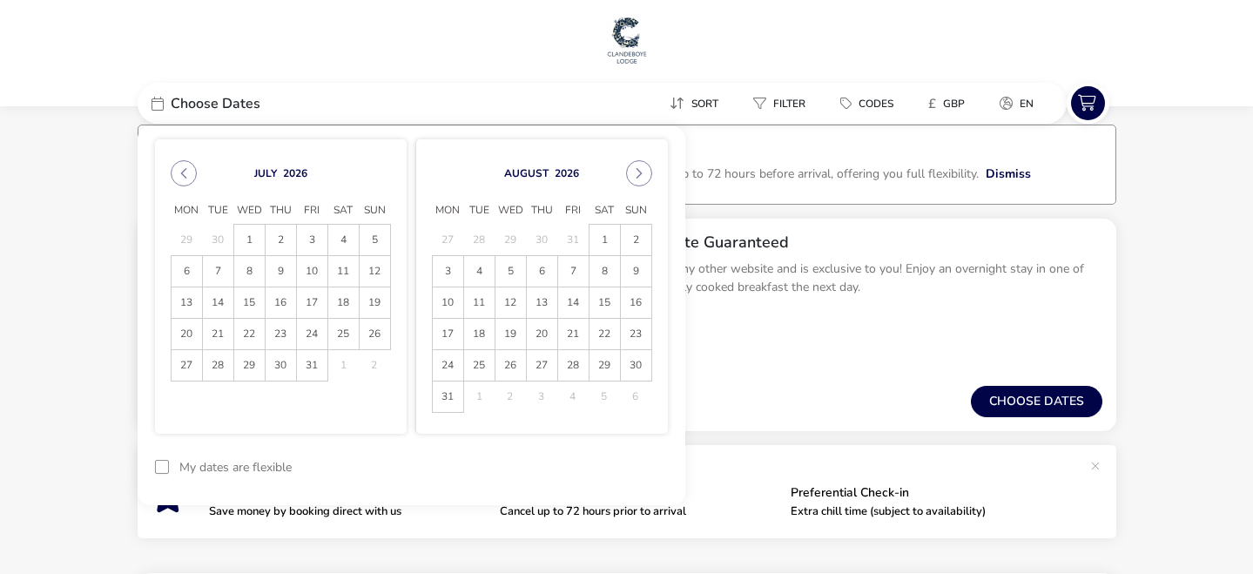
click at [630, 172] on button "Next Month" at bounding box center [639, 173] width 26 height 26
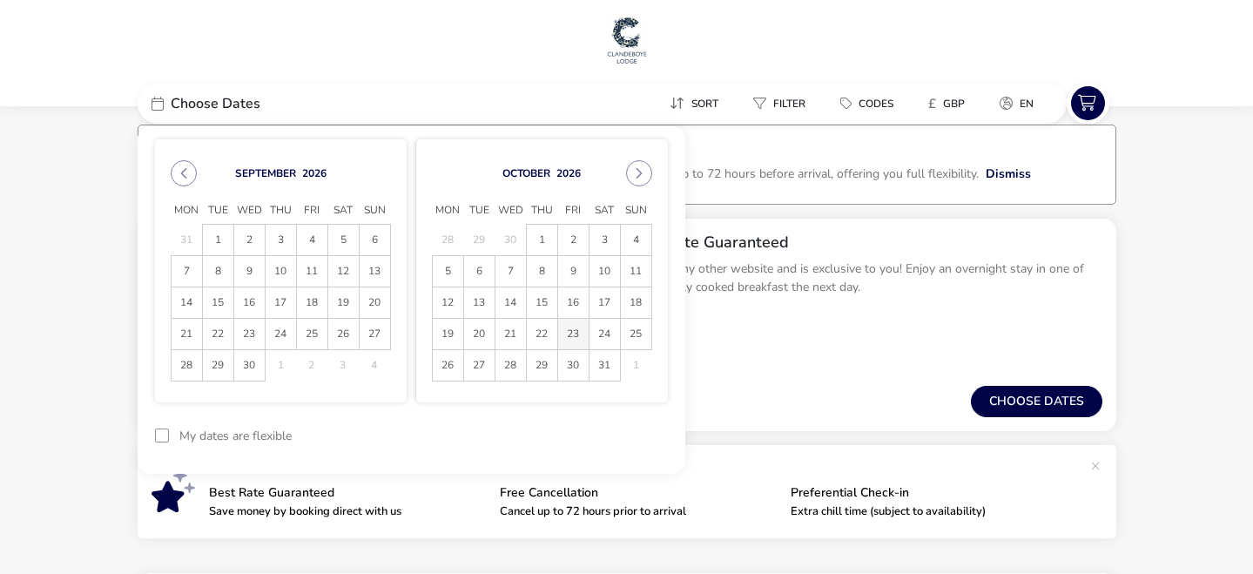
click at [572, 342] on span "23" at bounding box center [573, 334] width 30 height 30
click at [638, 336] on span "25" at bounding box center [636, 334] width 30 height 30
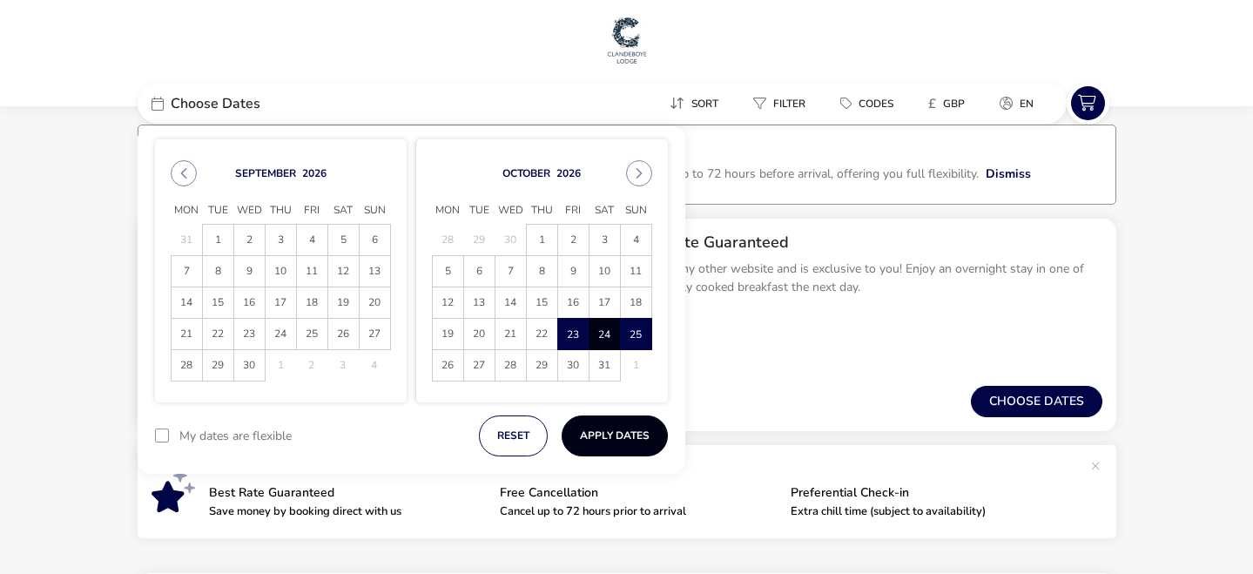
click at [636, 432] on button "Apply Dates" at bounding box center [615, 435] width 106 height 41
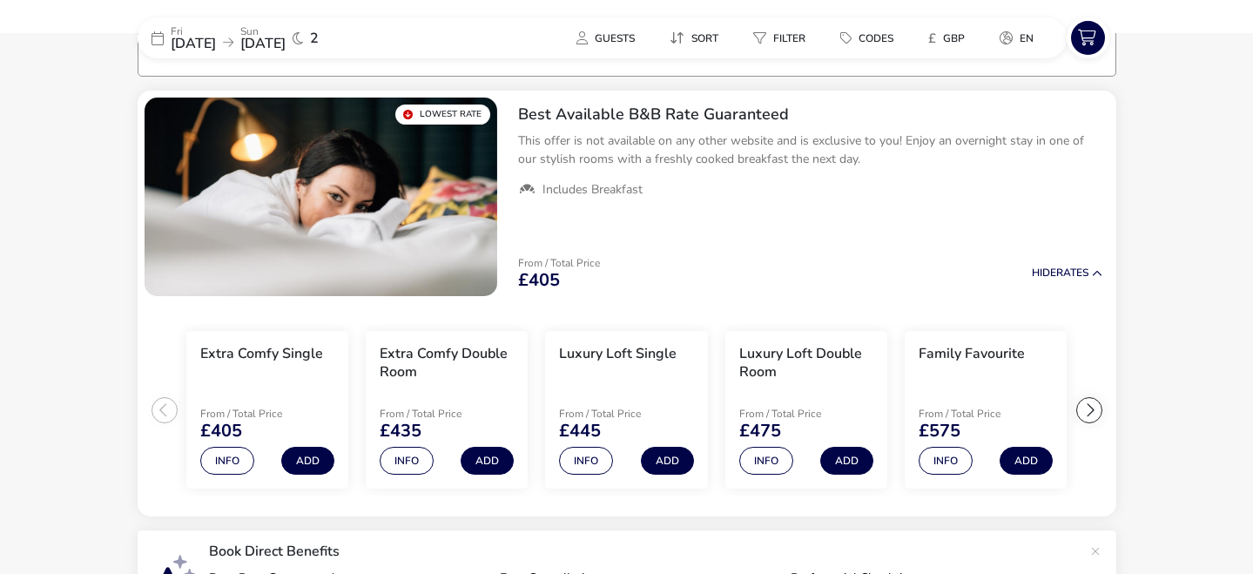
scroll to position [143, 0]
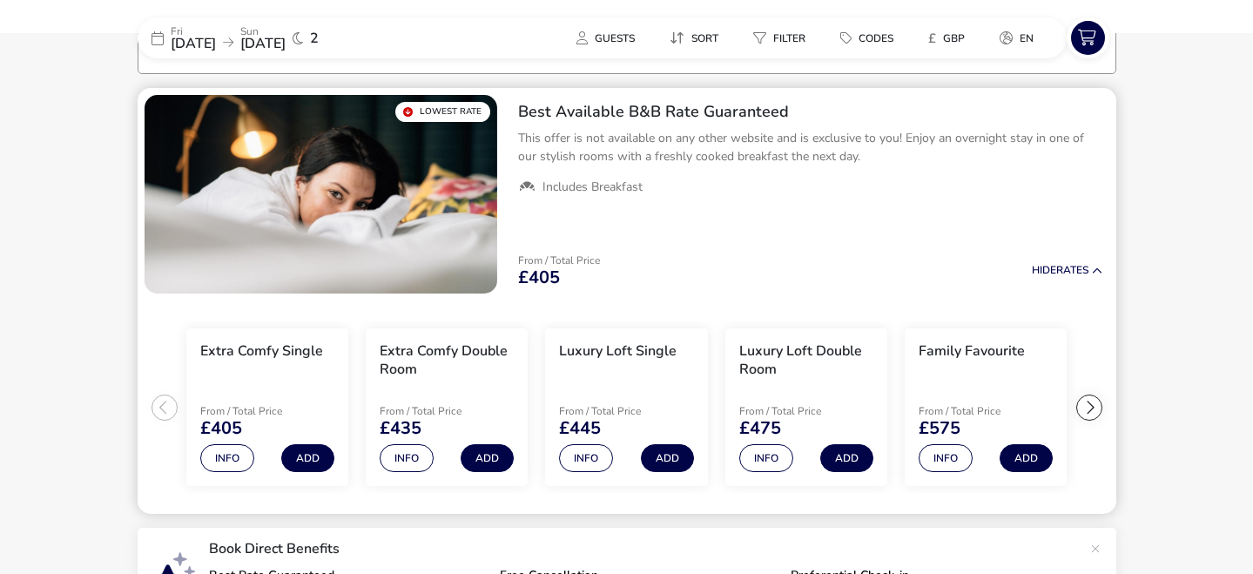
click at [1089, 404] on div at bounding box center [1089, 407] width 26 height 26
click at [1089, 405] on div at bounding box center [1089, 407] width 26 height 26
click at [1089, 406] on ul "Extra Comfy Single From / Total Price £405 Info Add Extra Comfy Double Room Fro…" at bounding box center [627, 407] width 979 height 214
click at [959, 459] on button "Info" at bounding box center [946, 458] width 54 height 28
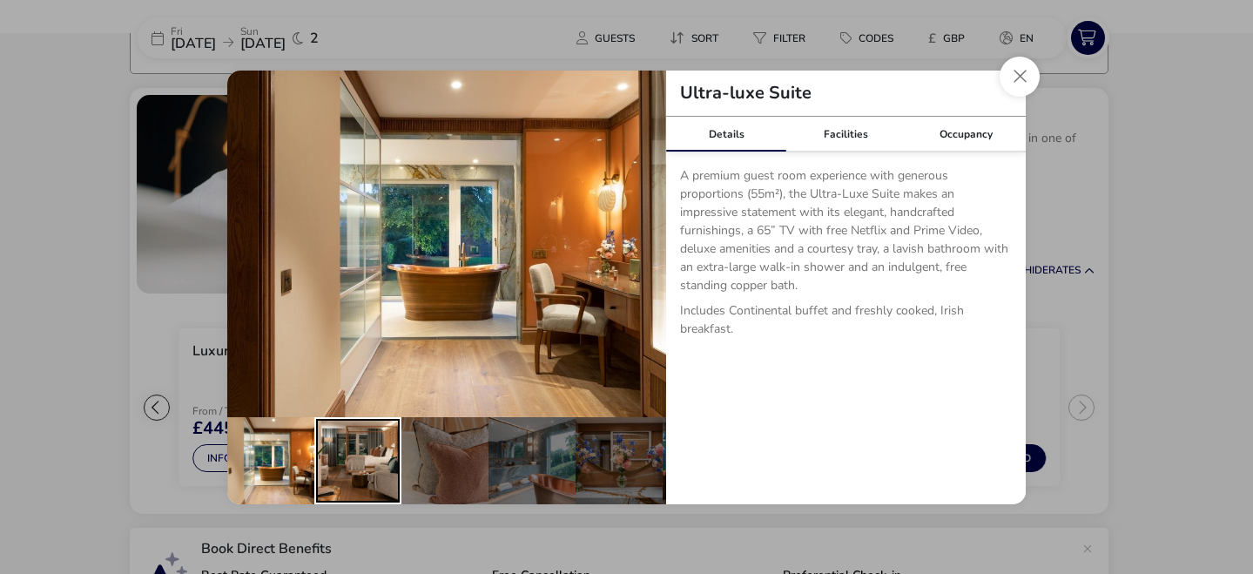
click at [353, 472] on div "details" at bounding box center [357, 460] width 87 height 87
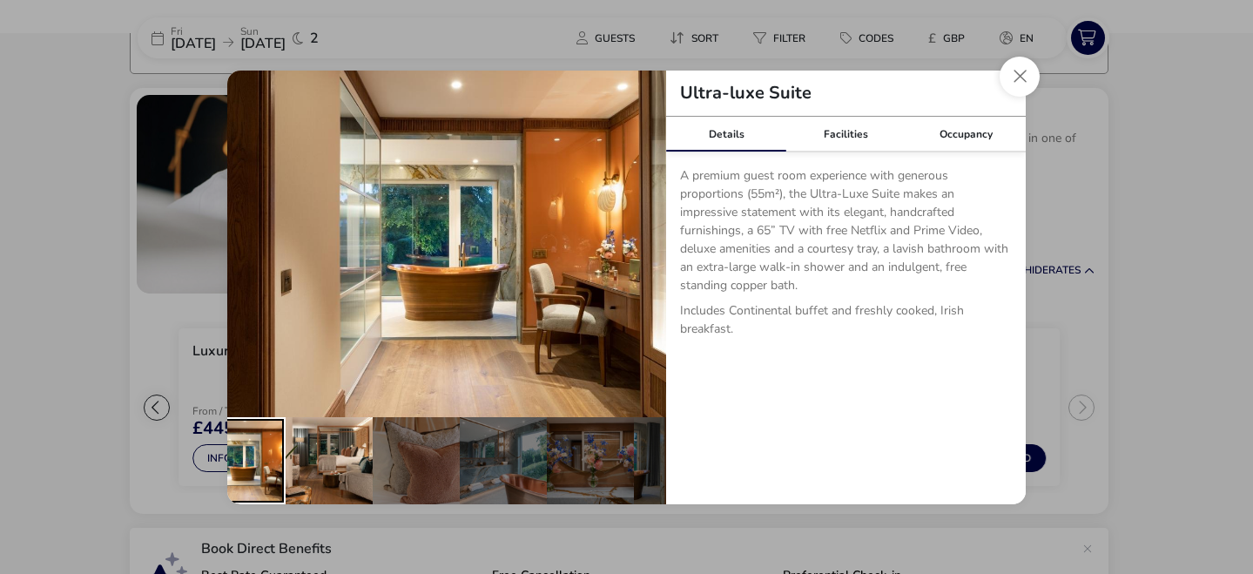
scroll to position [0, 35]
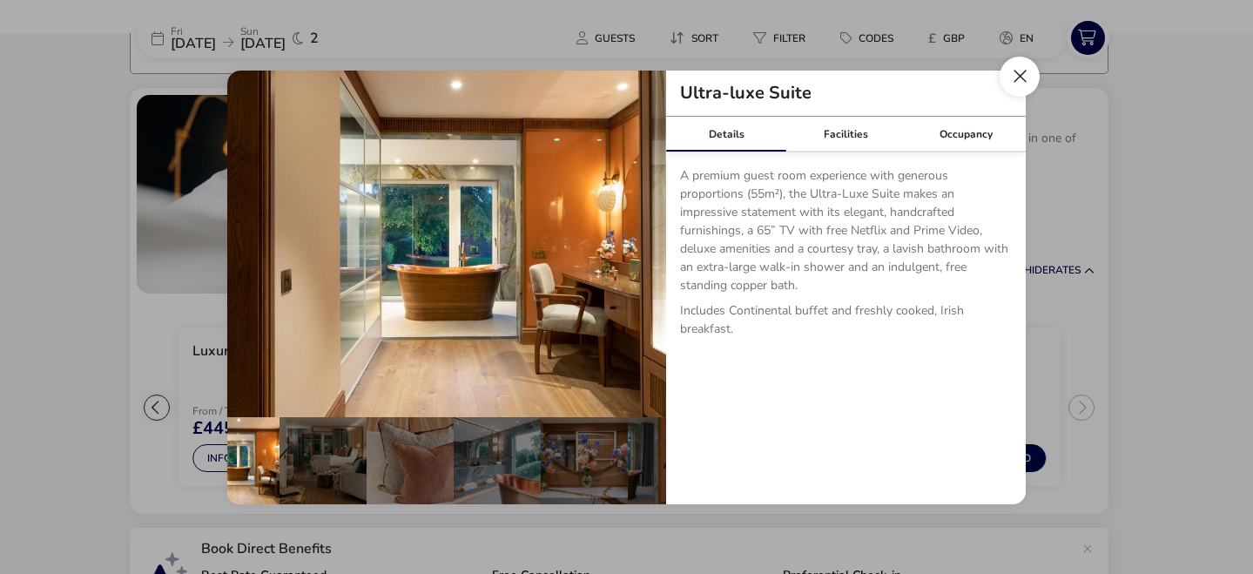
click at [1028, 78] on button "Close dialog" at bounding box center [1020, 77] width 40 height 40
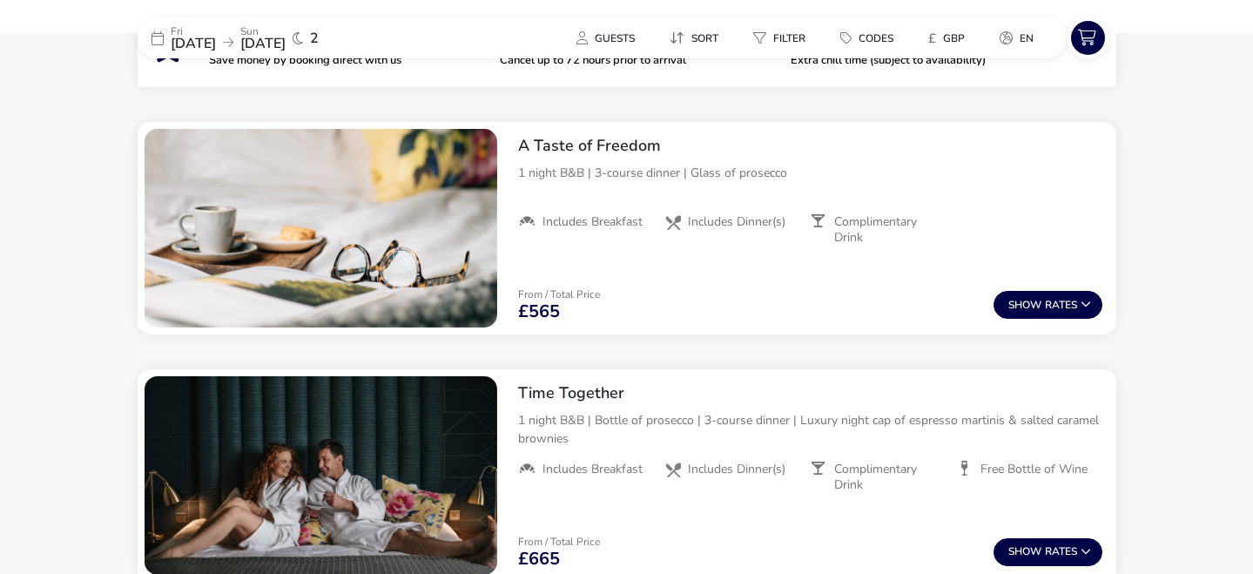
scroll to position [0, 0]
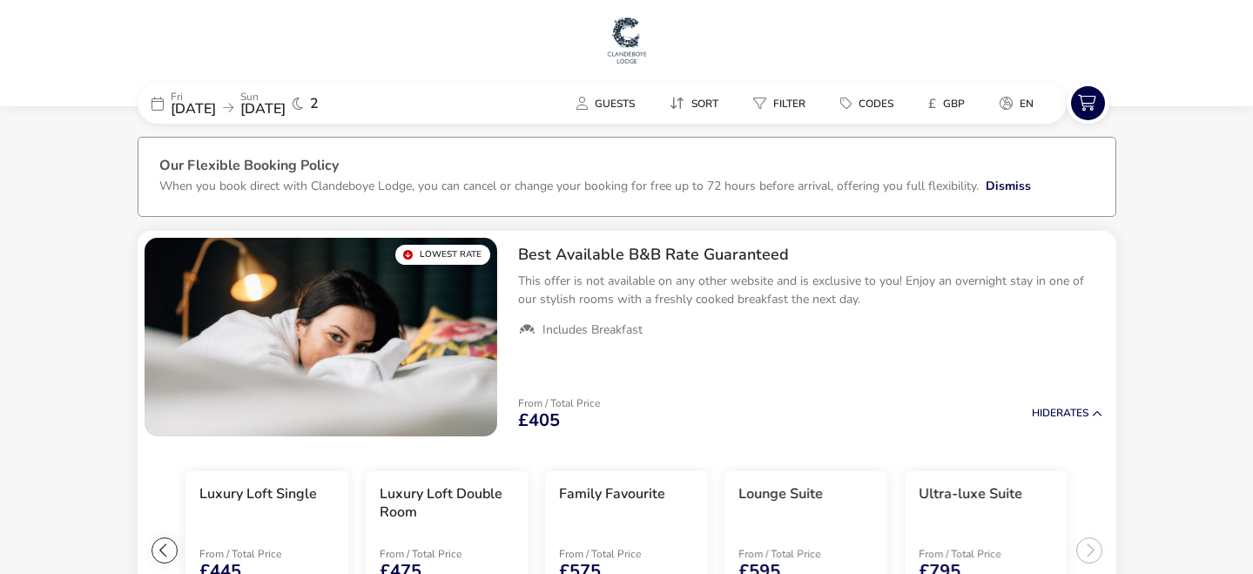
click at [216, 111] on span "[DATE]" at bounding box center [193, 108] width 45 height 19
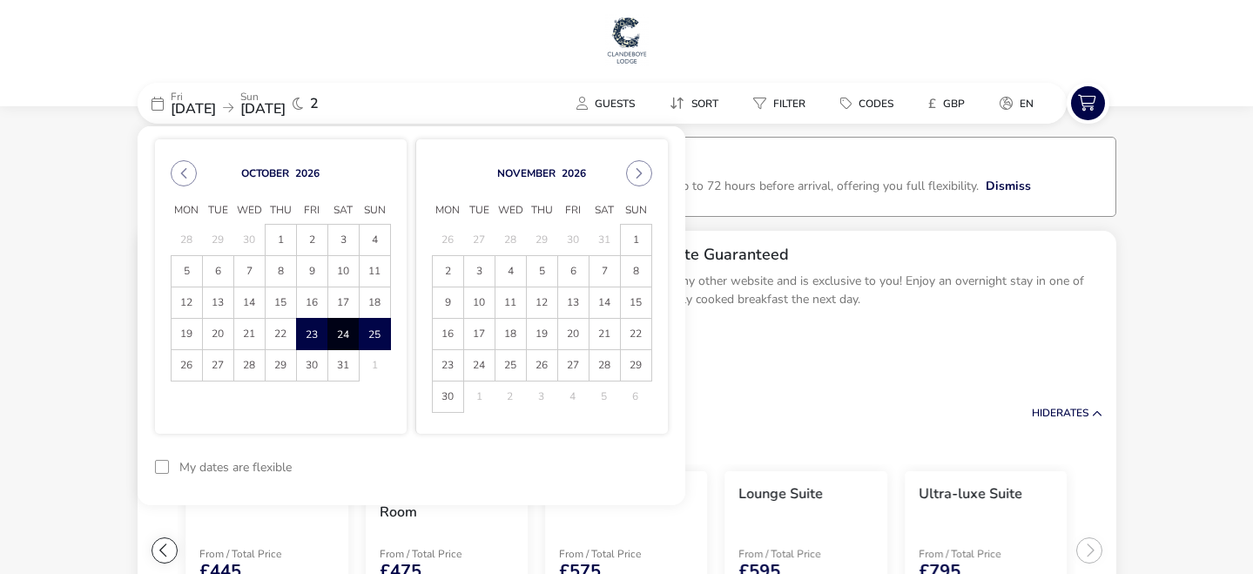
click at [320, 328] on span "23" at bounding box center [312, 334] width 30 height 30
click at [348, 333] on span "24" at bounding box center [343, 334] width 30 height 30
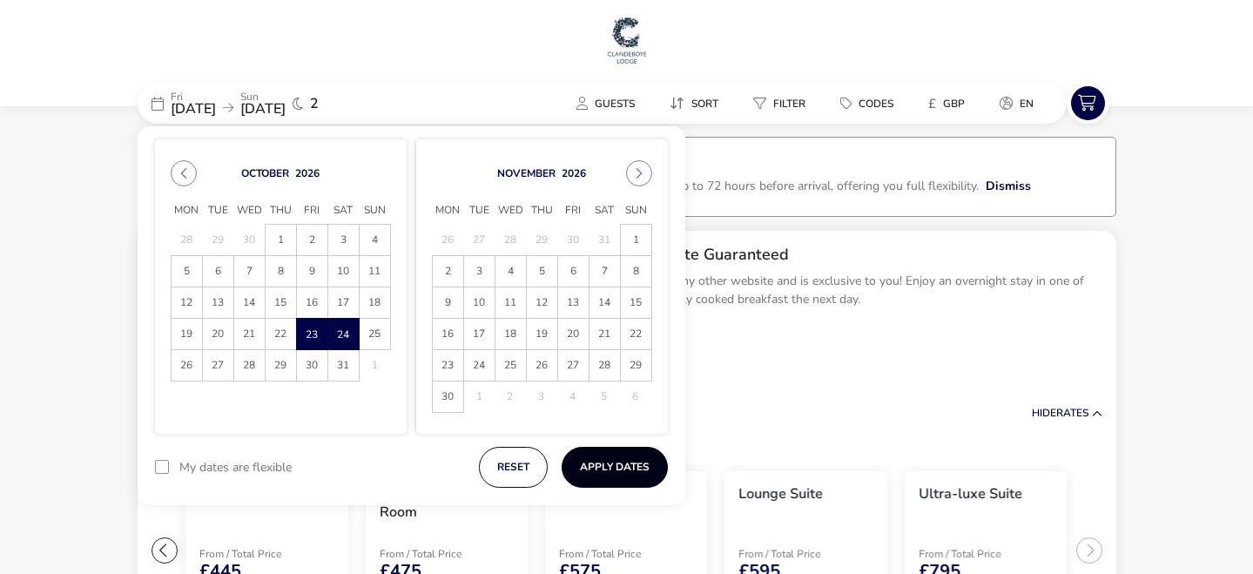
click at [610, 462] on button "Apply Dates" at bounding box center [615, 467] width 106 height 41
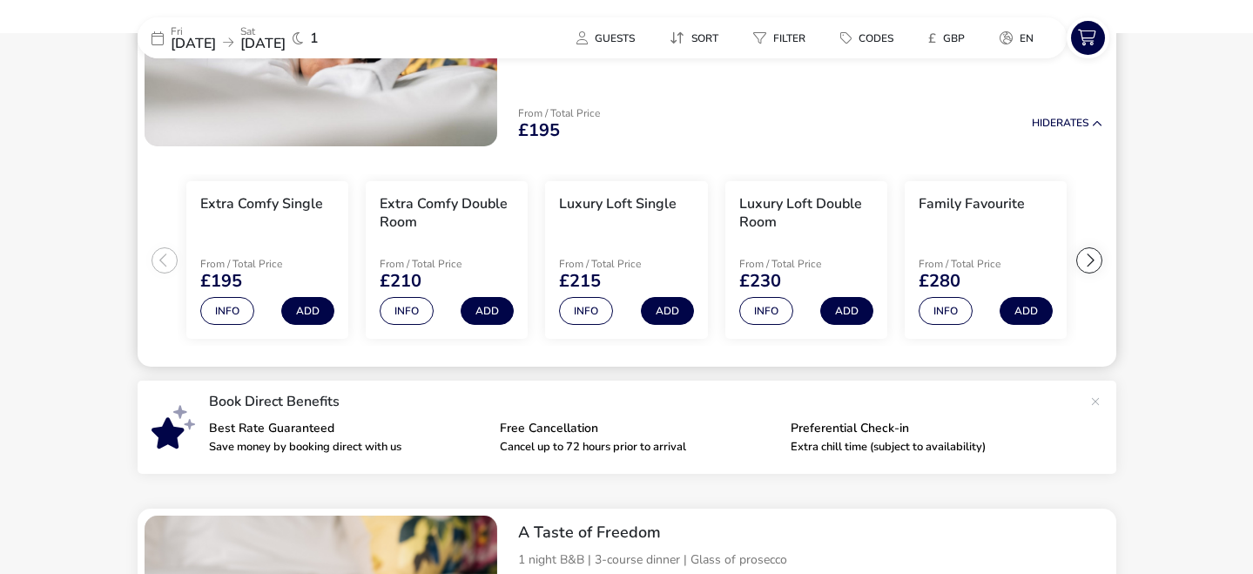
scroll to position [285, 0]
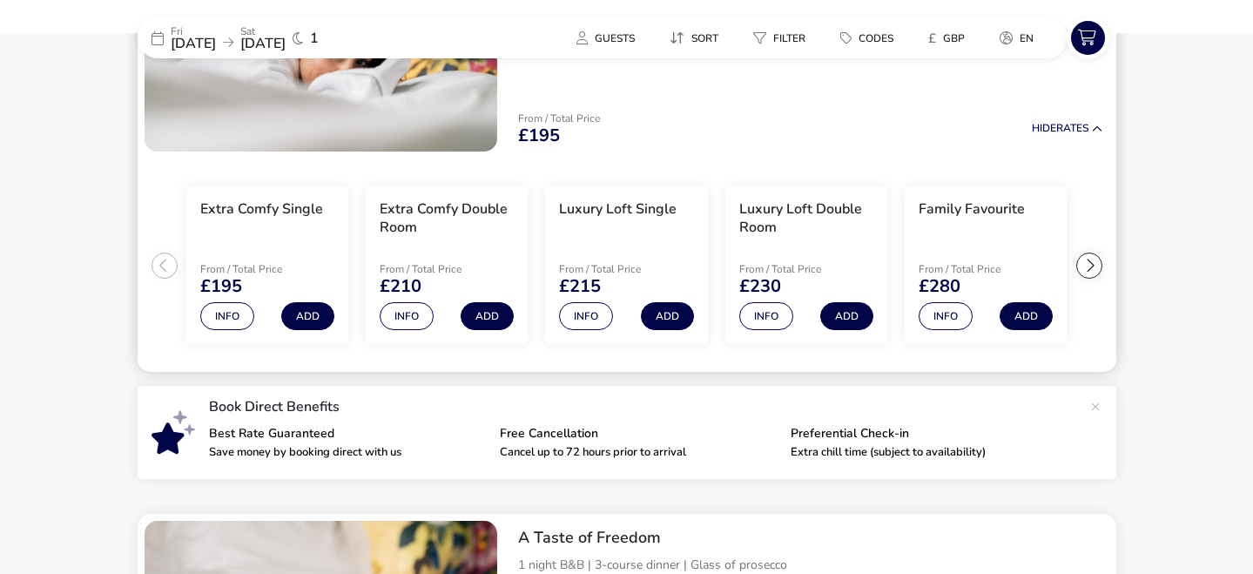
click at [1095, 266] on div at bounding box center [1089, 266] width 26 height 26
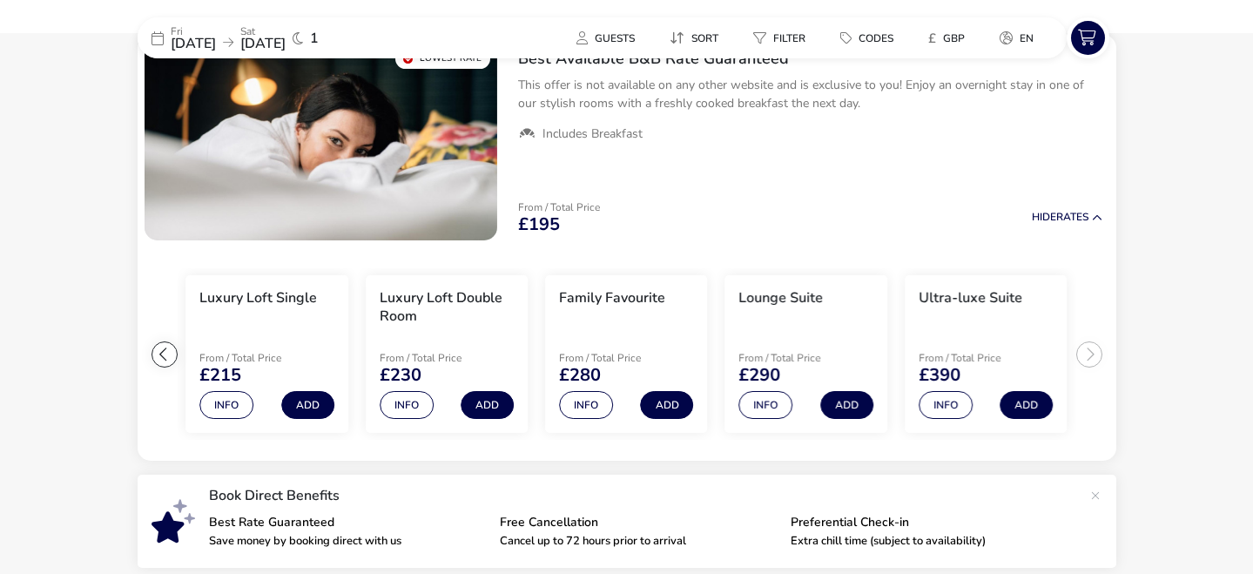
scroll to position [0, 0]
